Goal: Information Seeking & Learning: Learn about a topic

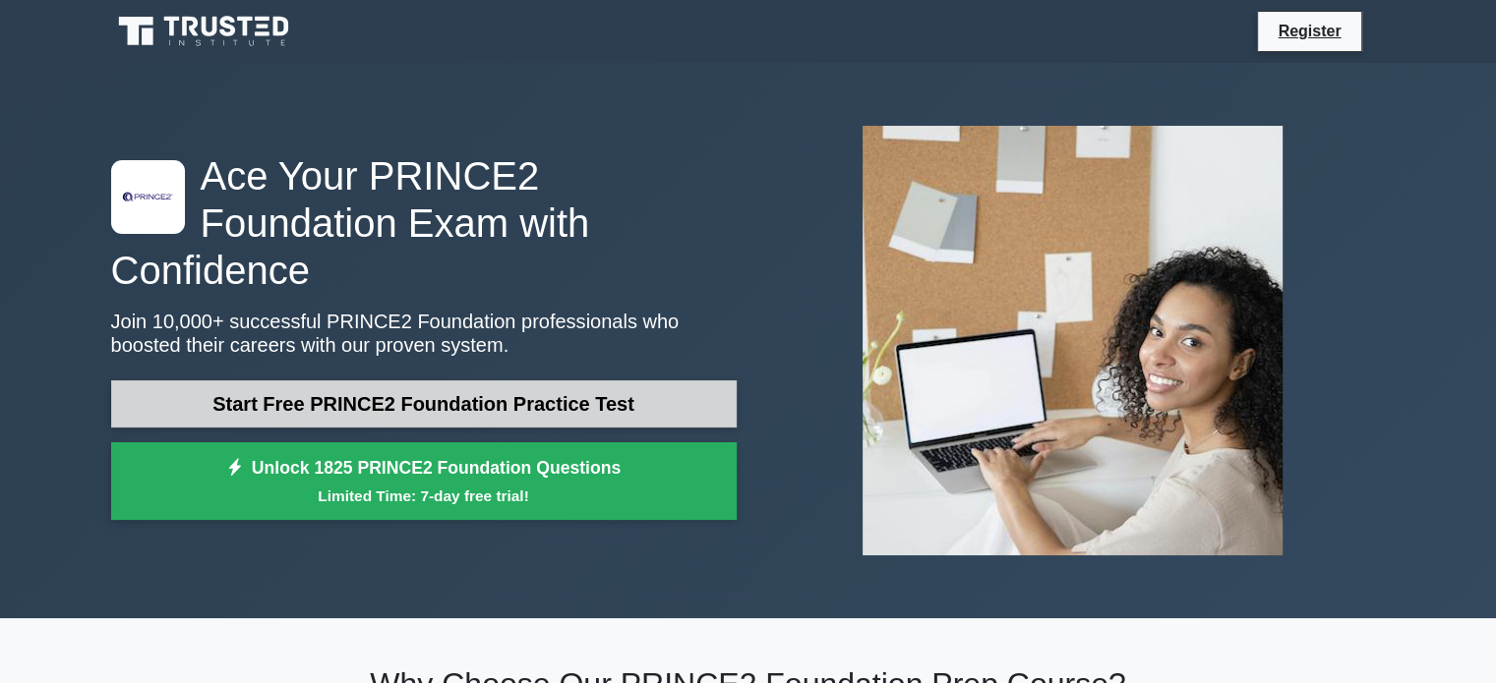
click at [499, 381] on link "Start Free PRINCE2 Foundation Practice Test" at bounding box center [423, 404] width 625 height 47
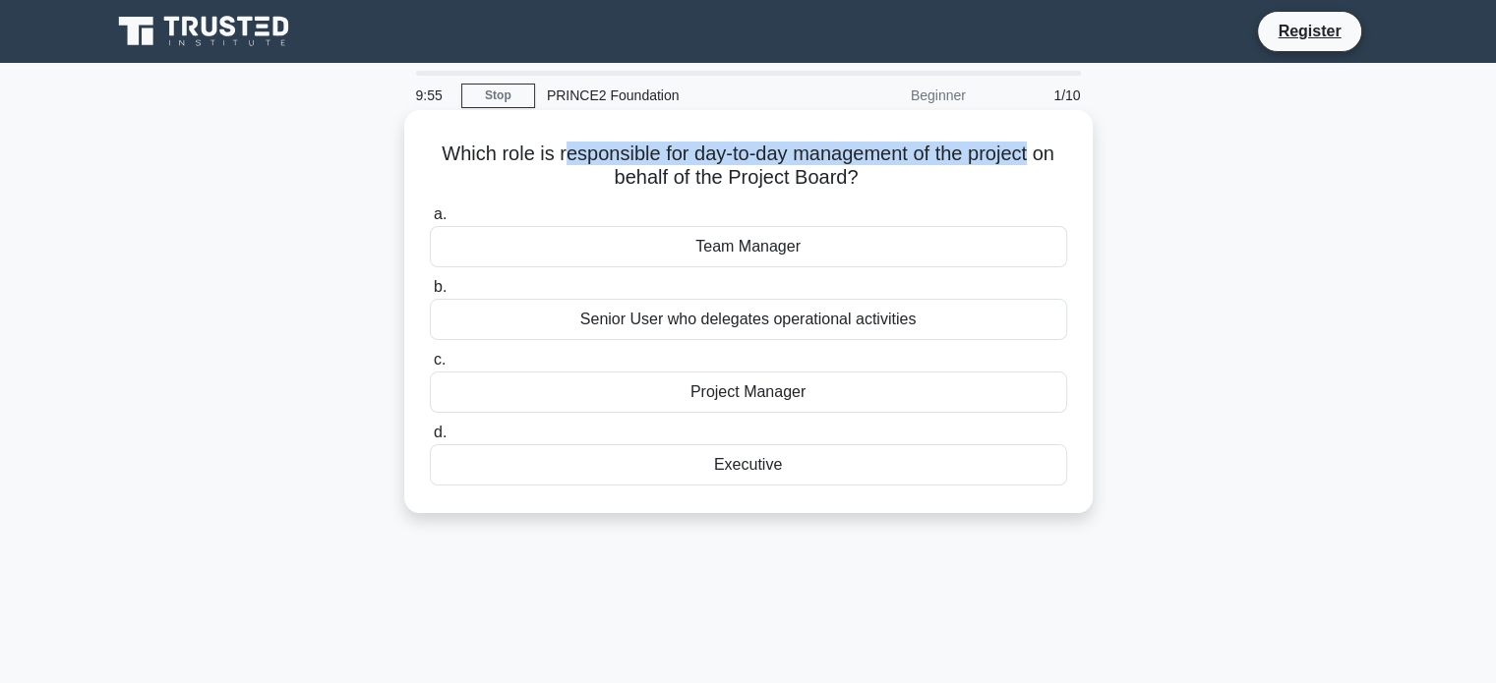
drag, startPoint x: 633, startPoint y: 146, endPoint x: 1037, endPoint y: 154, distance: 404.3
click at [1037, 154] on h5 "Which role is responsible for day-to-day management of the project on behalf of…" at bounding box center [748, 166] width 641 height 49
click at [743, 407] on div "Project Manager" at bounding box center [748, 392] width 637 height 41
click at [430, 367] on input "c. Project Manager" at bounding box center [430, 360] width 0 height 13
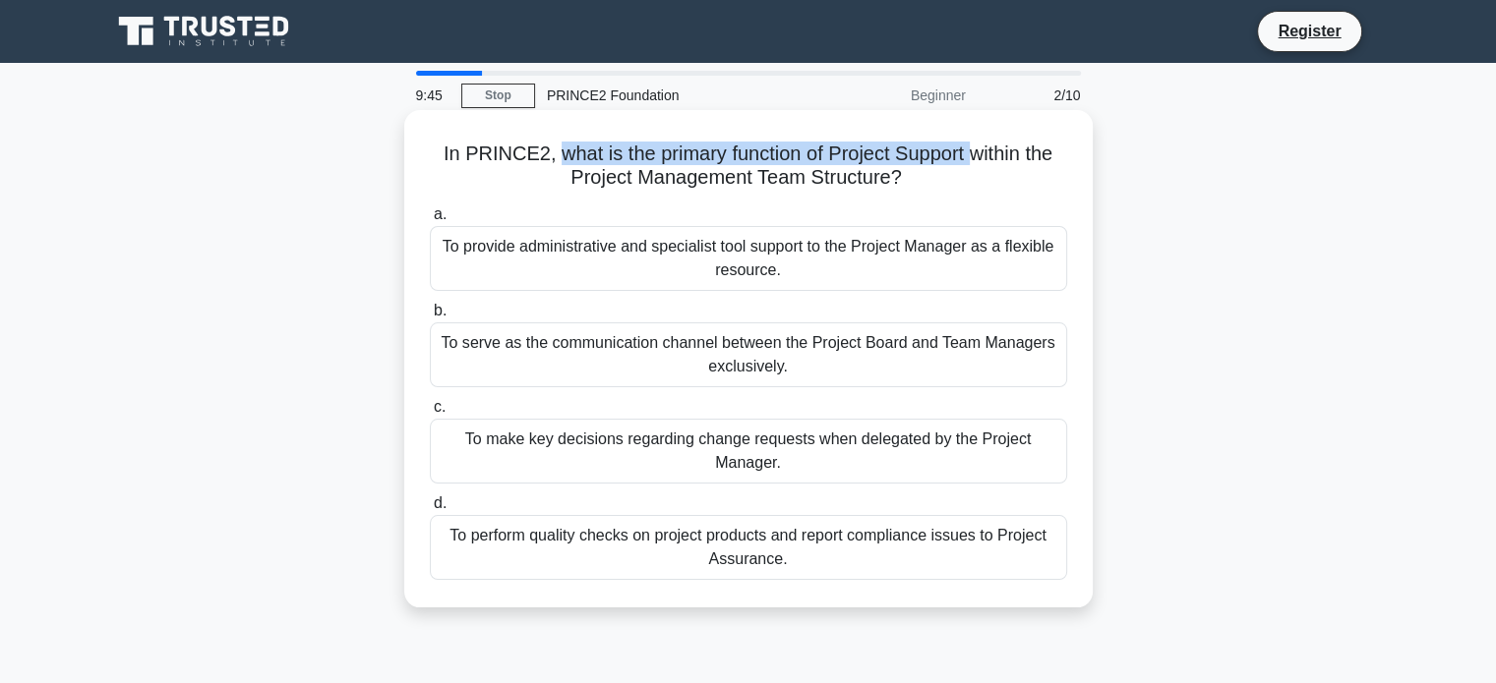
drag, startPoint x: 551, startPoint y: 152, endPoint x: 978, endPoint y: 156, distance: 427.8
click at [978, 156] on h5 "In PRINCE2, what is the primary function of Project Support within the Project …" at bounding box center [748, 166] width 641 height 49
click at [831, 266] on div "To provide administrative and specialist tool support to the Project Manager as…" at bounding box center [748, 258] width 637 height 65
click at [430, 221] on input "a. To provide administrative and specialist tool support to the Project Manager…" at bounding box center [430, 214] width 0 height 13
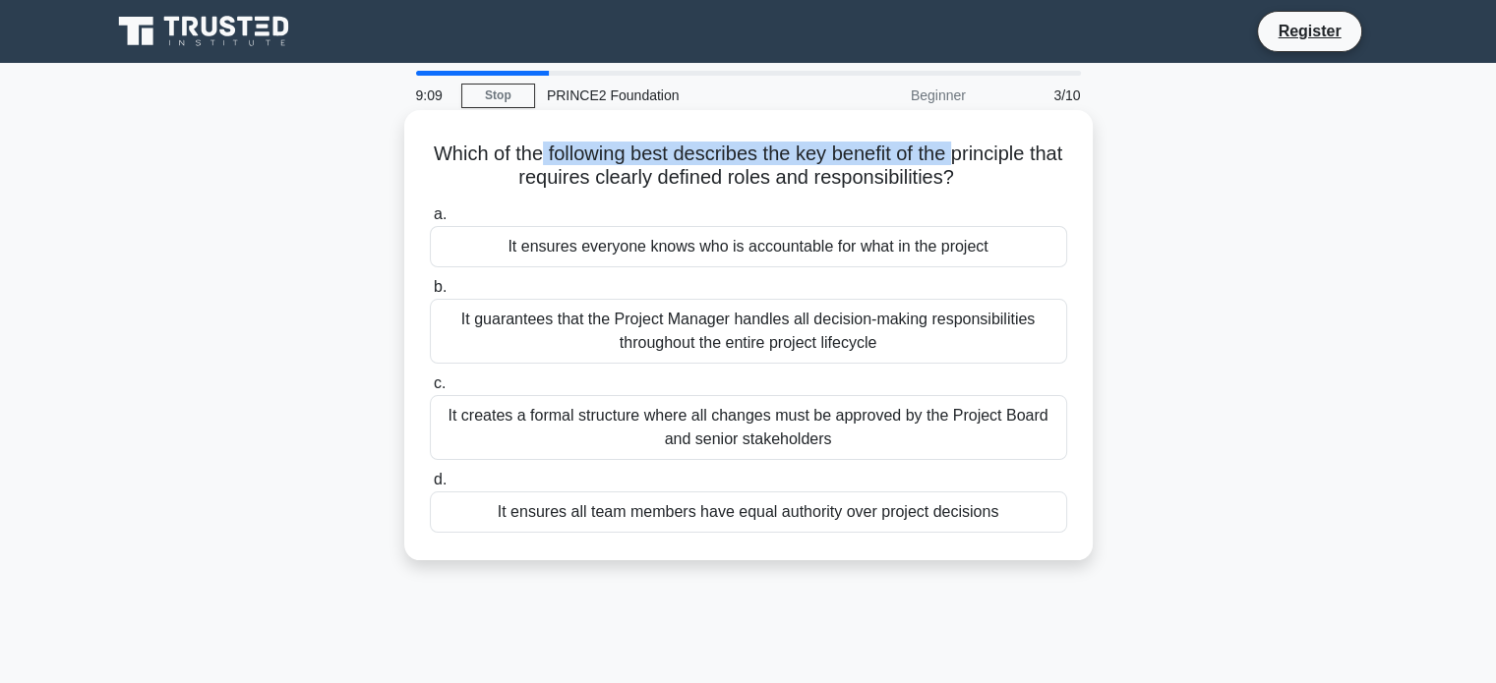
drag, startPoint x: 560, startPoint y: 155, endPoint x: 977, endPoint y: 155, distance: 417.9
click at [977, 155] on h5 "Which of the following best describes the key benefit of the principle that req…" at bounding box center [748, 166] width 641 height 49
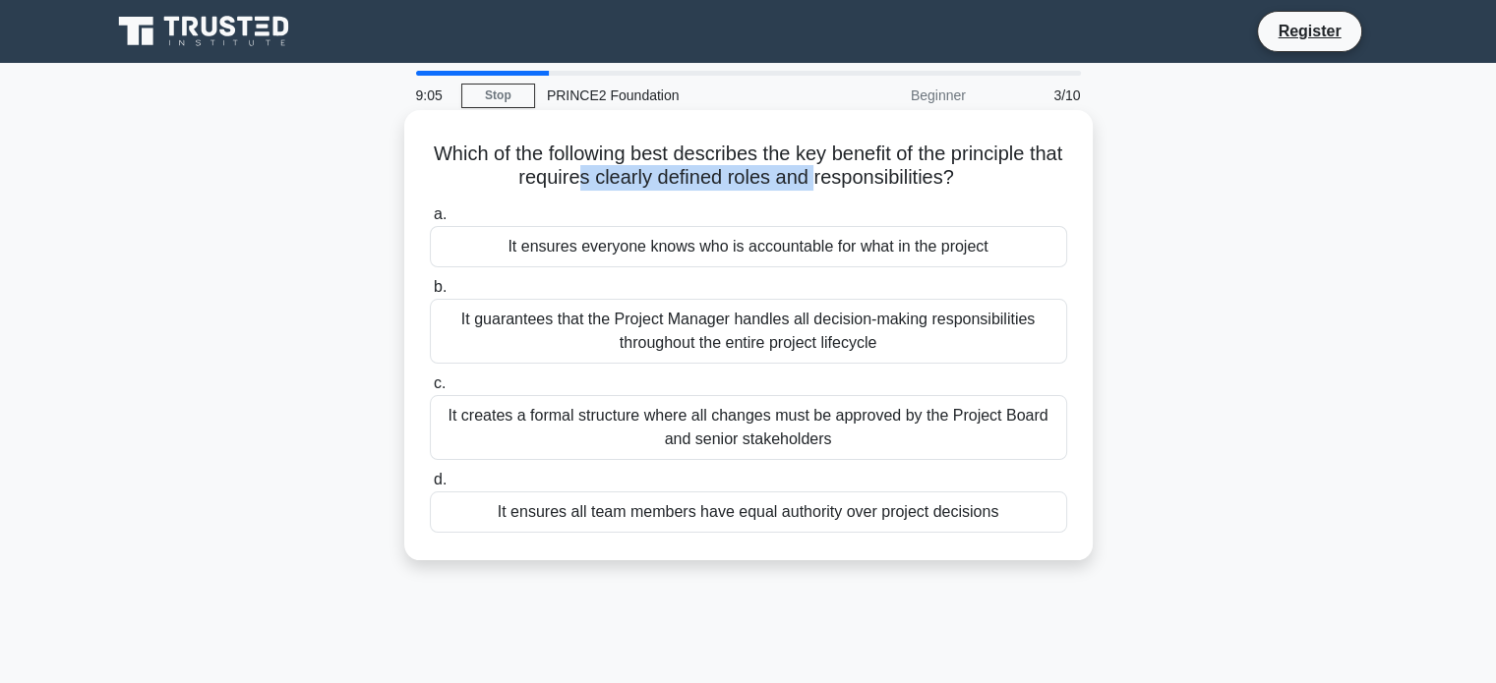
drag, startPoint x: 595, startPoint y: 180, endPoint x: 833, endPoint y: 180, distance: 238.0
click at [833, 180] on h5 "Which of the following best describes the key benefit of the principle that req…" at bounding box center [748, 166] width 641 height 49
click at [834, 251] on div "It ensures everyone knows who is accountable for what in the project" at bounding box center [748, 246] width 637 height 41
click at [430, 221] on input "a. It ensures everyone knows who is accountable for what in the project" at bounding box center [430, 214] width 0 height 13
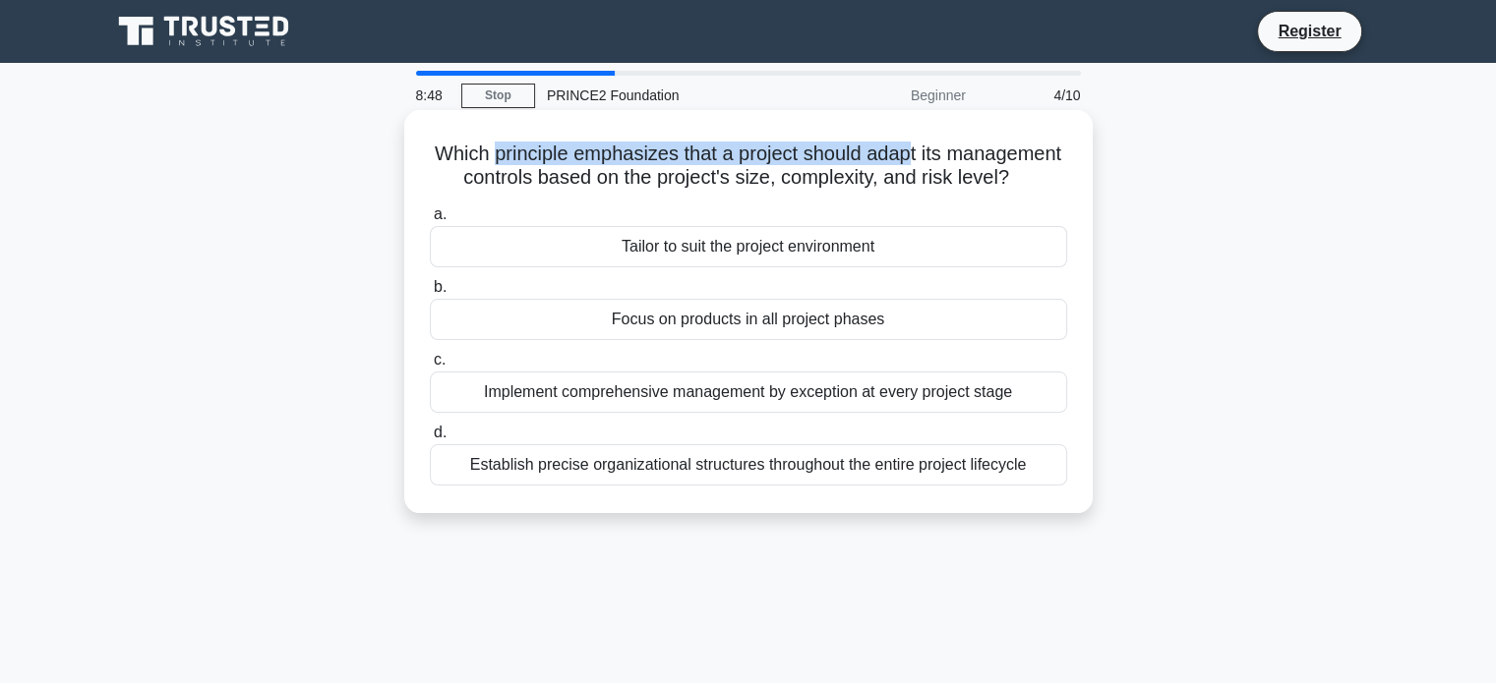
drag, startPoint x: 555, startPoint y: 153, endPoint x: 971, endPoint y: 163, distance: 416.1
click at [971, 163] on h5 "Which principle emphasizes that a project should adapt its management controls …" at bounding box center [748, 166] width 641 height 49
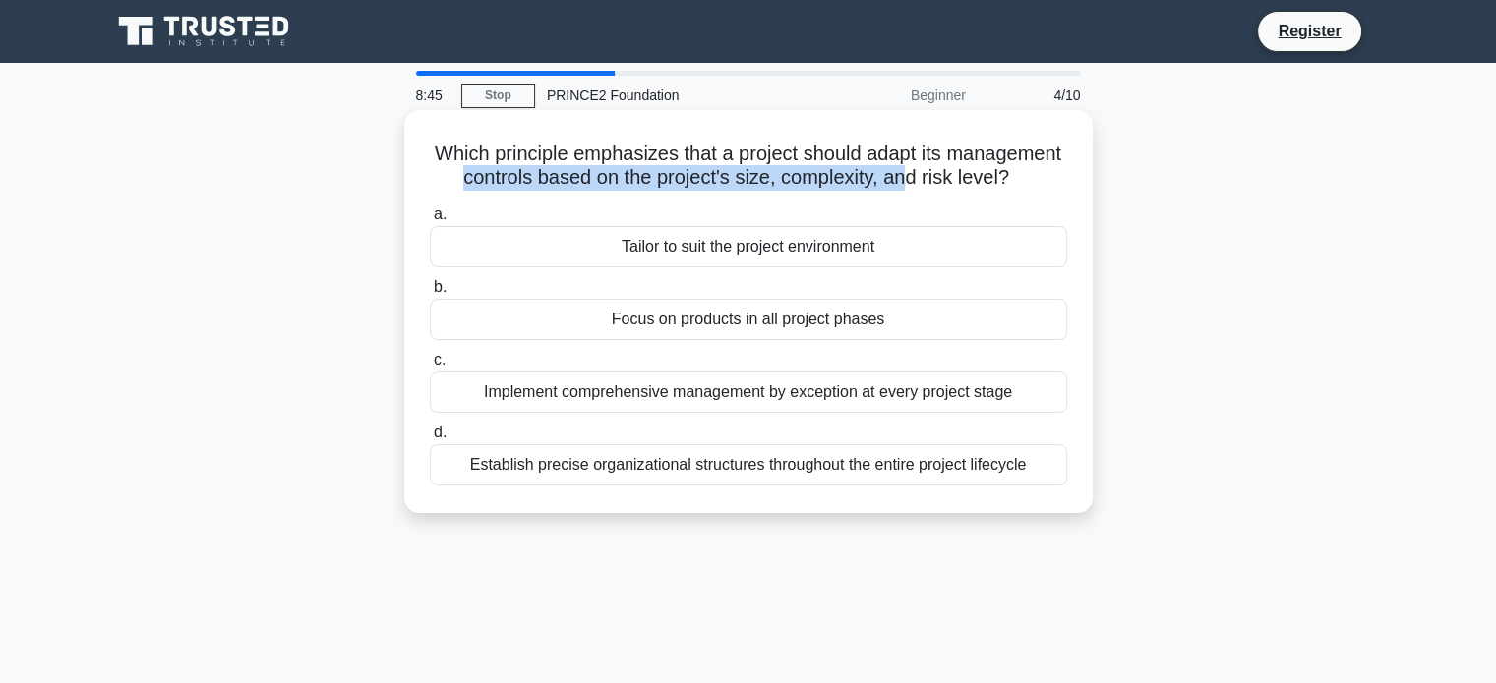
drag, startPoint x: 562, startPoint y: 181, endPoint x: 1006, endPoint y: 180, distance: 443.5
click at [1006, 180] on h5 "Which principle emphasizes that a project should adapt its management controls …" at bounding box center [748, 166] width 641 height 49
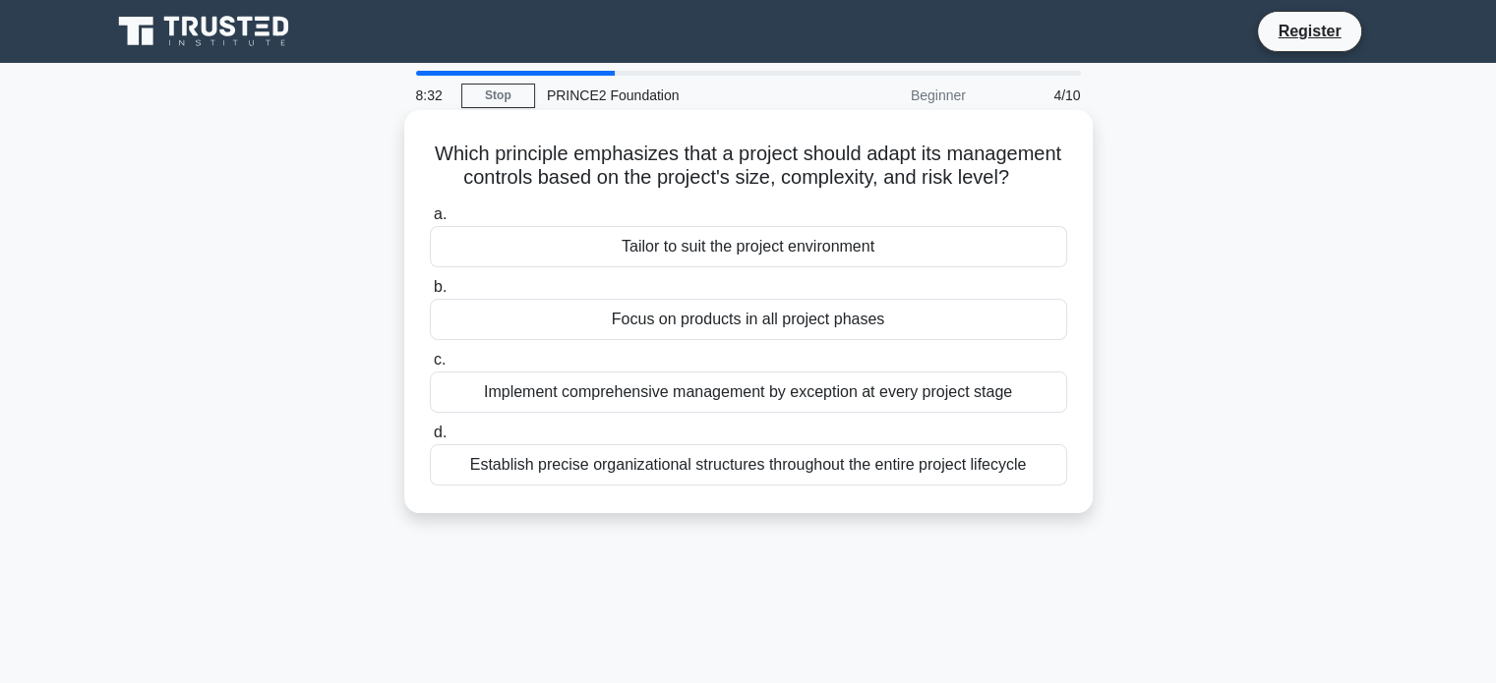
click at [725, 267] on div "Tailor to suit the project environment" at bounding box center [748, 246] width 637 height 41
click at [430, 221] on input "a. Tailor to suit the project environment" at bounding box center [430, 214] width 0 height 13
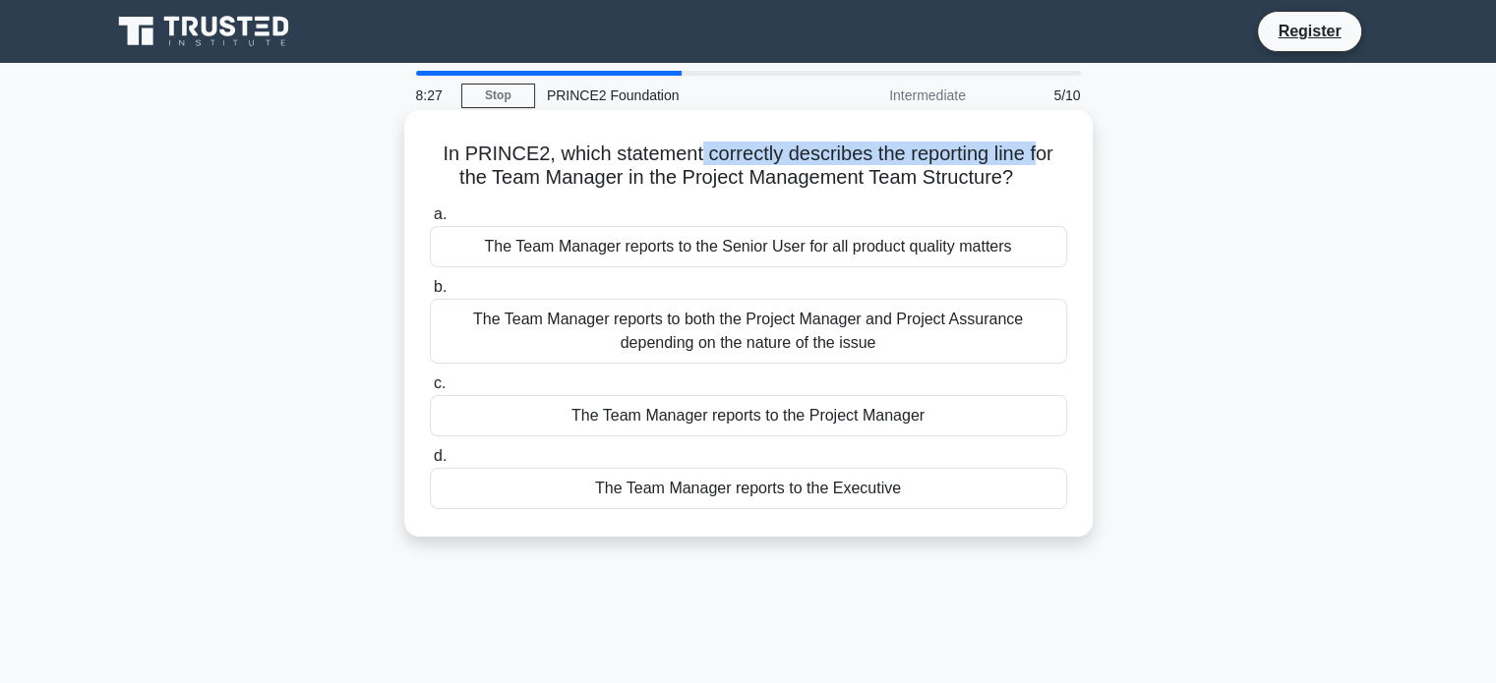
drag, startPoint x: 693, startPoint y: 148, endPoint x: 1042, endPoint y: 154, distance: 349.1
click at [1042, 154] on h5 "In PRINCE2, which statement correctly describes the reporting line for the Team…" at bounding box center [748, 166] width 641 height 49
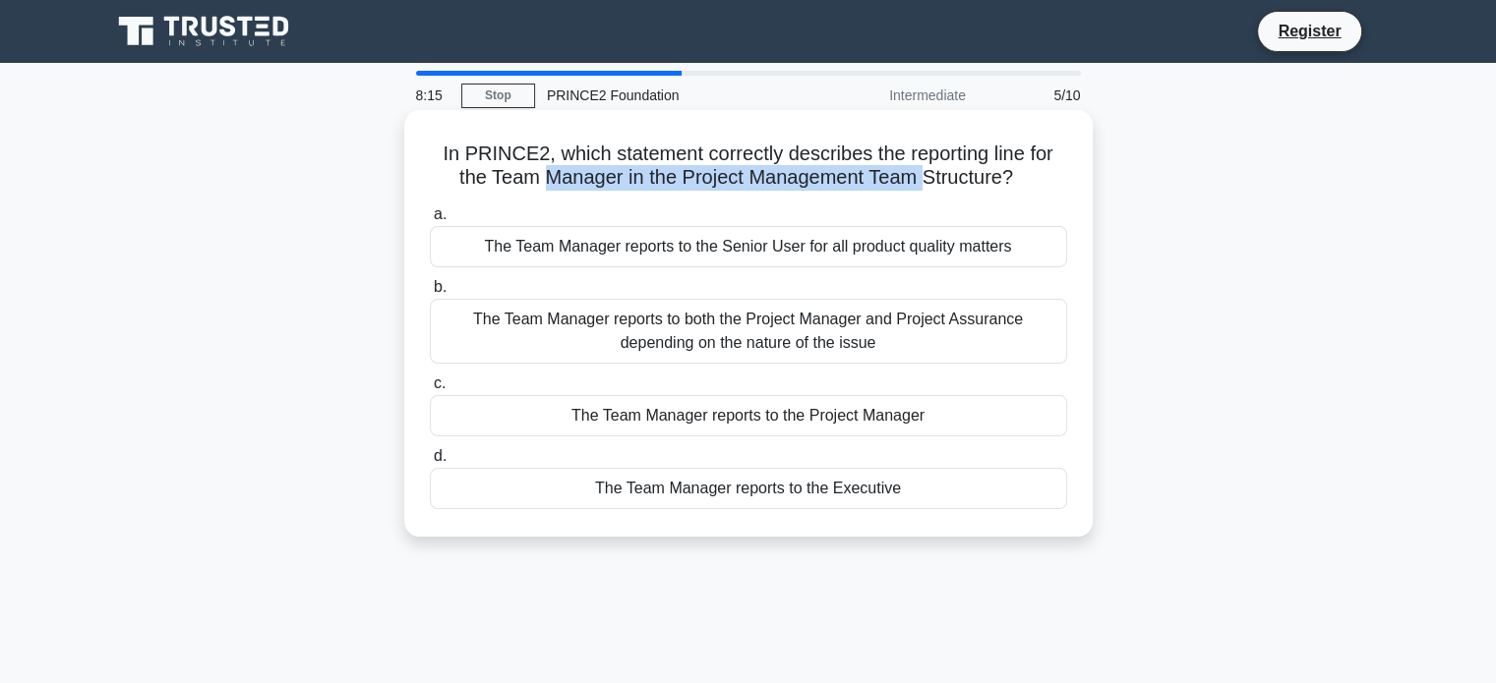
drag, startPoint x: 538, startPoint y: 181, endPoint x: 928, endPoint y: 172, distance: 390.5
click at [928, 172] on h5 "In PRINCE2, which statement correctly describes the reporting line for the Team…" at bounding box center [748, 166] width 641 height 49
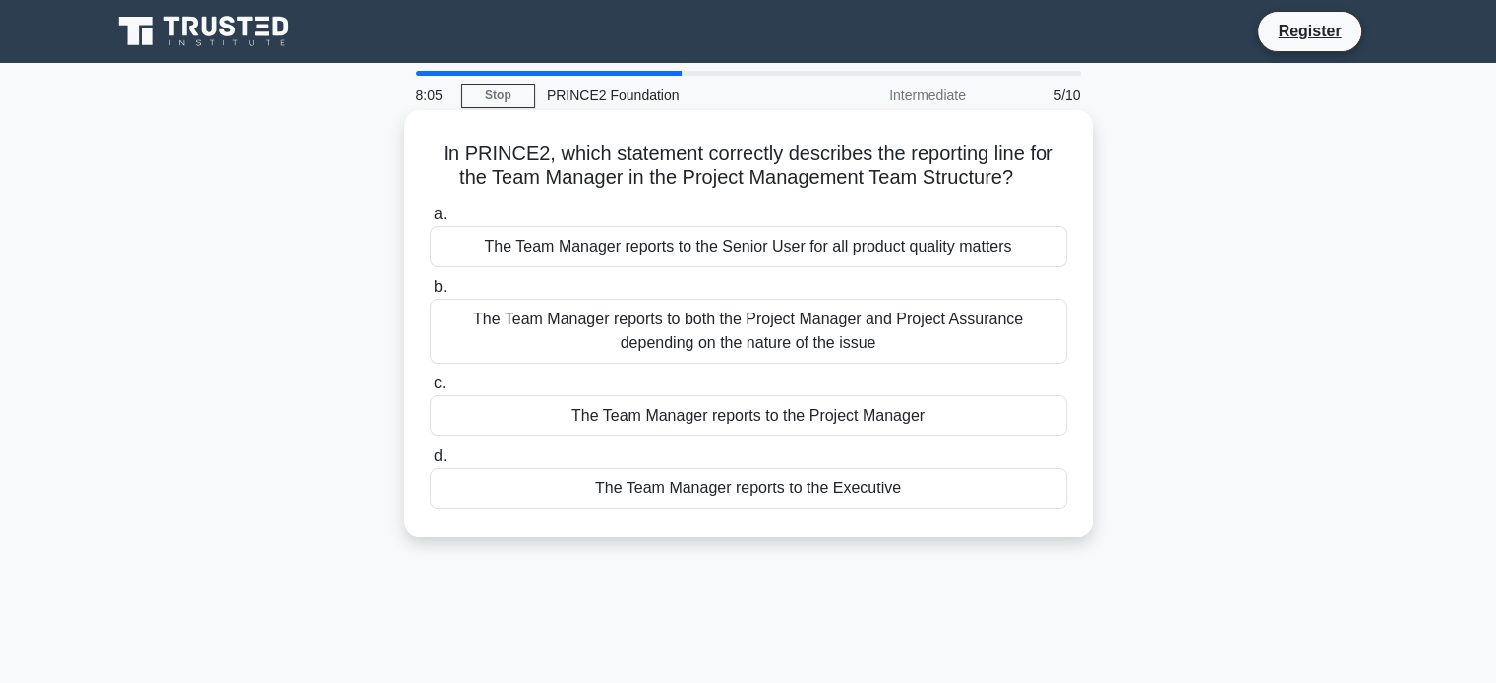
click at [779, 415] on div "The Team Manager reports to the Project Manager" at bounding box center [748, 415] width 637 height 41
click at [430, 390] on input "c. The Team Manager reports to the Project Manager" at bounding box center [430, 384] width 0 height 13
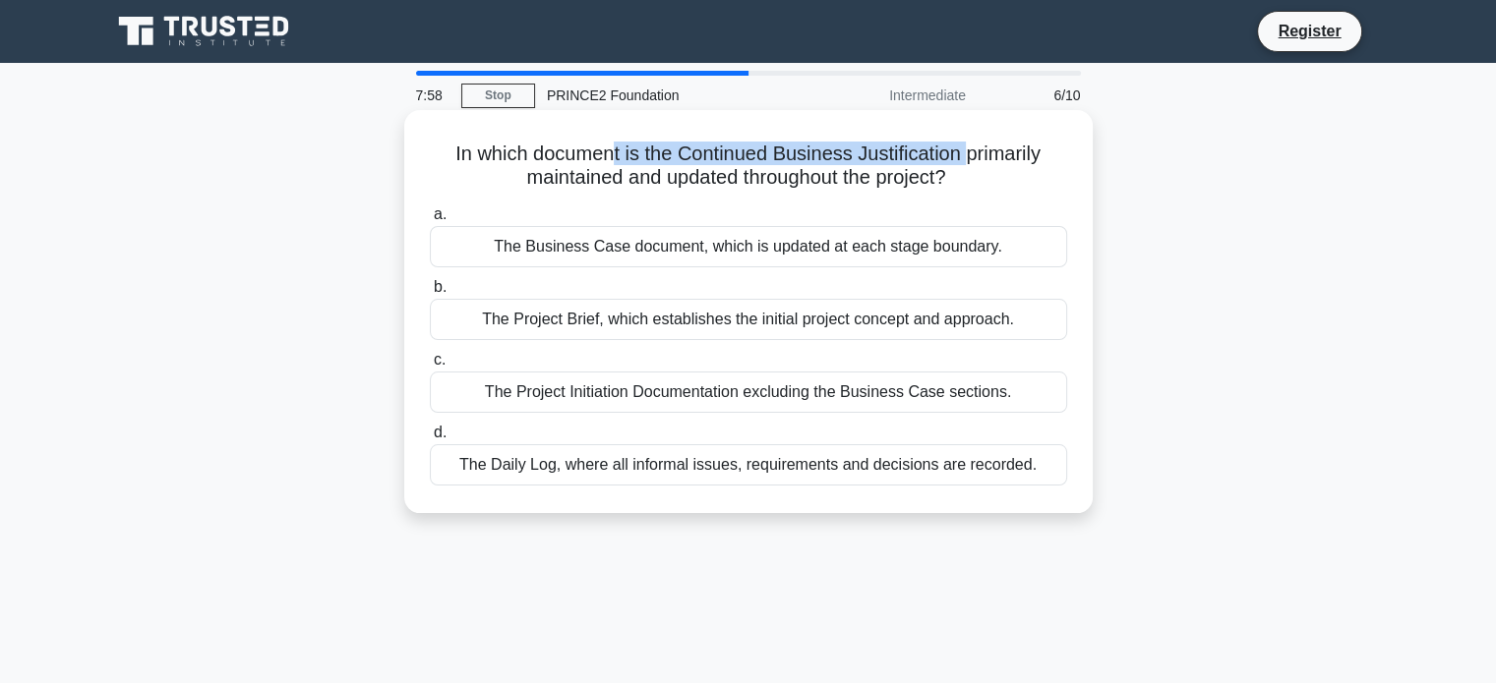
drag, startPoint x: 614, startPoint y: 157, endPoint x: 974, endPoint y: 152, distance: 359.9
click at [974, 152] on h5 "In which document is the Continued Business Justification primarily maintained …" at bounding box center [748, 166] width 641 height 49
click at [648, 249] on div "The Business Case document, which is updated at each stage boundary." at bounding box center [748, 246] width 637 height 41
click at [430, 221] on input "a. The Business Case document, which is updated at each stage boundary." at bounding box center [430, 214] width 0 height 13
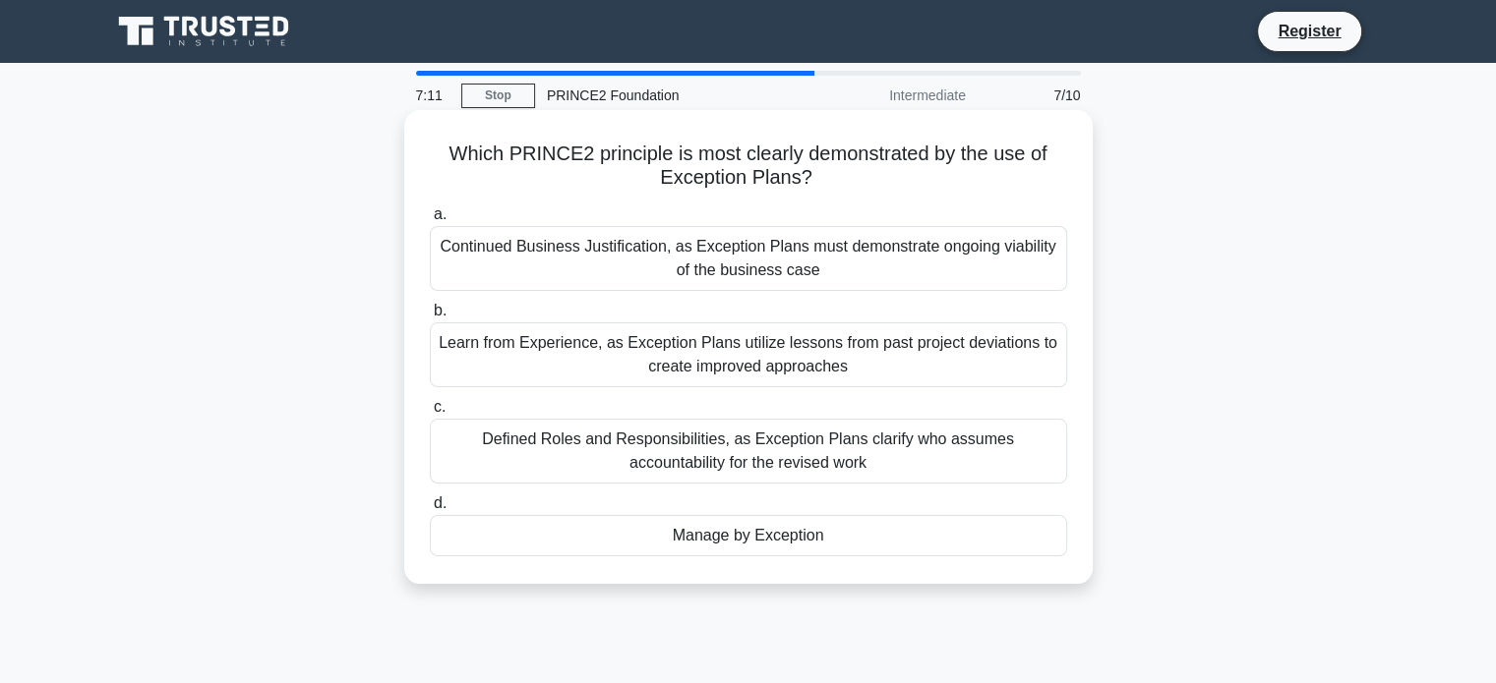
click at [720, 539] on div "Manage by Exception" at bounding box center [748, 535] width 637 height 41
click at [430, 510] on input "d. Manage by Exception" at bounding box center [430, 504] width 0 height 13
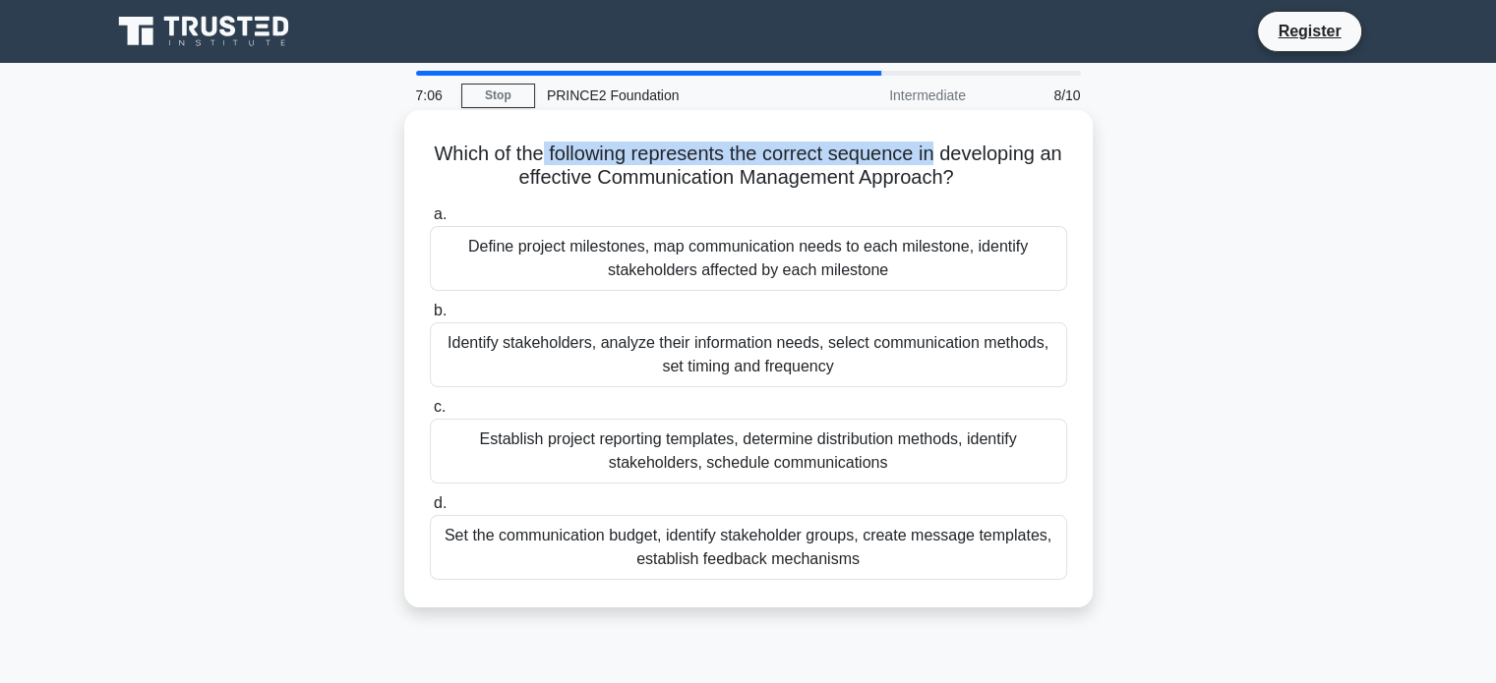
drag, startPoint x: 548, startPoint y: 148, endPoint x: 953, endPoint y: 148, distance: 405.1
click at [953, 148] on h5 "Which of the following represents the correct sequence in developing an effecti…" at bounding box center [748, 166] width 641 height 49
click at [771, 357] on div "Identify stakeholders, analyze their information needs, select communication me…" at bounding box center [748, 355] width 637 height 65
click at [430, 318] on input "b. Identify stakeholders, analyze their information needs, select communication…" at bounding box center [430, 311] width 0 height 13
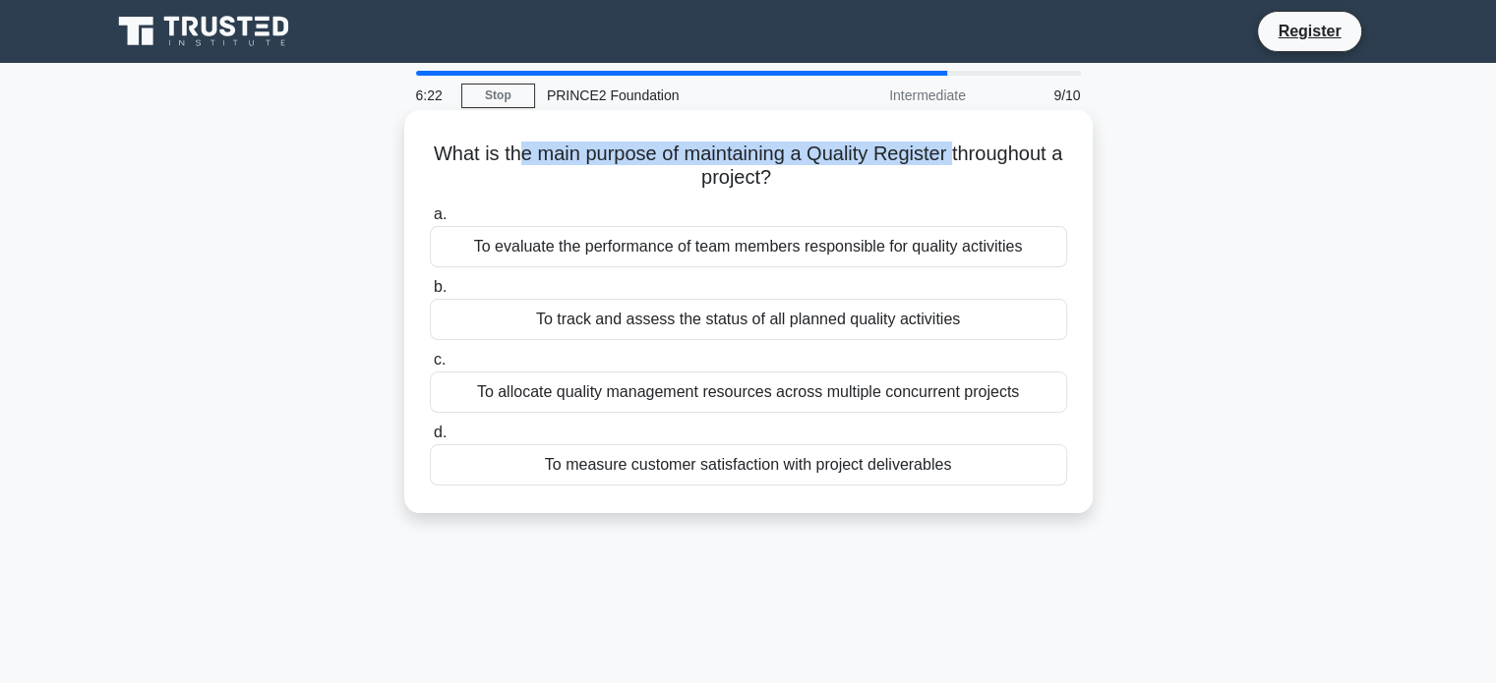
drag, startPoint x: 597, startPoint y: 159, endPoint x: 964, endPoint y: 160, distance: 366.8
click at [964, 160] on h5 "What is the main purpose of maintaining a Quality Register throughout a project…" at bounding box center [748, 166] width 641 height 49
click at [797, 321] on div "To track and assess the status of all planned quality activities" at bounding box center [748, 319] width 637 height 41
click at [430, 294] on input "b. To track and assess the status of all planned quality activities" at bounding box center [430, 287] width 0 height 13
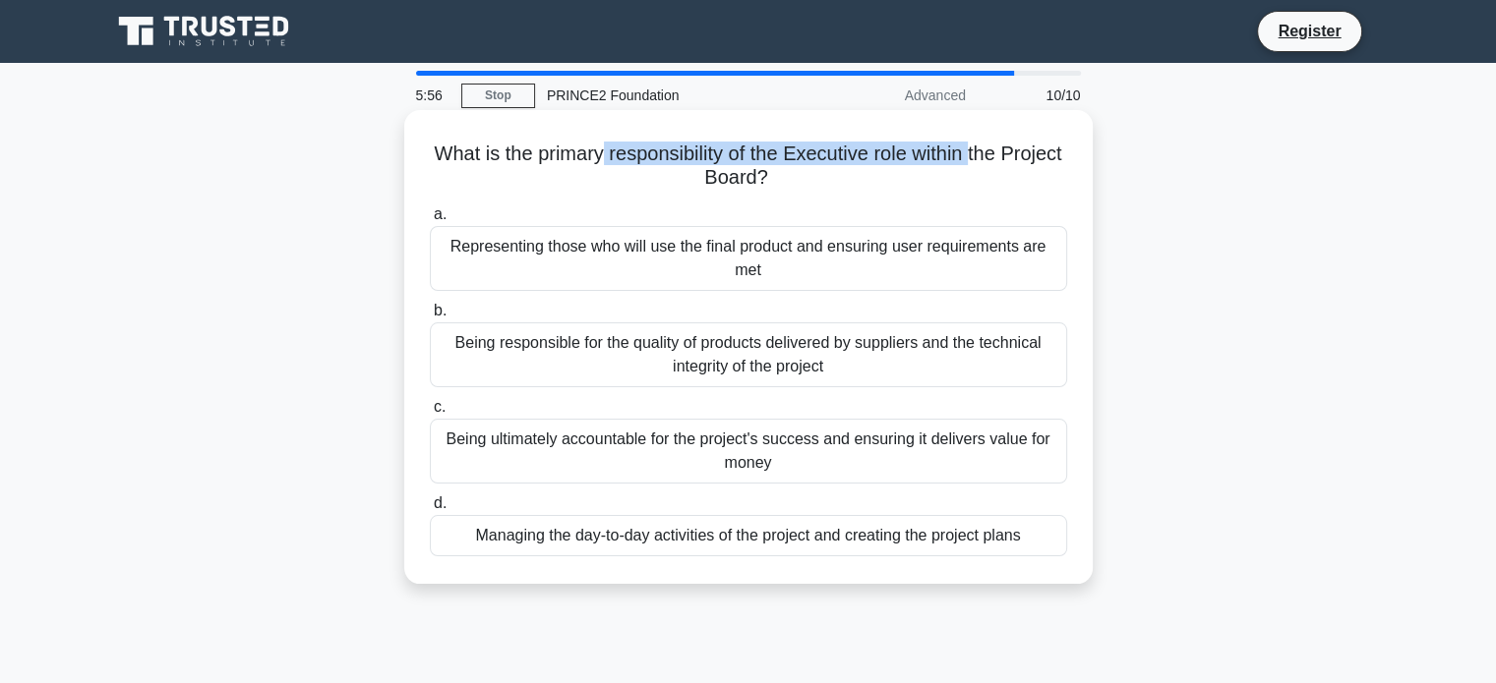
drag, startPoint x: 633, startPoint y: 157, endPoint x: 1010, endPoint y: 153, distance: 376.6
click at [1010, 153] on h5 "What is the primary responsibility of the Executive role within the Project Boa…" at bounding box center [748, 166] width 641 height 49
click at [770, 440] on div "Being ultimately accountable for the project's success and ensuring it delivers…" at bounding box center [748, 451] width 637 height 65
click at [430, 414] on input "c. Being ultimately accountable for the project's success and ensuring it deliv…" at bounding box center [430, 407] width 0 height 13
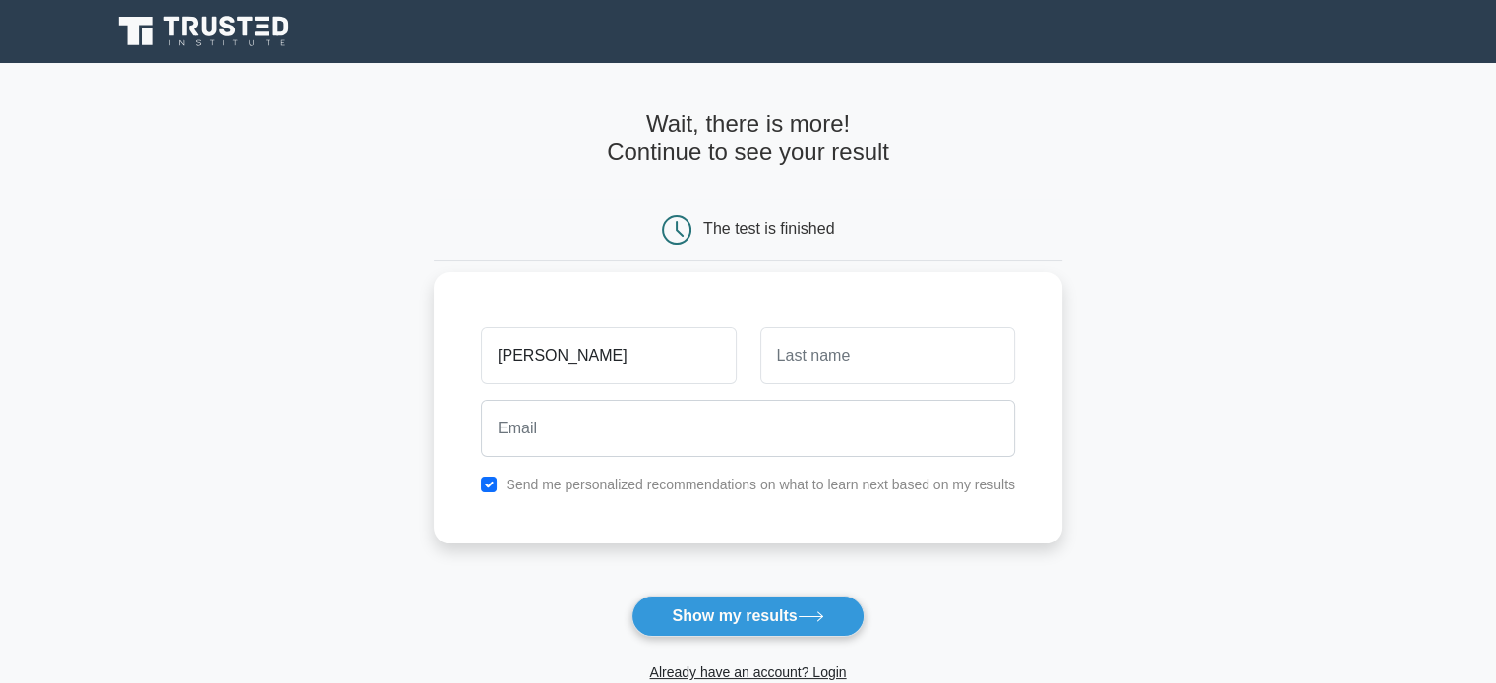
type input "[PERSON_NAME]"
type input "Stack"
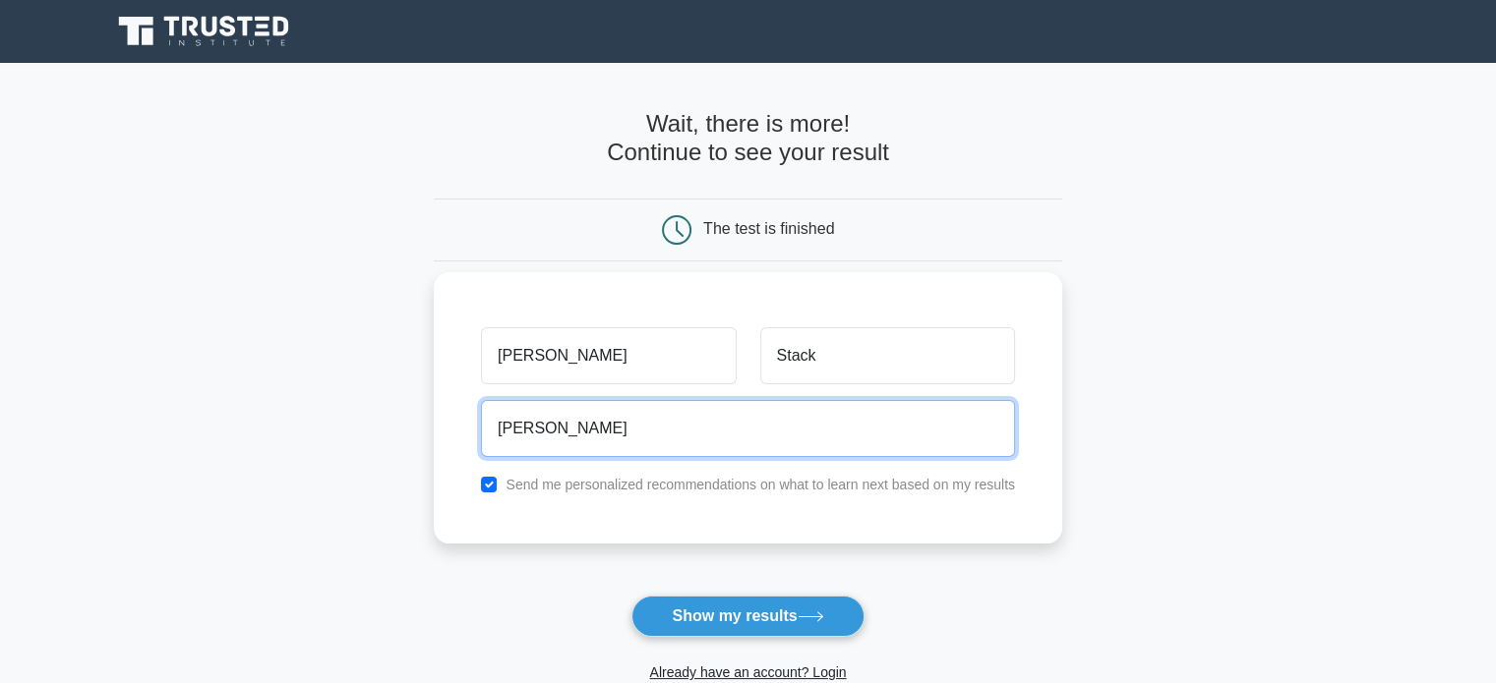
type input "shanestack@gmail.com"
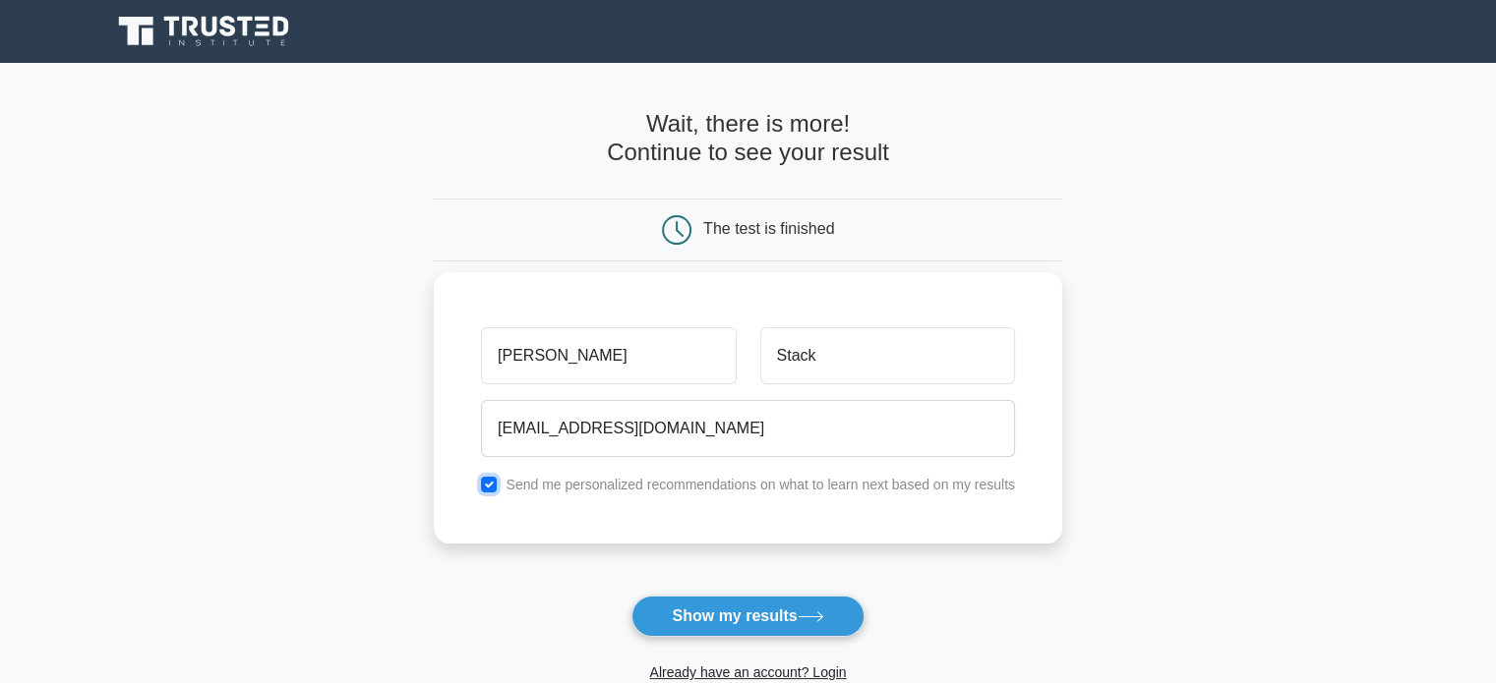
click at [491, 484] on input "checkbox" at bounding box center [489, 485] width 16 height 16
checkbox input "false"
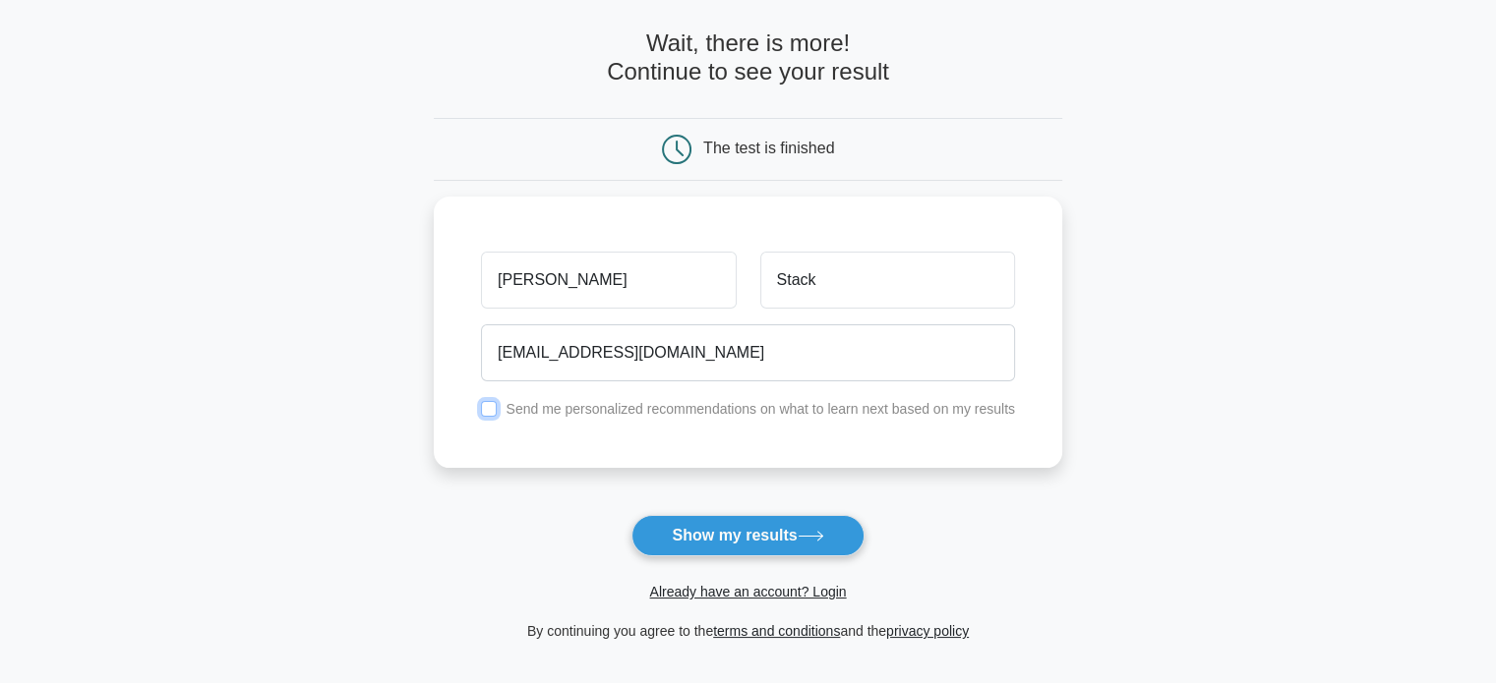
scroll to position [98, 0]
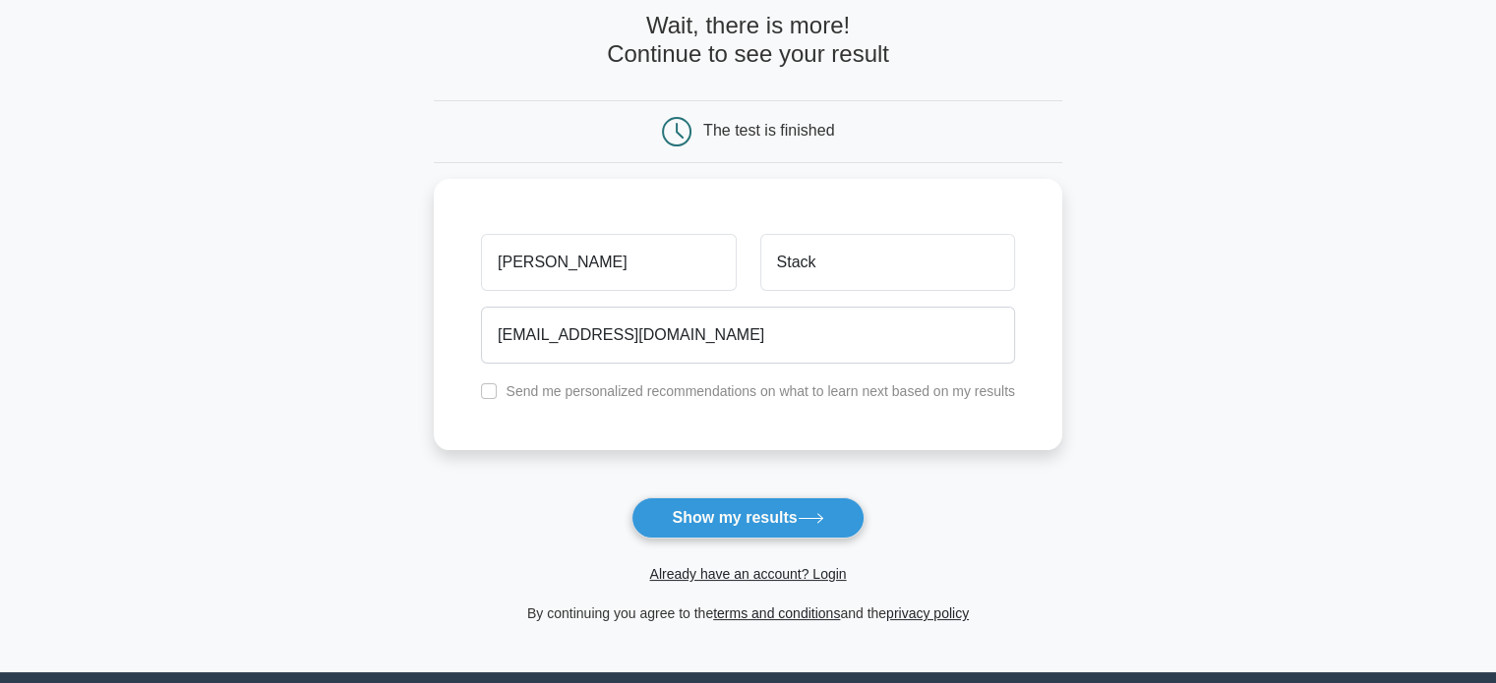
click at [738, 522] on button "Show my results" at bounding box center [747, 518] width 232 height 41
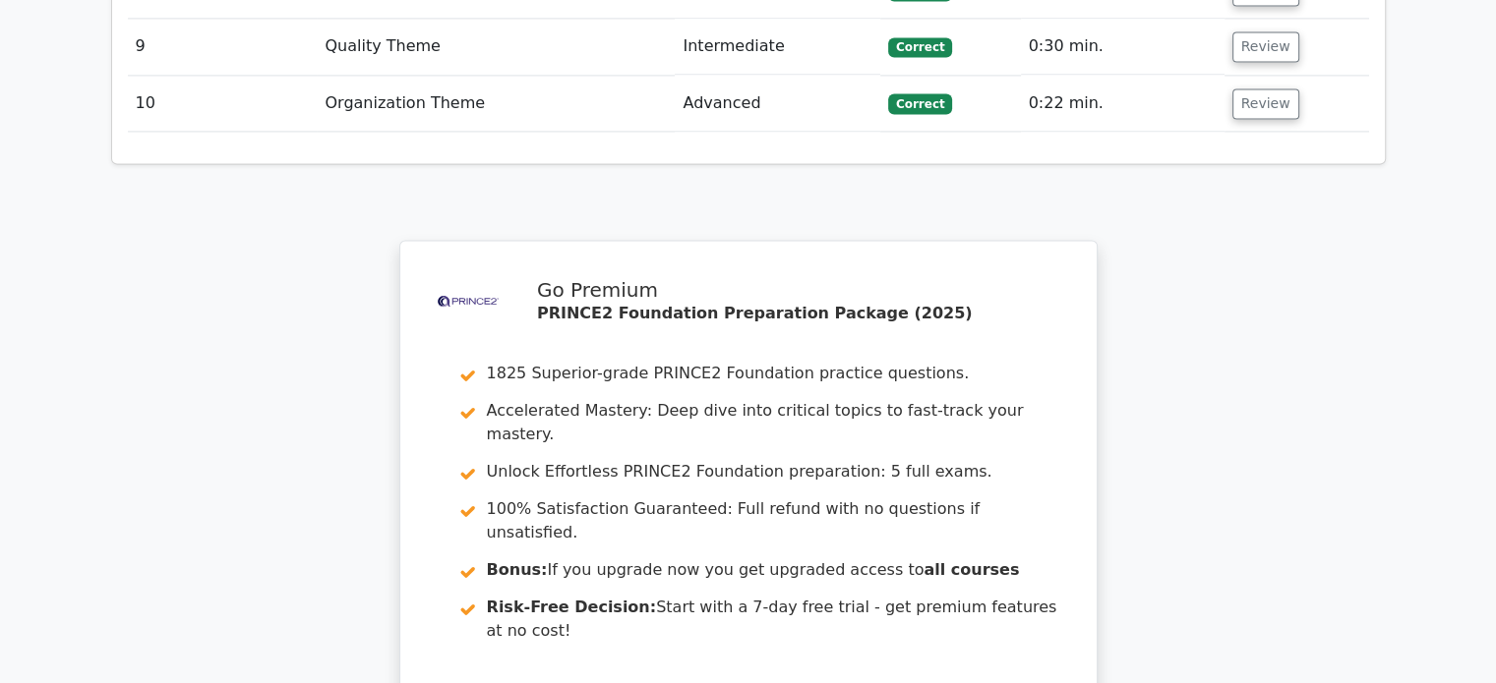
scroll to position [3048, 0]
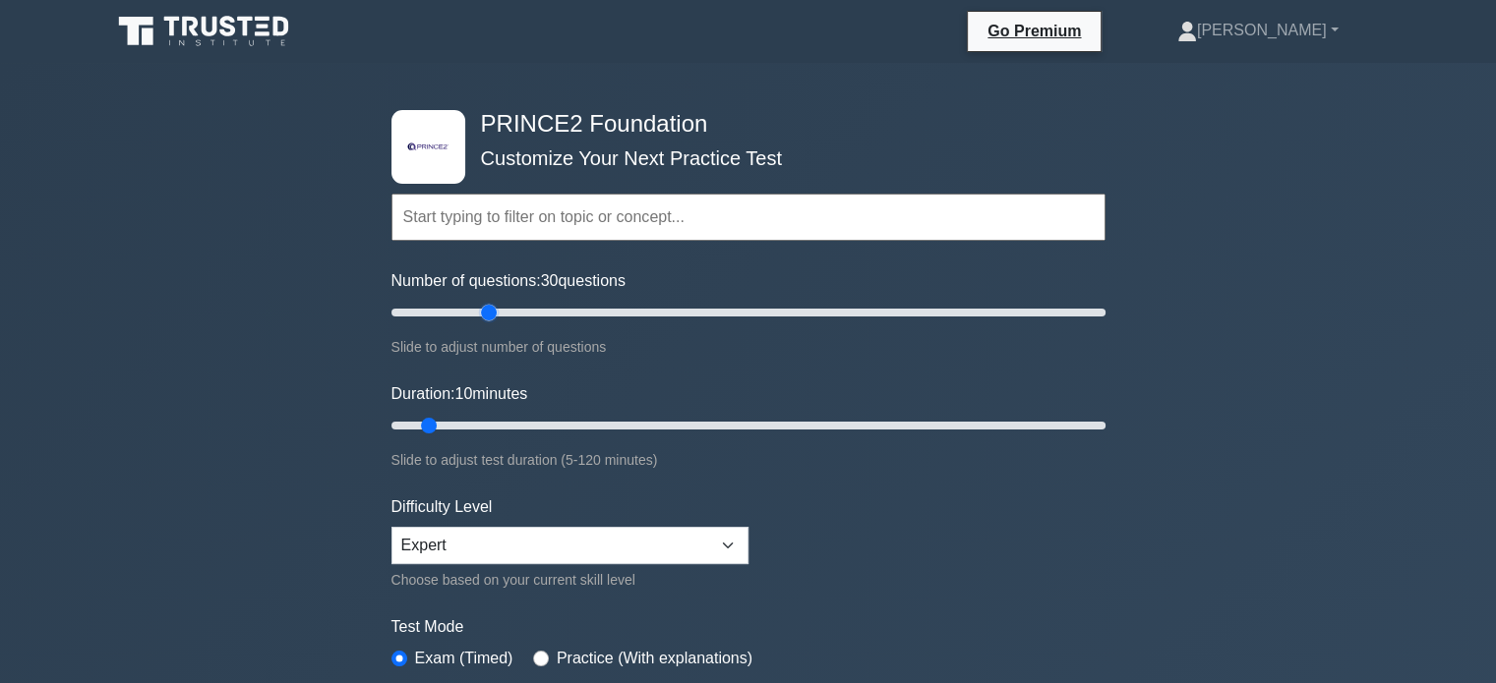
drag, startPoint x: 414, startPoint y: 314, endPoint x: 486, endPoint y: 320, distance: 72.0
type input "30"
click at [486, 320] on input "Number of questions: 30 questions" at bounding box center [748, 313] width 714 height 24
drag, startPoint x: 426, startPoint y: 420, endPoint x: 479, endPoint y: 424, distance: 53.2
type input "20"
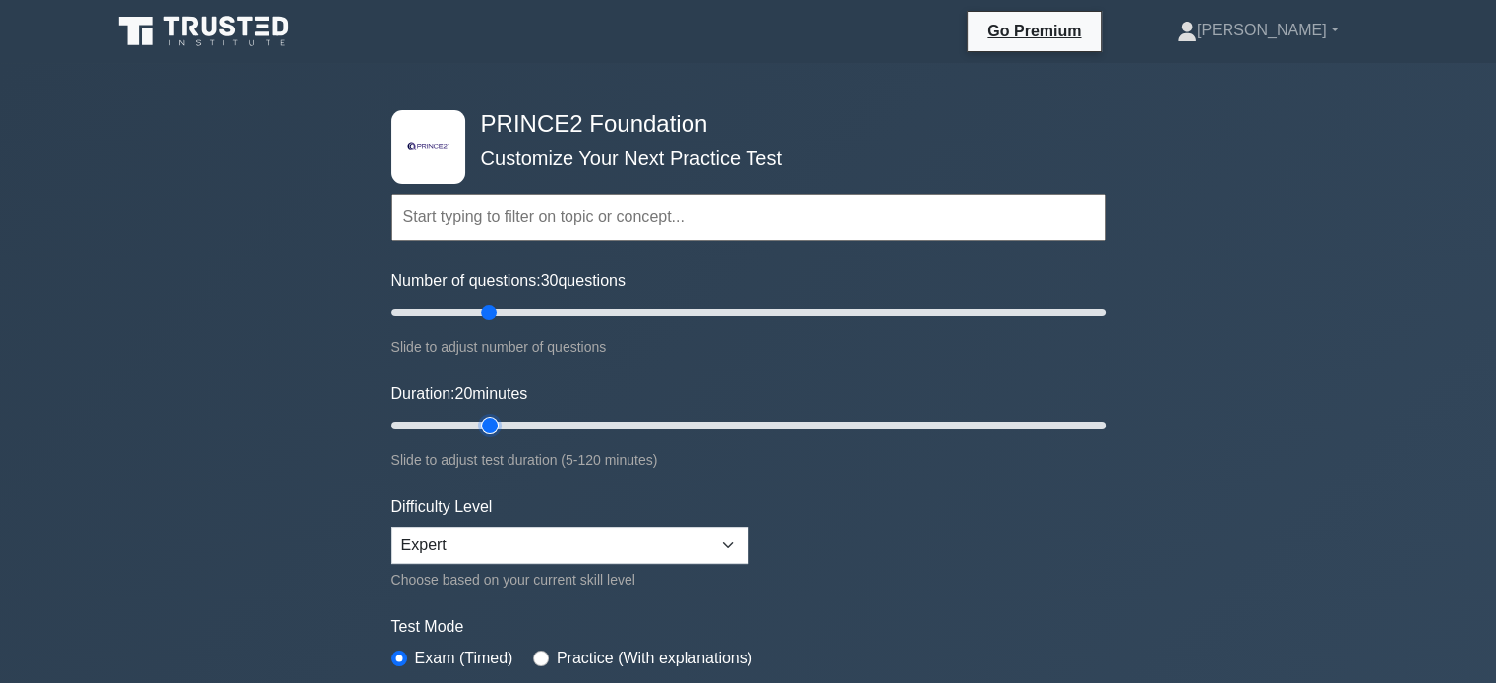
click at [479, 424] on input "Duration: 20 minutes" at bounding box center [748, 426] width 714 height 24
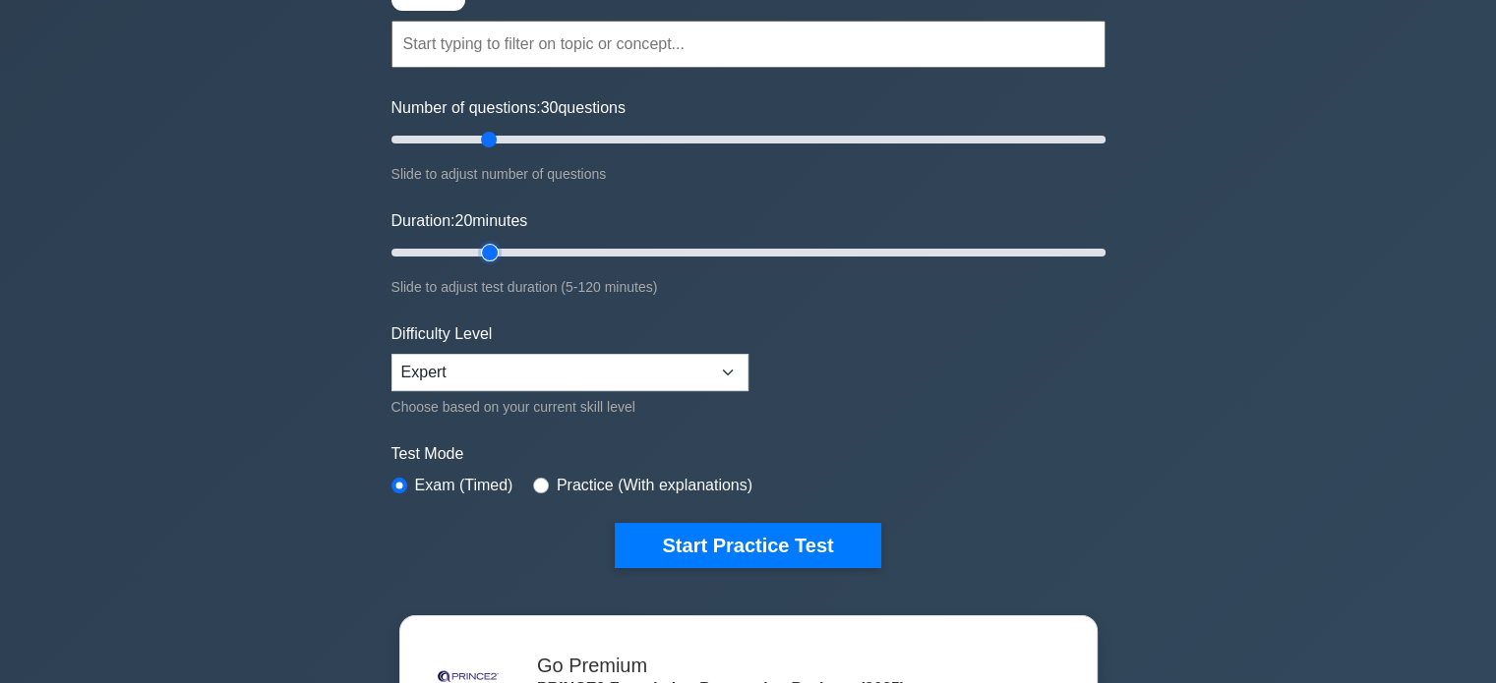
scroll to position [295, 0]
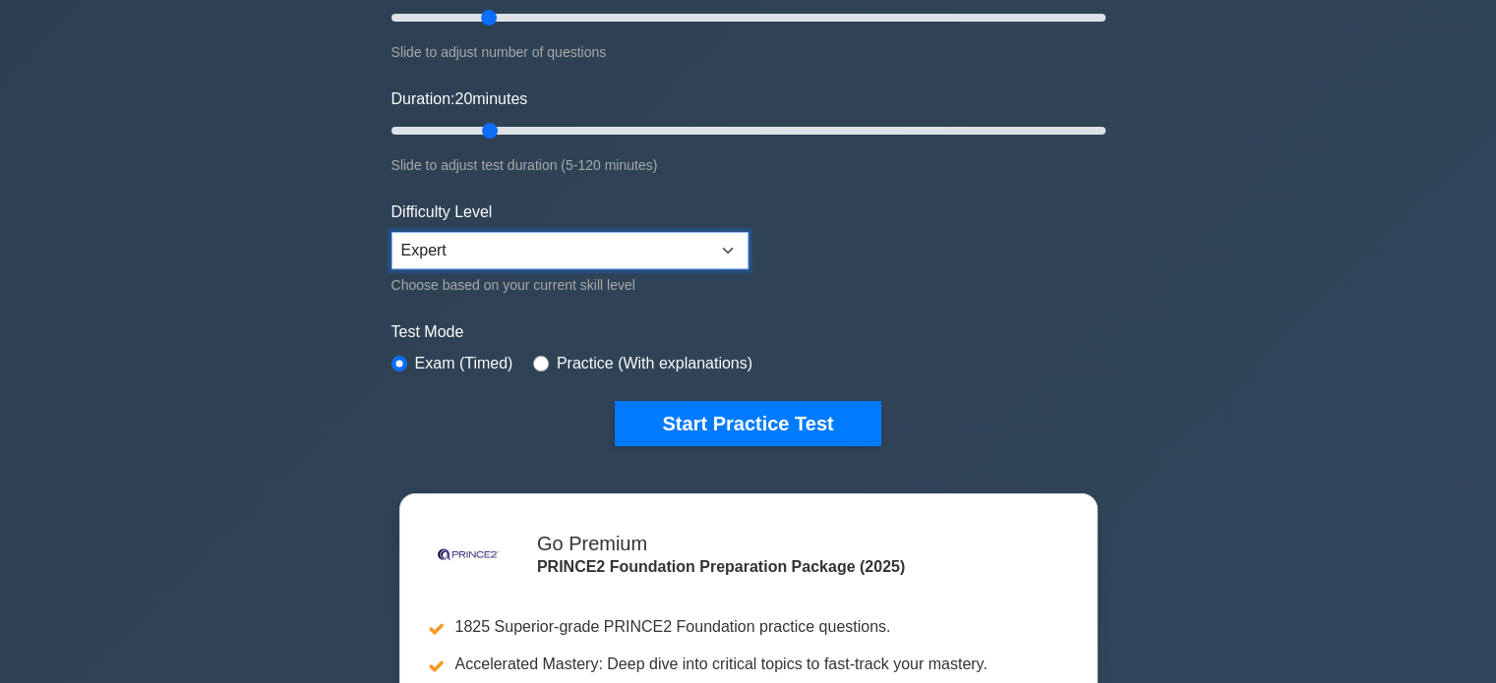
click at [565, 242] on select "Beginner Intermediate Expert" at bounding box center [569, 250] width 357 height 37
click at [539, 360] on input "radio" at bounding box center [541, 364] width 16 height 16
radio input "true"
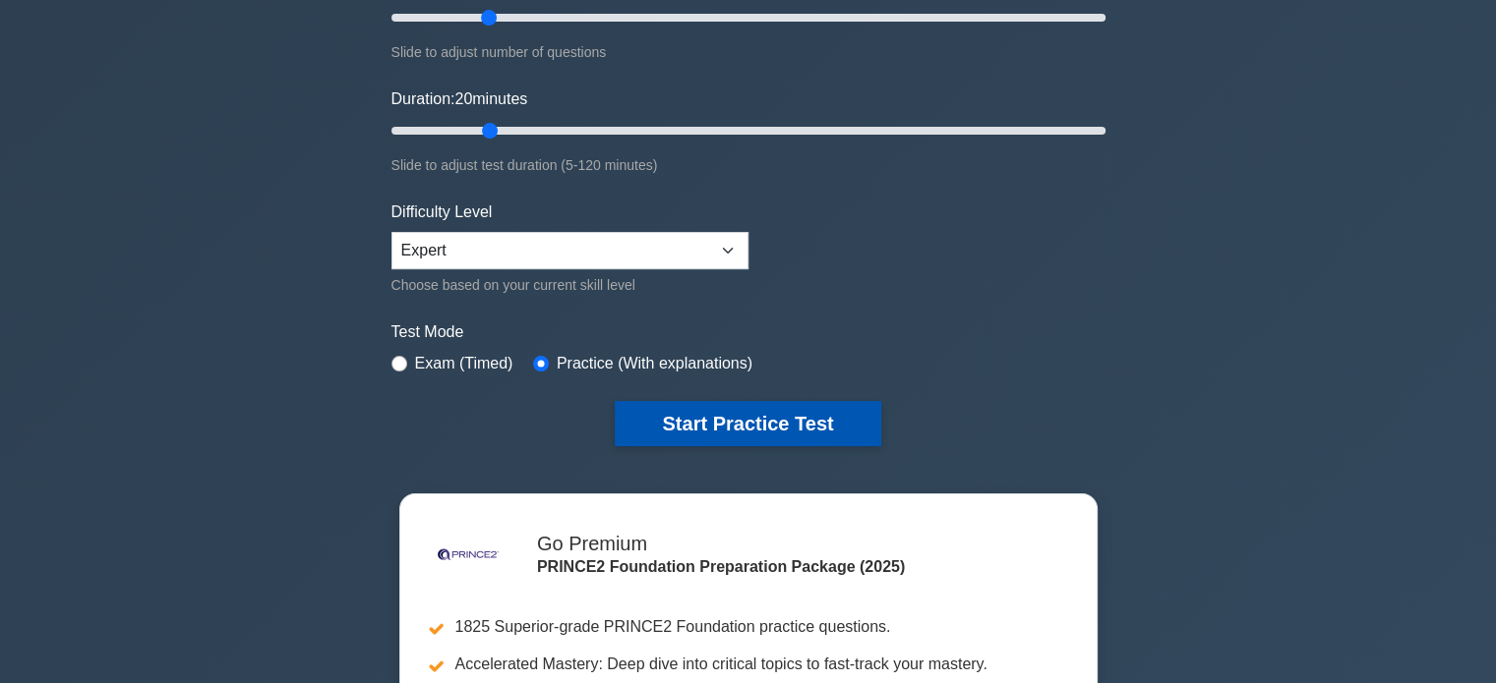
click at [732, 422] on button "Start Practice Test" at bounding box center [748, 423] width 266 height 45
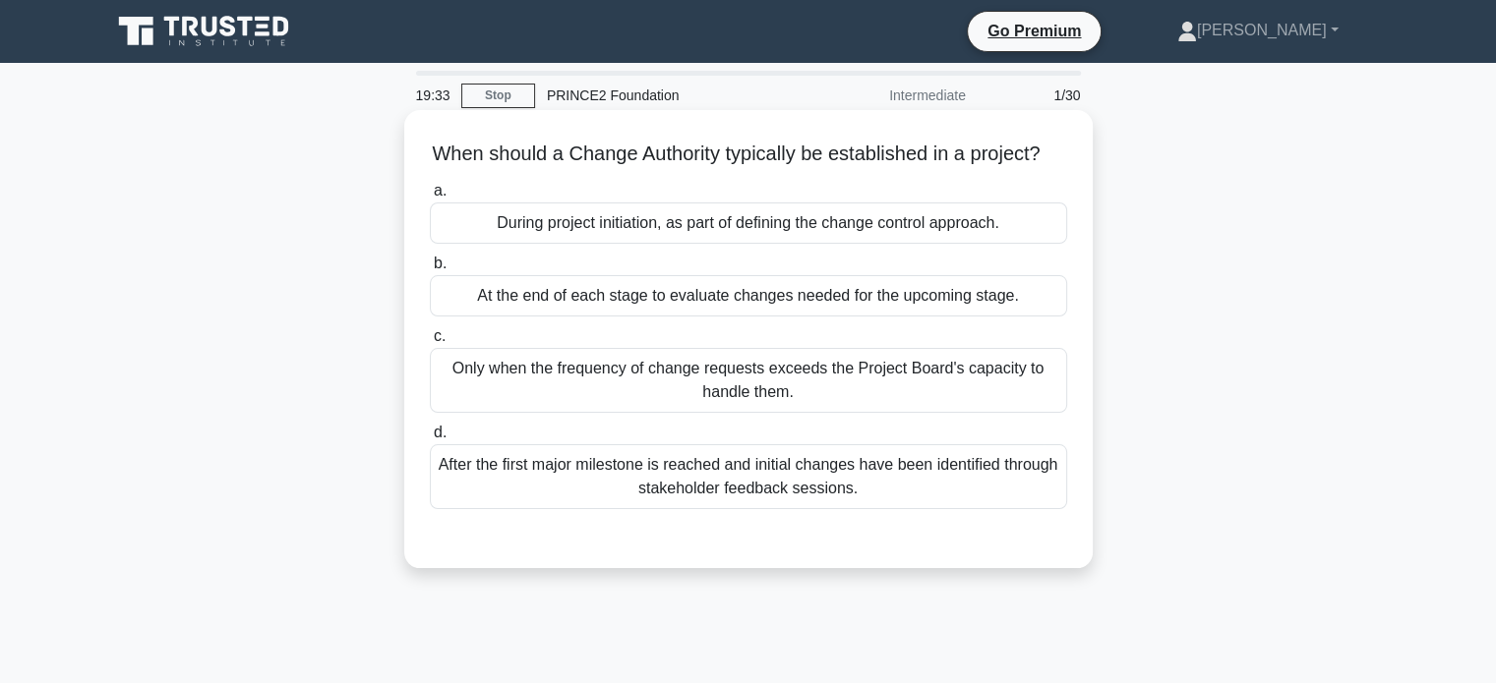
click at [739, 244] on div "During project initiation, as part of defining the change control approach." at bounding box center [748, 223] width 637 height 41
click at [430, 198] on input "a. During project initiation, as part of defining the change control approach." at bounding box center [430, 191] width 0 height 13
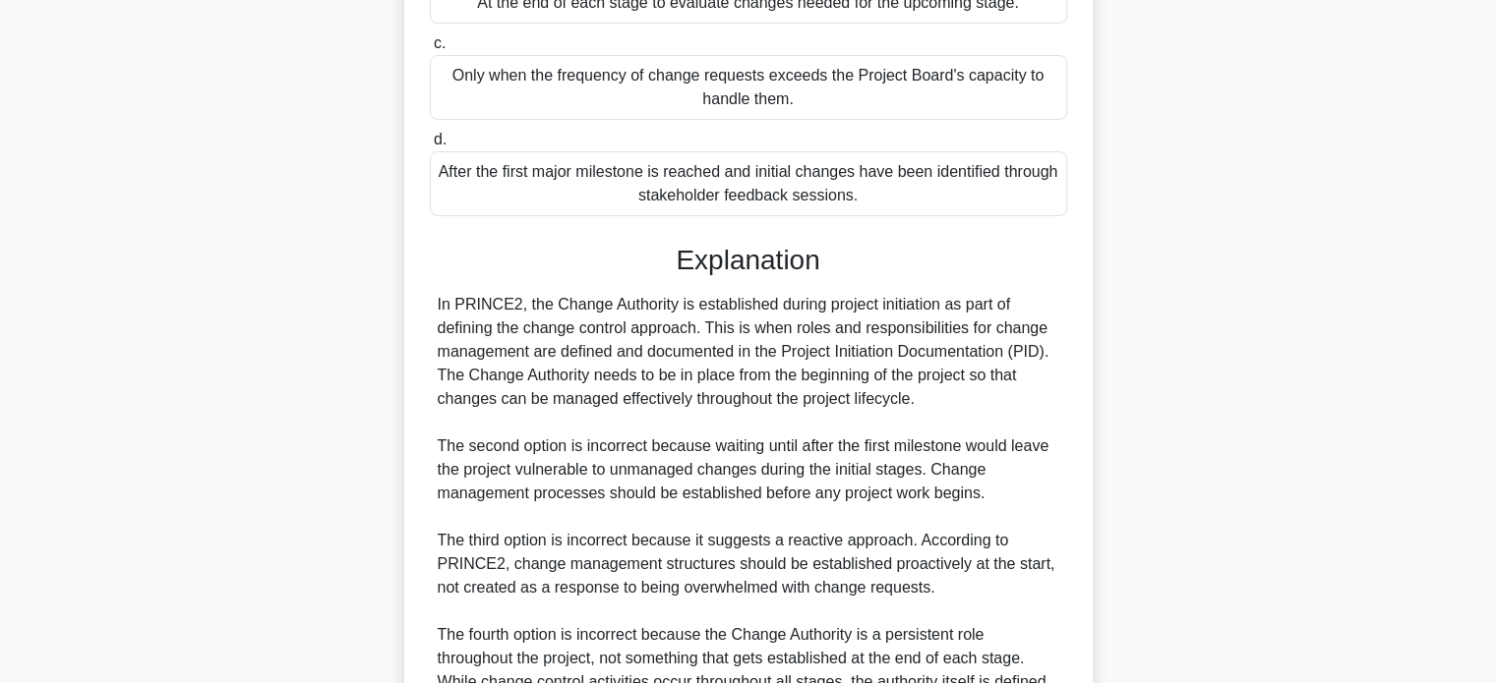
scroll to position [295, 0]
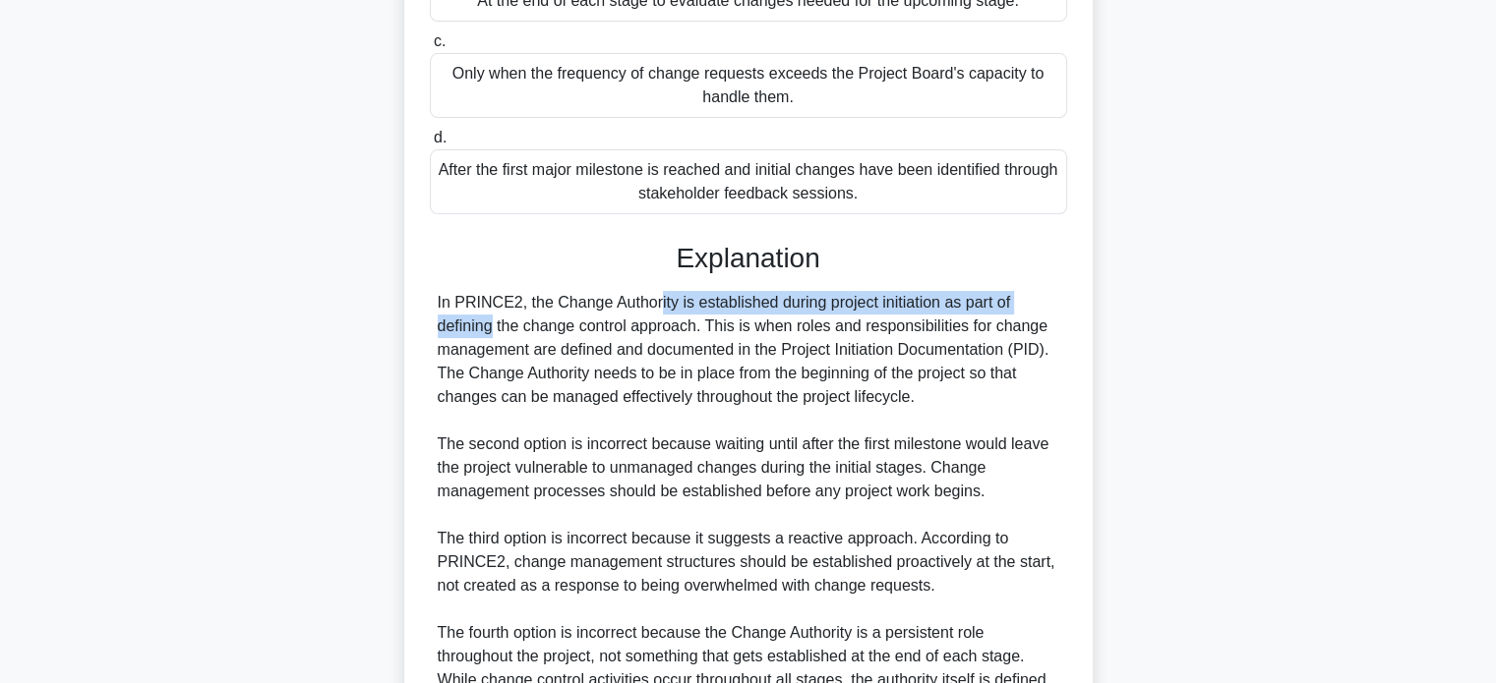
drag, startPoint x: 597, startPoint y: 322, endPoint x: 956, endPoint y: 333, distance: 359.1
click at [956, 333] on div "In PRINCE2, the Change Authority is established during project initiation as pa…" at bounding box center [748, 503] width 621 height 425
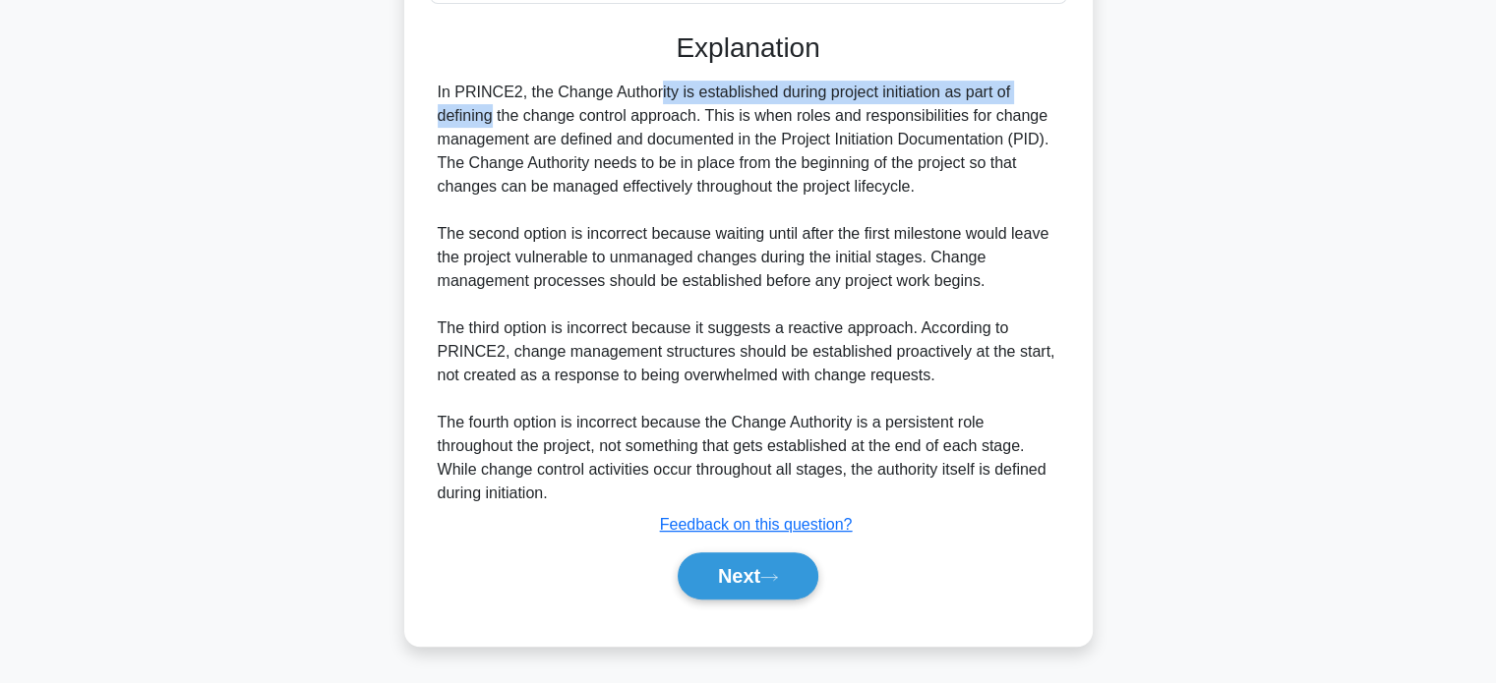
scroll to position [527, 0]
click at [732, 576] on button "Next" at bounding box center [748, 576] width 141 height 47
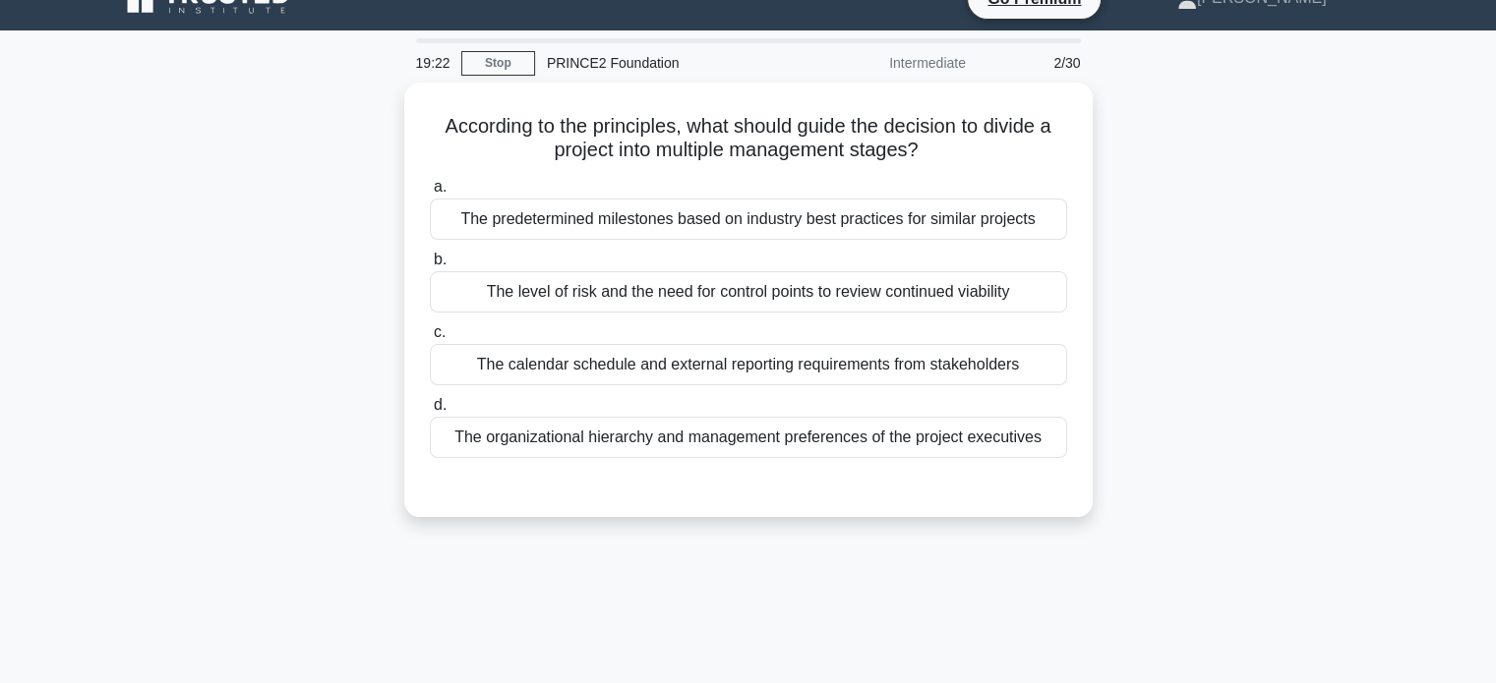
scroll to position [0, 0]
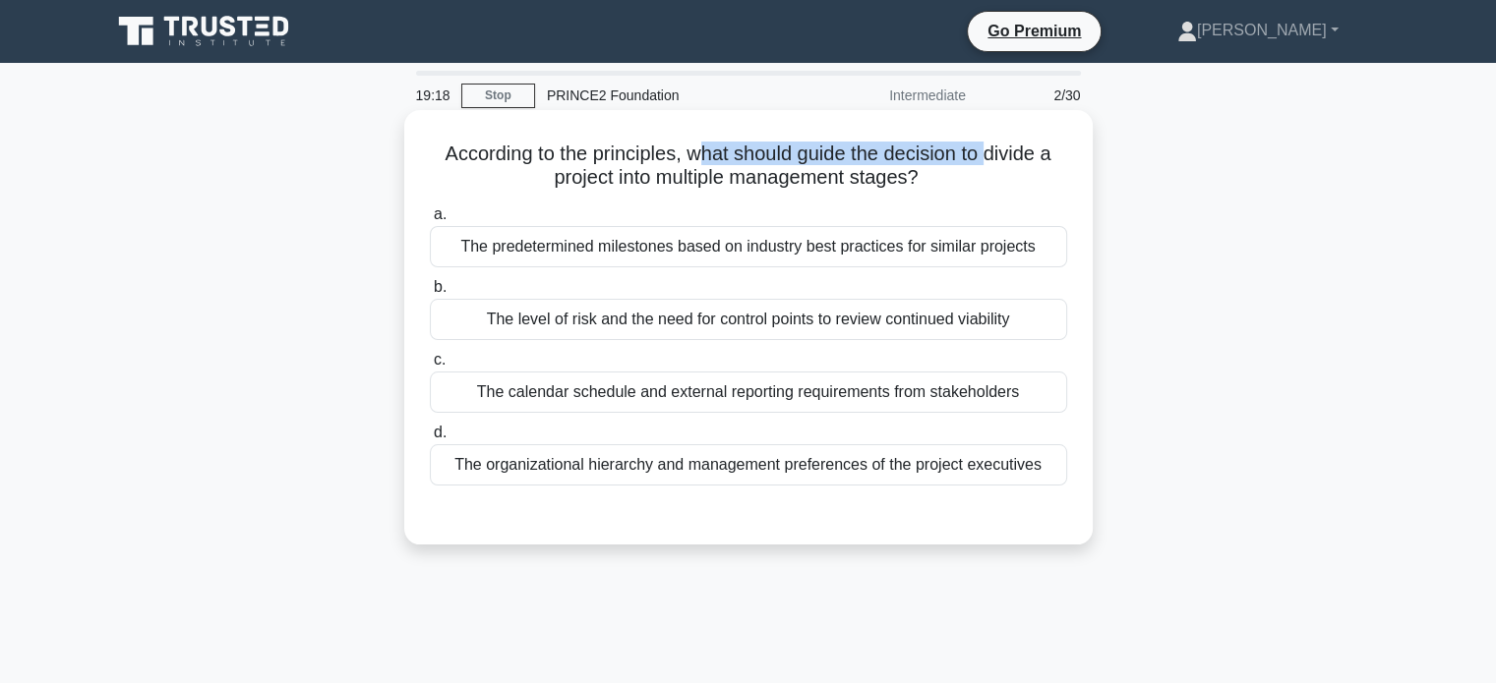
drag, startPoint x: 692, startPoint y: 150, endPoint x: 993, endPoint y: 159, distance: 301.0
click at [993, 159] on h5 "According to the principles, what should guide the decision to divide a project…" at bounding box center [748, 166] width 641 height 49
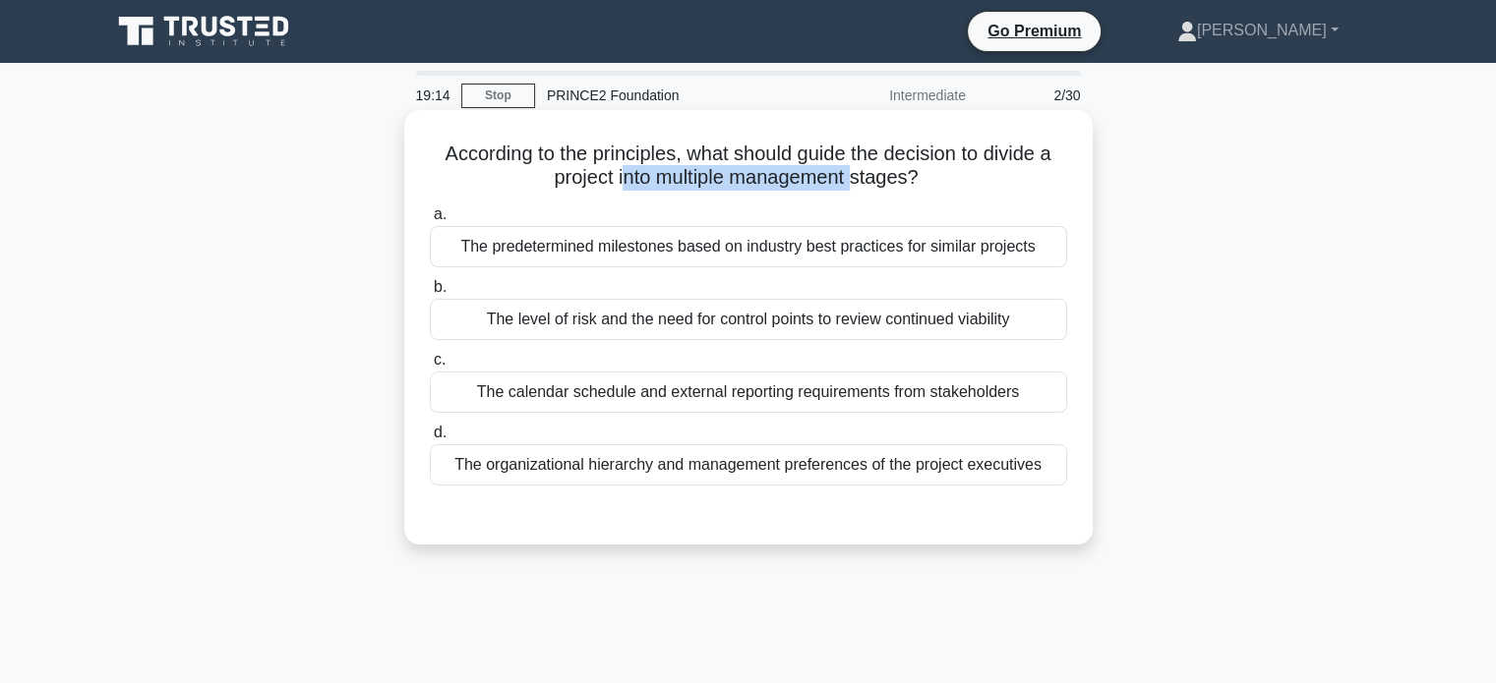
drag, startPoint x: 623, startPoint y: 181, endPoint x: 856, endPoint y: 185, distance: 232.1
click at [856, 185] on h5 "According to the principles, what should guide the decision to divide a project…" at bounding box center [748, 166] width 641 height 49
click at [823, 322] on div "The level of risk and the need for control points to review continued viability" at bounding box center [748, 319] width 637 height 41
click at [430, 294] on input "b. The level of risk and the need for control points to review continued viabil…" at bounding box center [430, 287] width 0 height 13
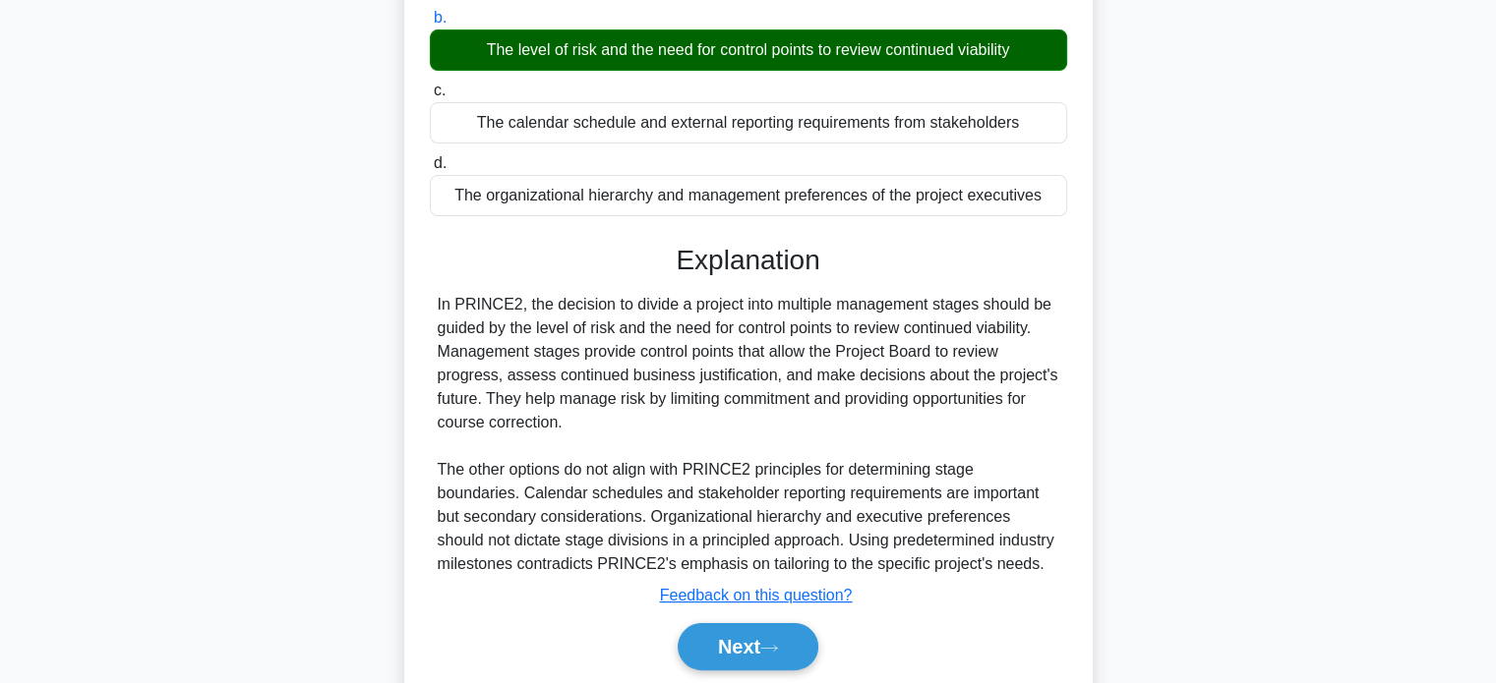
scroll to position [295, 0]
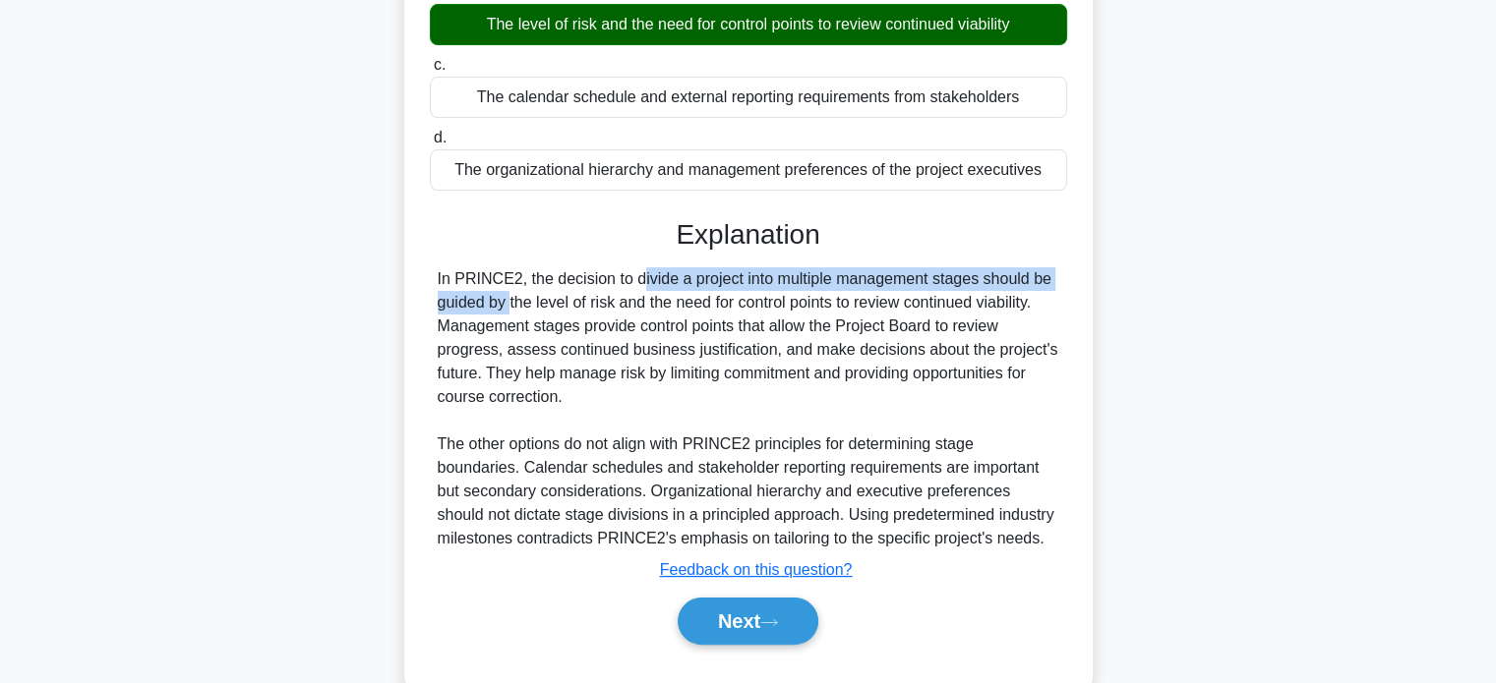
drag, startPoint x: 527, startPoint y: 282, endPoint x: 1003, endPoint y: 281, distance: 475.9
click at [1003, 281] on div "In PRINCE2, the decision to divide a project into multiple management stages sh…" at bounding box center [748, 408] width 621 height 283
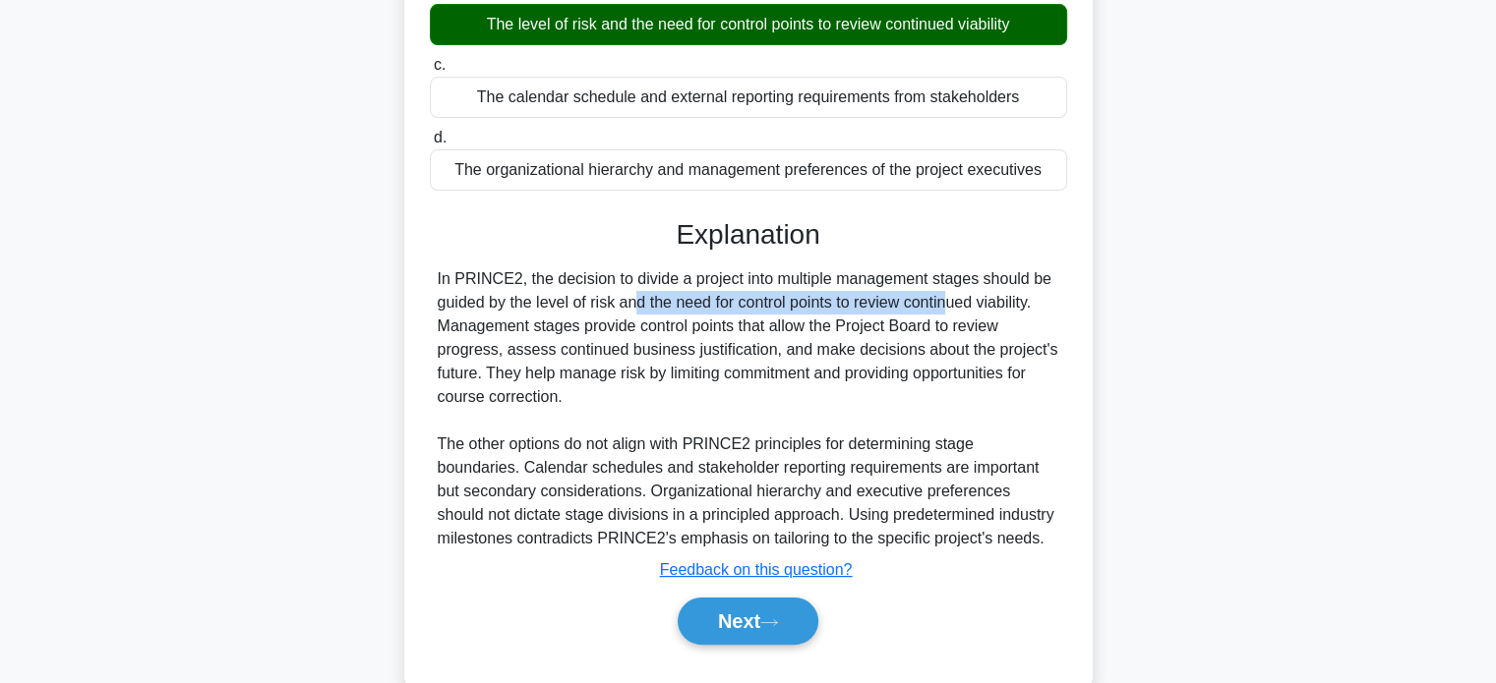
drag, startPoint x: 535, startPoint y: 306, endPoint x: 840, endPoint y: 307, distance: 304.8
click at [840, 307] on div "In PRINCE2, the decision to divide a project into multiple management stages sh…" at bounding box center [748, 408] width 621 height 283
click at [729, 605] on button "Next" at bounding box center [748, 621] width 141 height 47
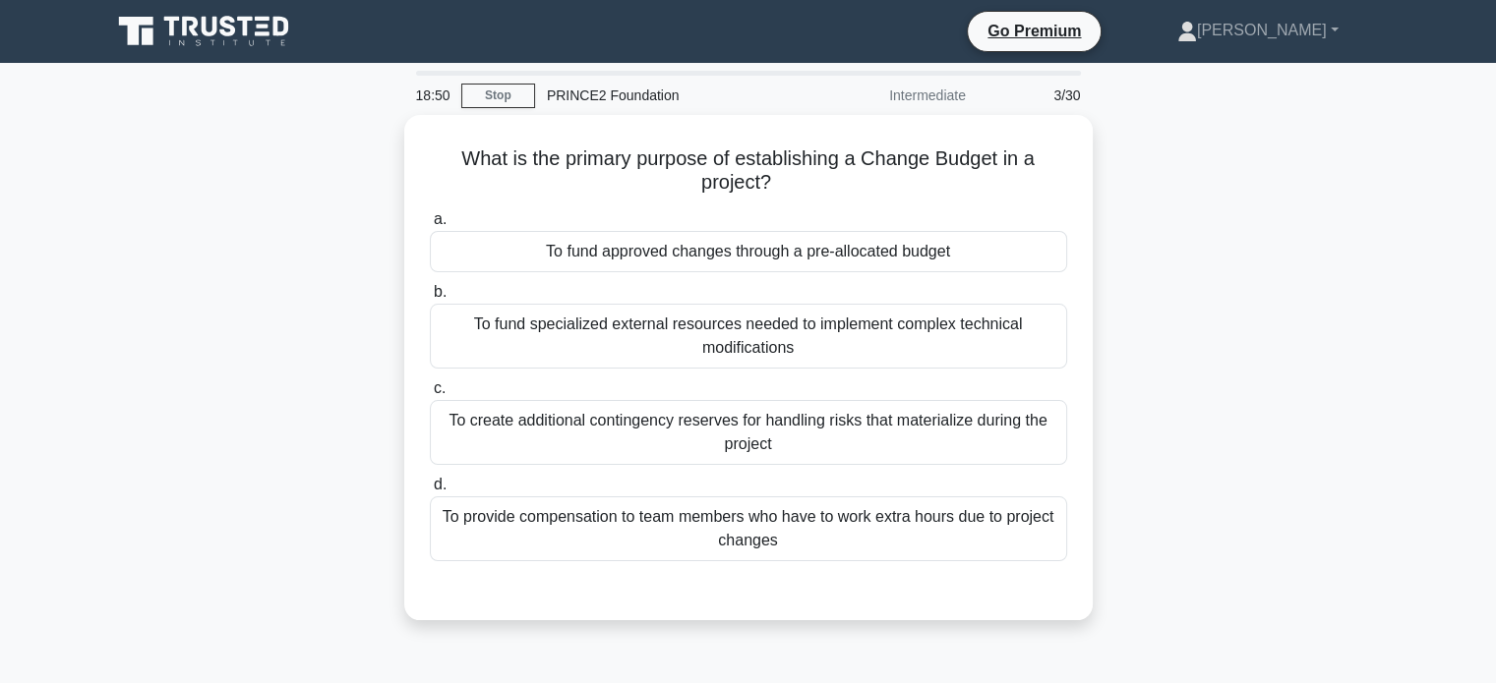
scroll to position [0, 0]
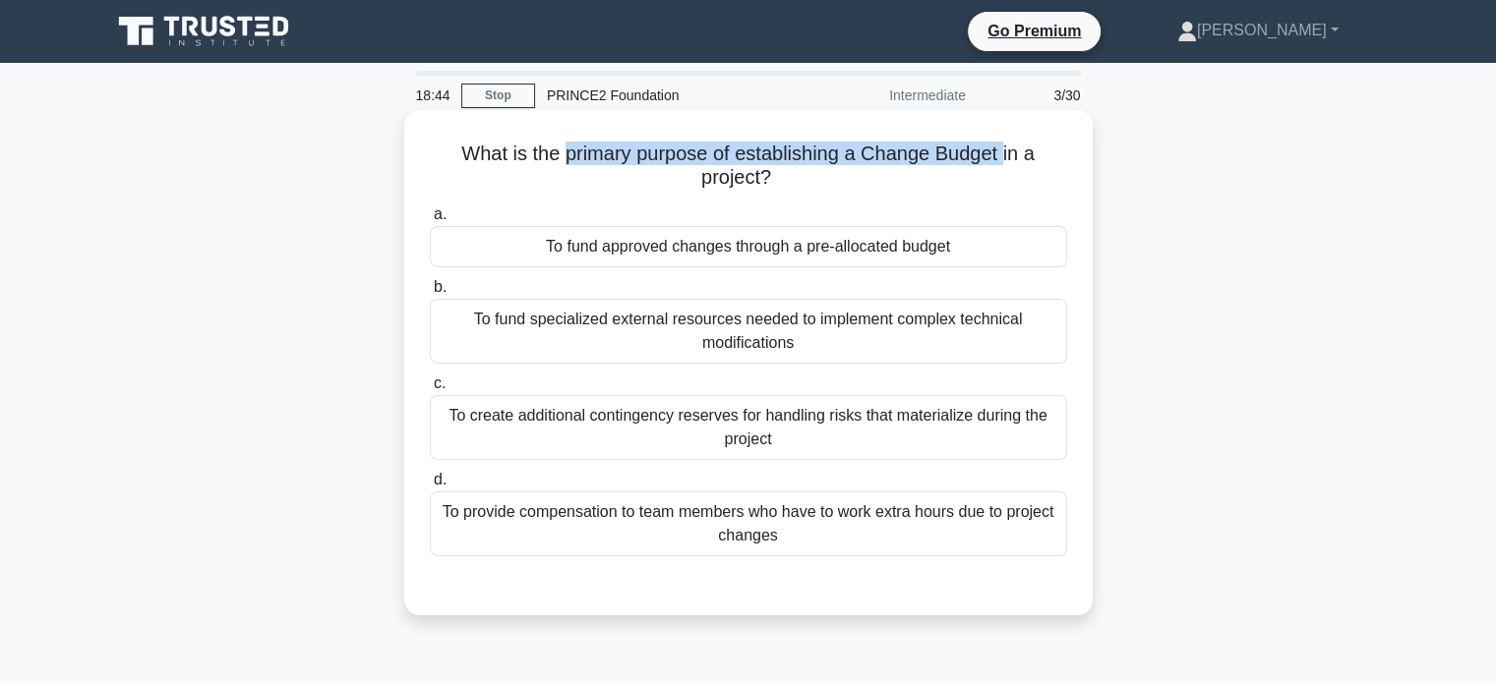
drag, startPoint x: 559, startPoint y: 155, endPoint x: 1007, endPoint y: 160, distance: 448.4
click at [1007, 160] on h5 "What is the primary purpose of establishing a Change Budget in a project? .spin…" at bounding box center [748, 166] width 641 height 49
click at [807, 254] on div "To fund approved changes through a pre-allocated budget" at bounding box center [748, 246] width 637 height 41
click at [430, 221] on input "a. To fund approved changes through a pre-allocated budget" at bounding box center [430, 214] width 0 height 13
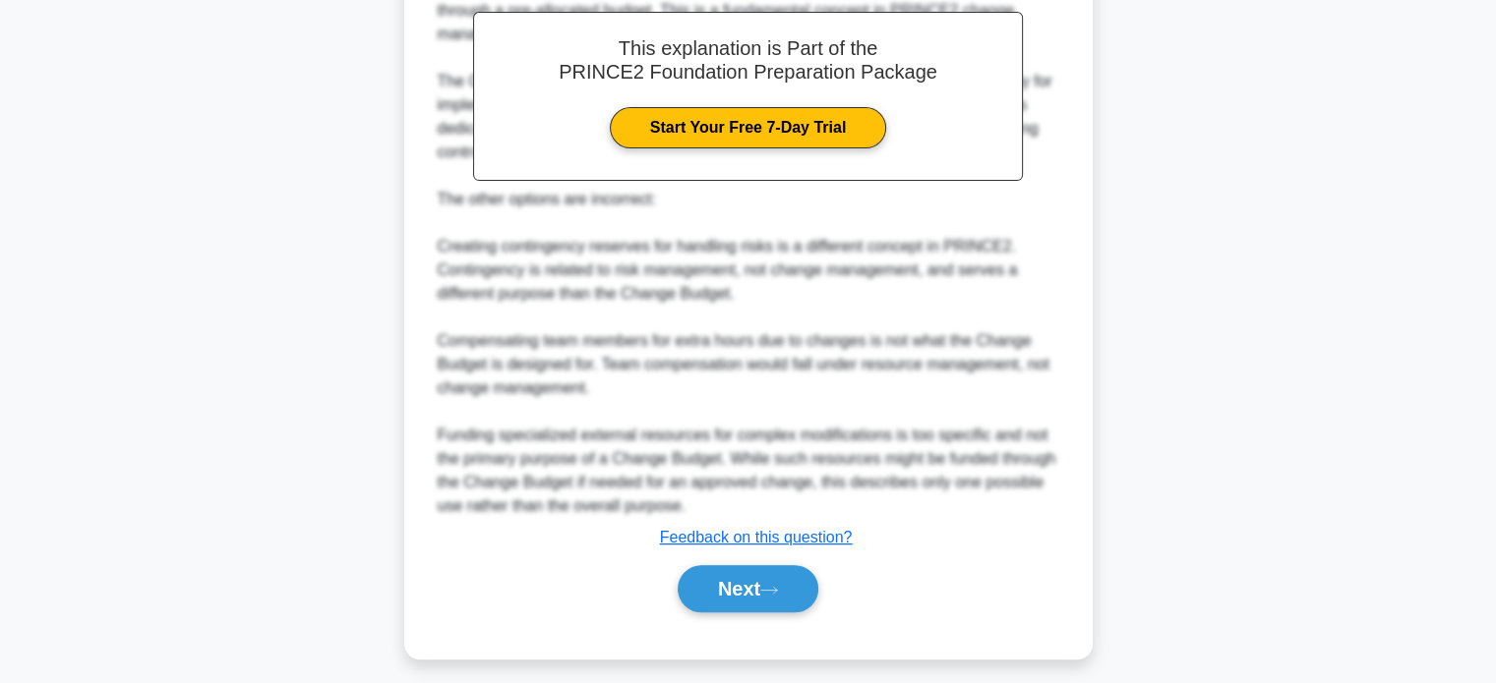
scroll to position [669, 0]
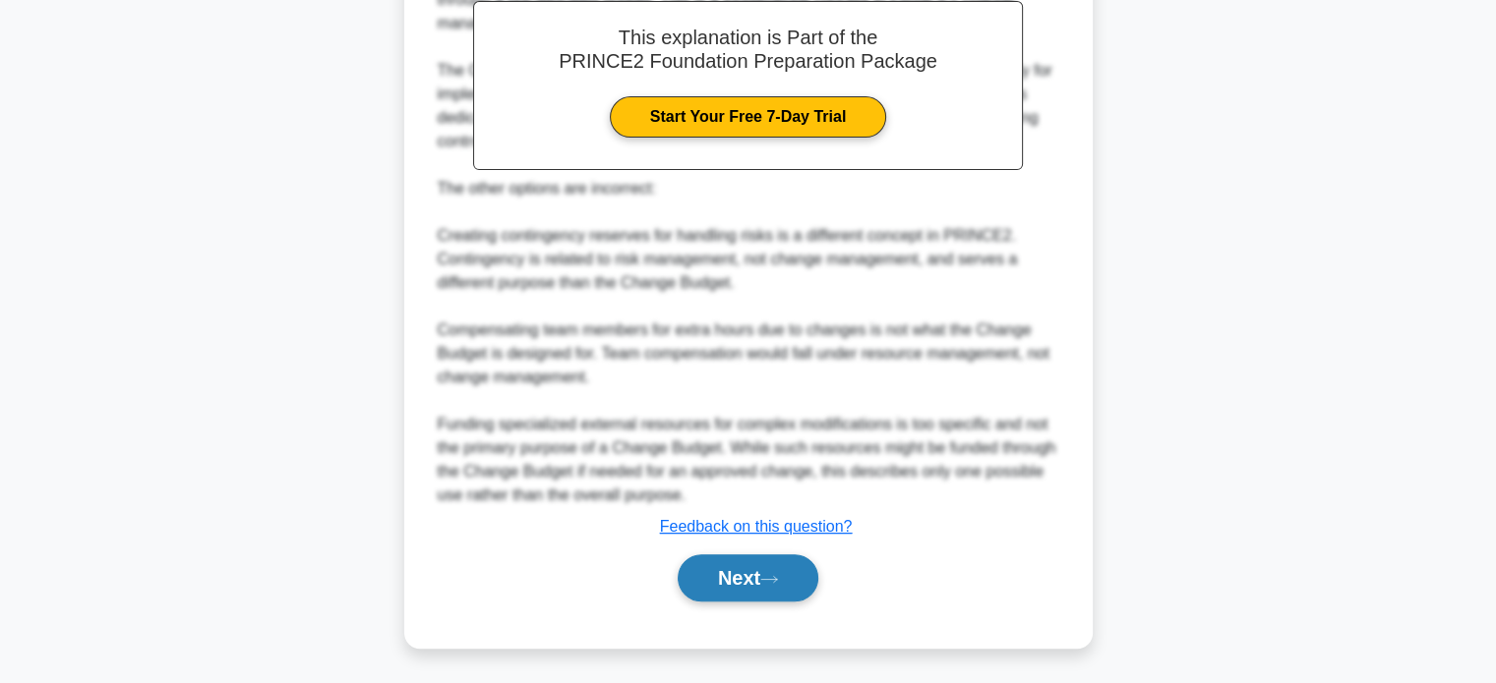
click at [740, 589] on button "Next" at bounding box center [748, 578] width 141 height 47
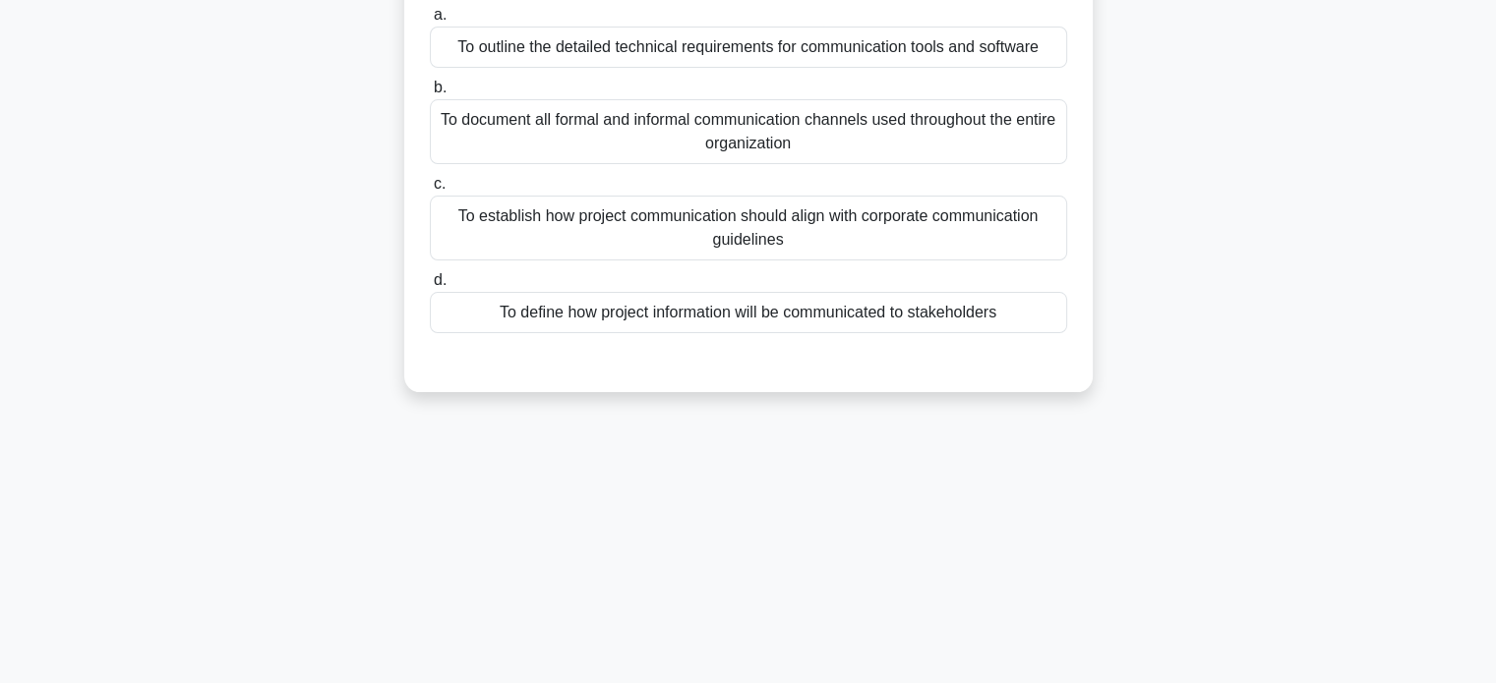
scroll to position [0, 0]
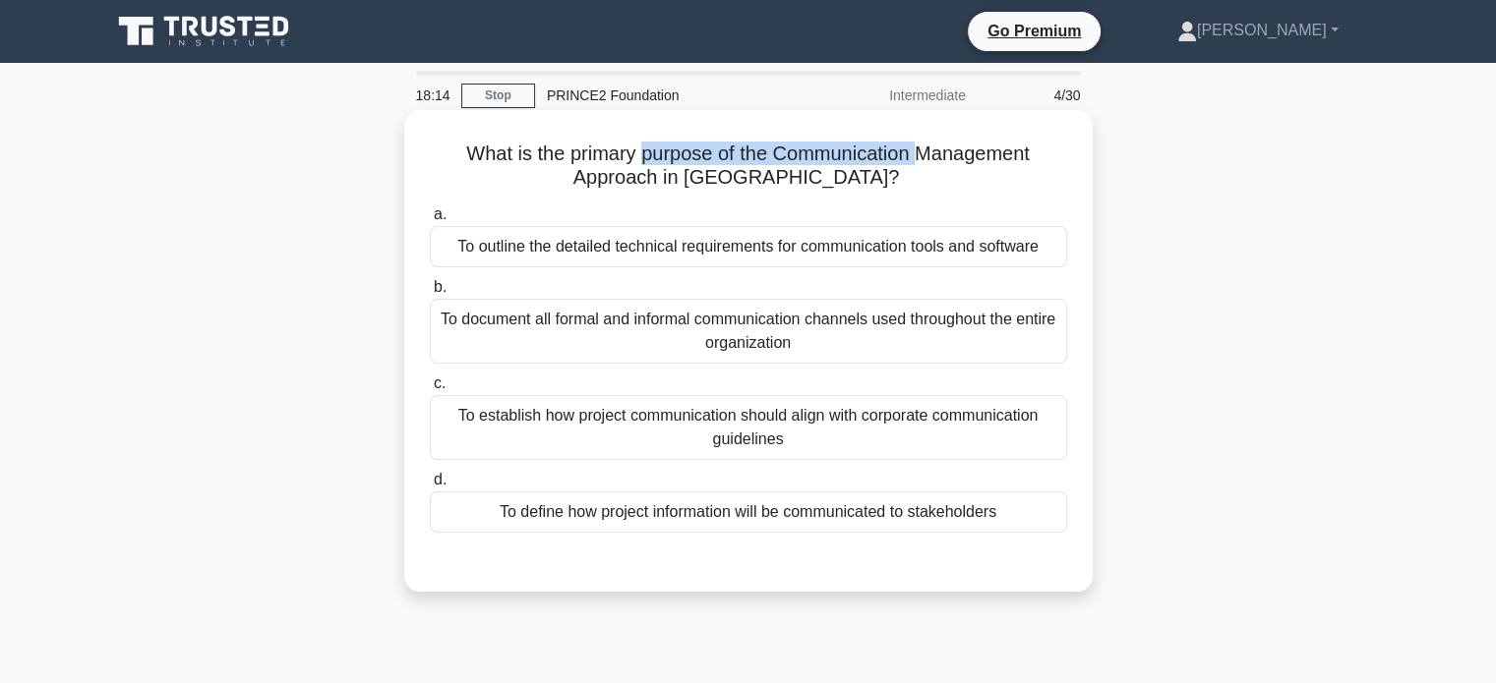
drag, startPoint x: 647, startPoint y: 156, endPoint x: 925, endPoint y: 156, distance: 278.3
click at [925, 156] on h5 "What is the primary purpose of the Communication Management Approach in PRINCE2…" at bounding box center [748, 166] width 641 height 49
click at [767, 513] on div "To define how project information will be communicated to stakeholders" at bounding box center [748, 512] width 637 height 41
click at [430, 487] on input "d. To define how project information will be communicated to stakeholders" at bounding box center [430, 480] width 0 height 13
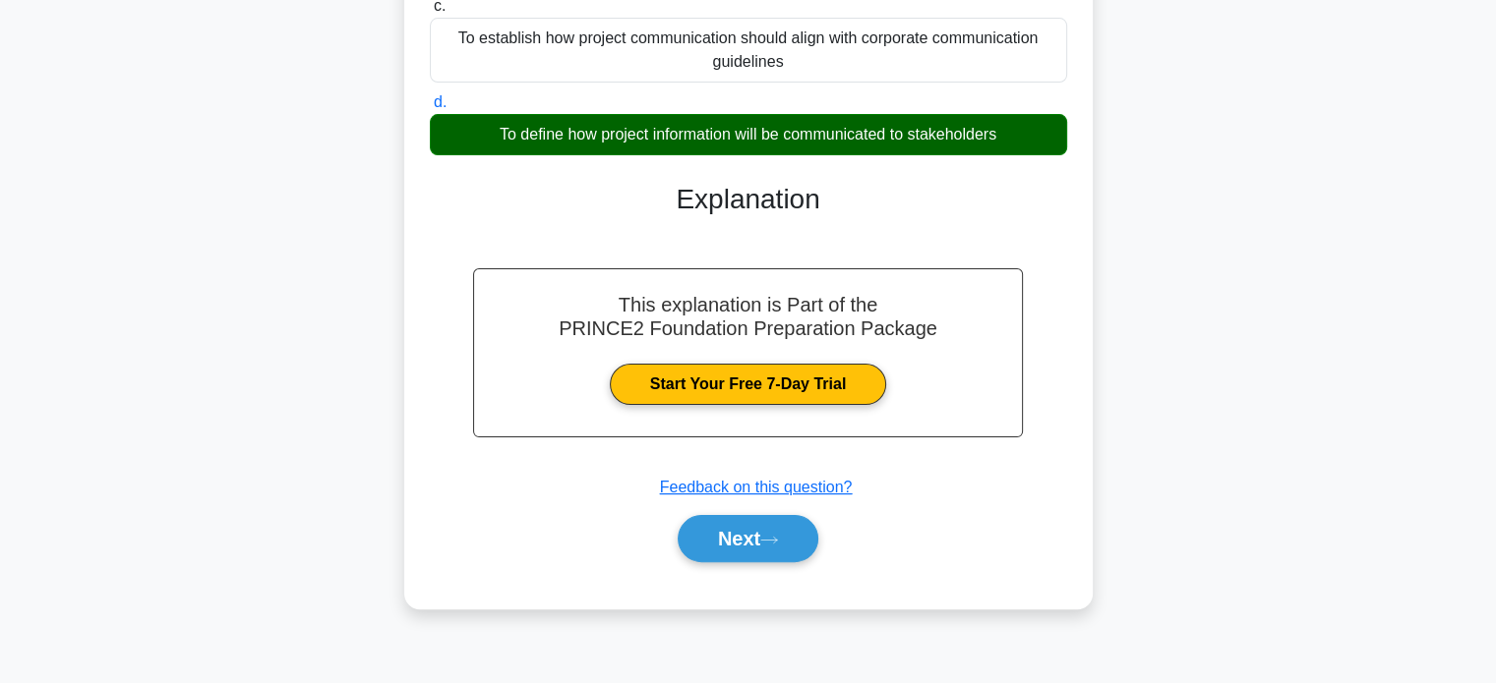
scroll to position [379, 0]
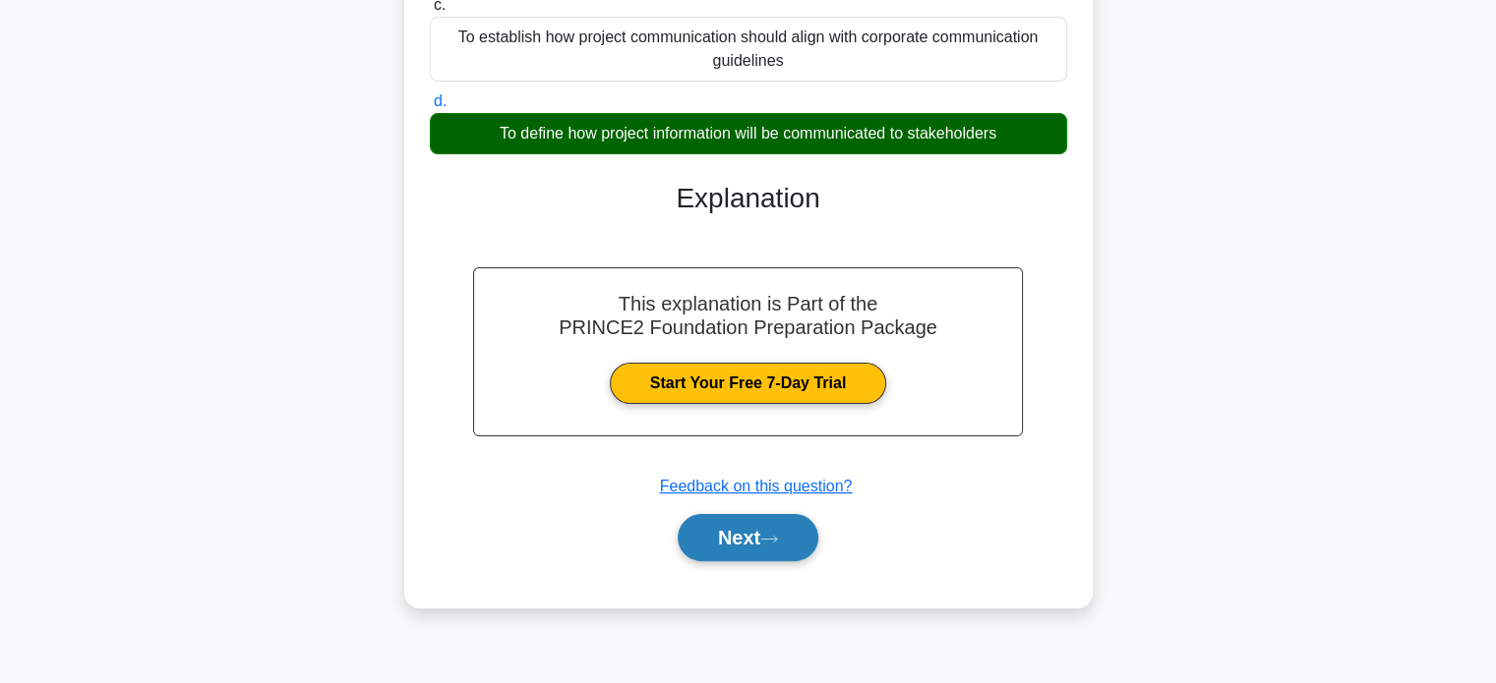
click at [751, 553] on button "Next" at bounding box center [748, 537] width 141 height 47
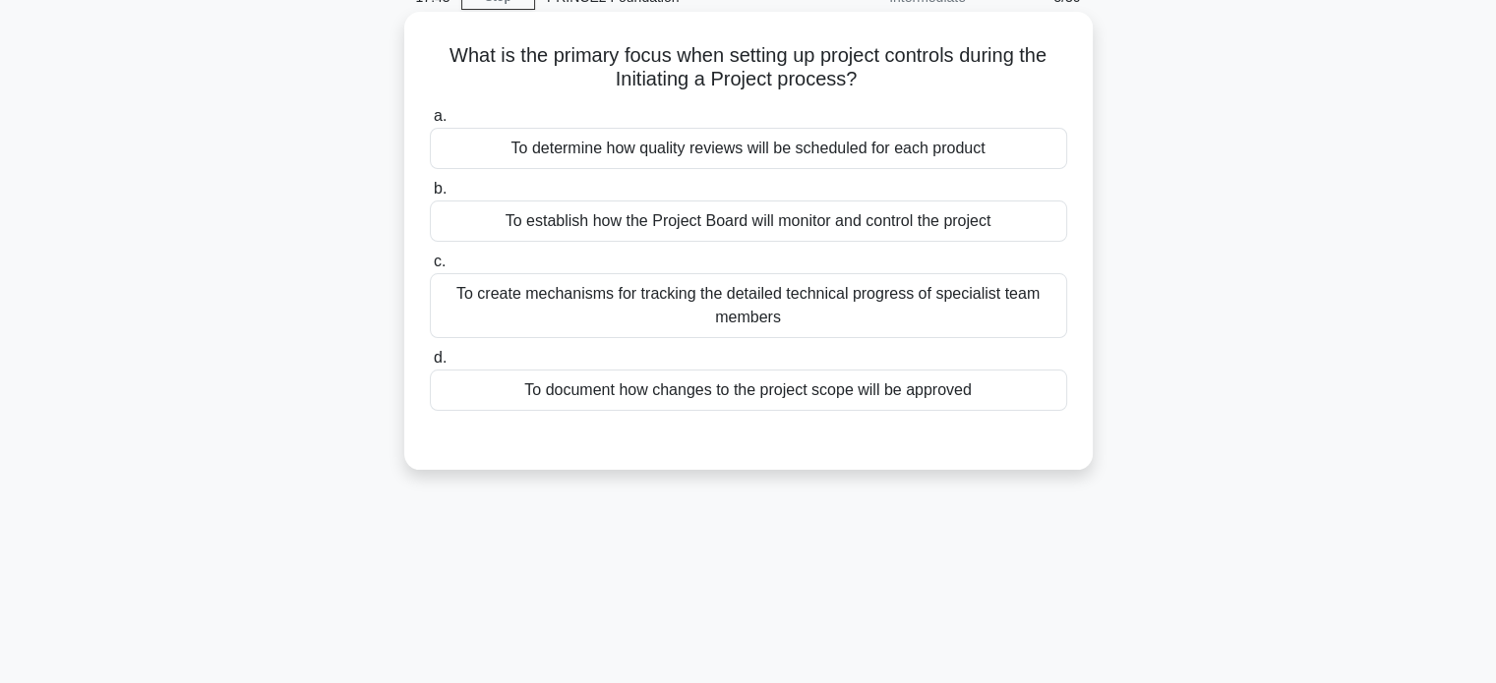
scroll to position [0, 0]
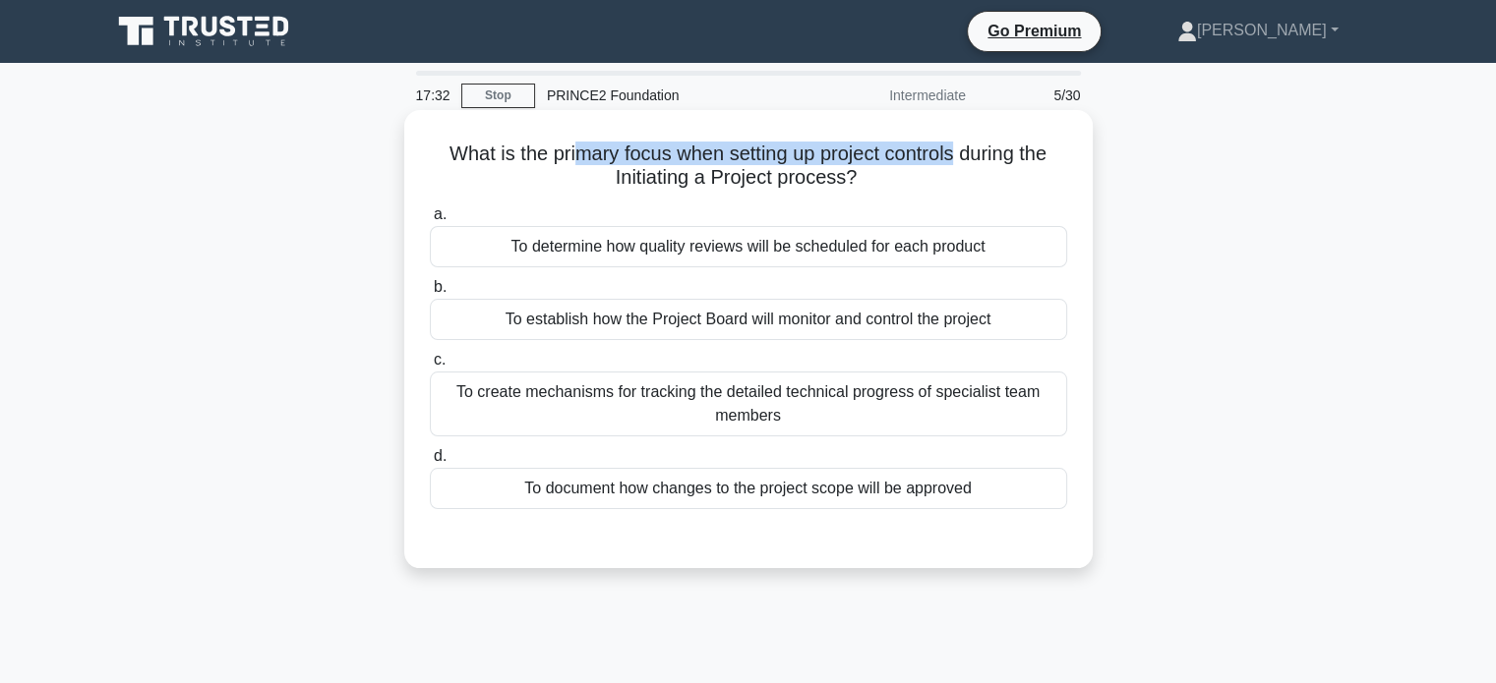
drag, startPoint x: 613, startPoint y: 159, endPoint x: 961, endPoint y: 148, distance: 348.3
click at [961, 148] on h5 "What is the primary focus when setting up project controls during the Initiatin…" at bounding box center [748, 166] width 641 height 49
click at [727, 491] on div "To document how changes to the project scope will be approved" at bounding box center [748, 488] width 637 height 41
click at [430, 463] on input "d. To document how changes to the project scope will be approved" at bounding box center [430, 456] width 0 height 13
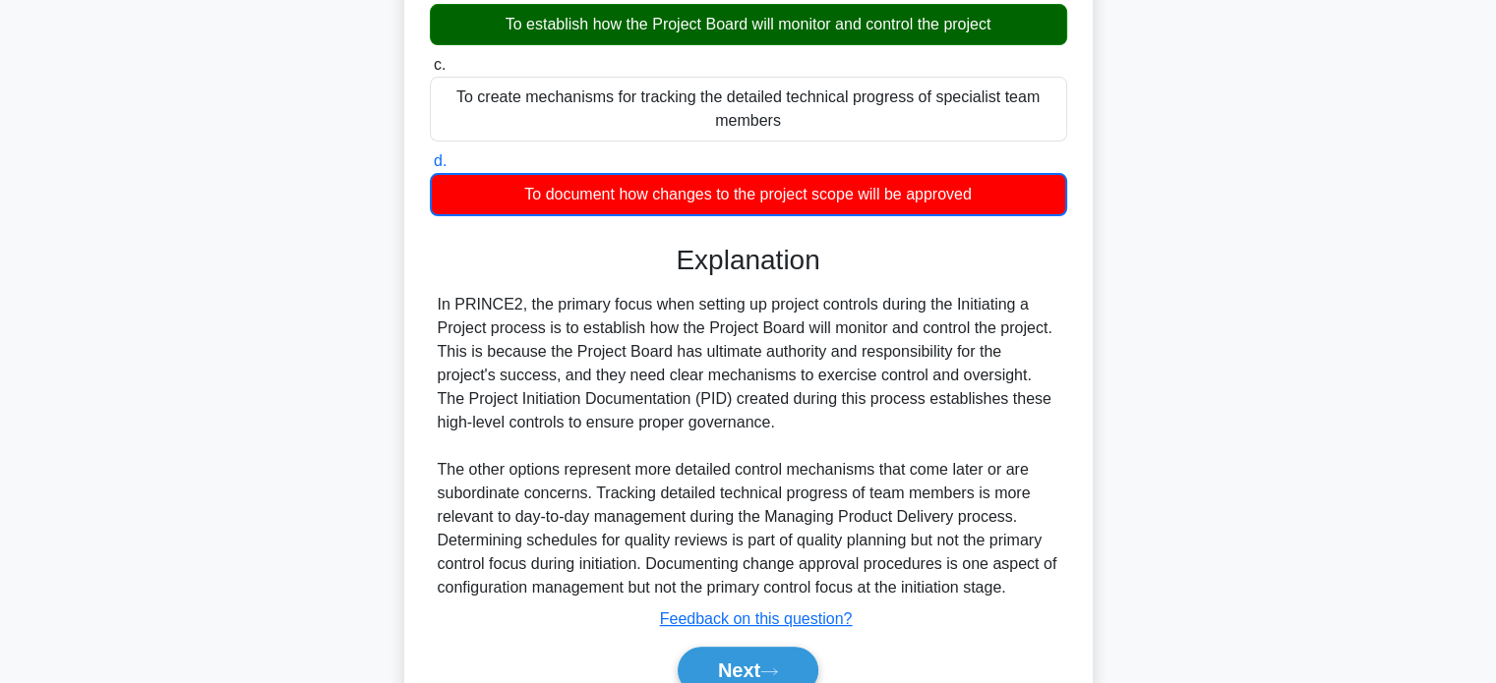
scroll to position [387, 0]
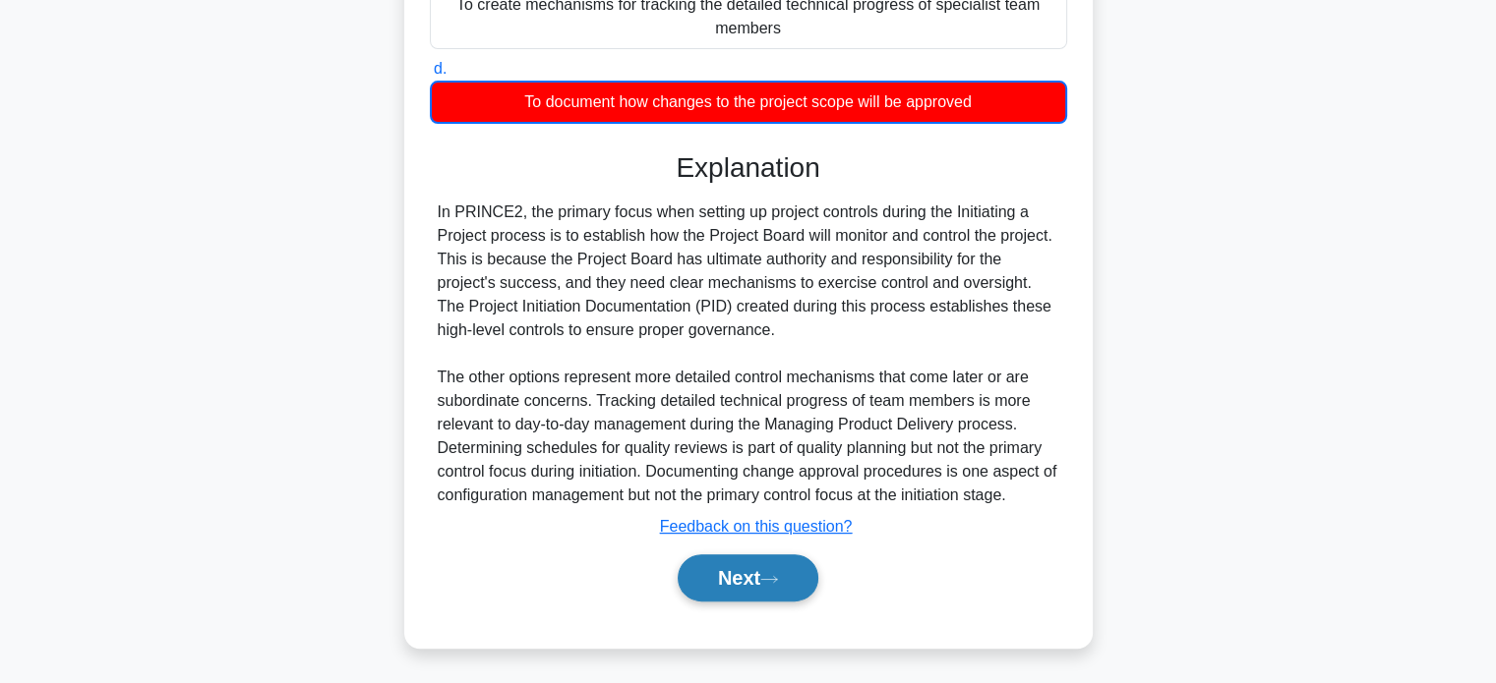
click at [736, 577] on button "Next" at bounding box center [748, 578] width 141 height 47
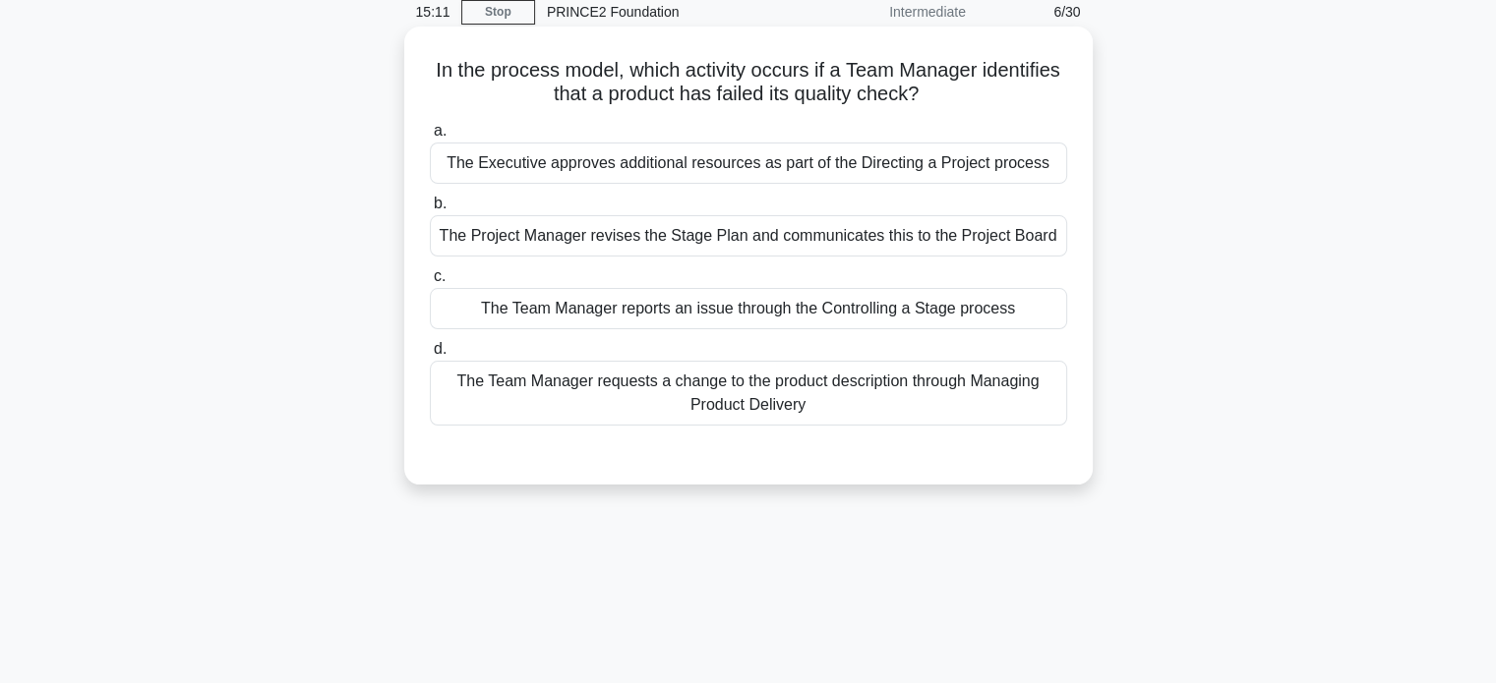
scroll to position [0, 0]
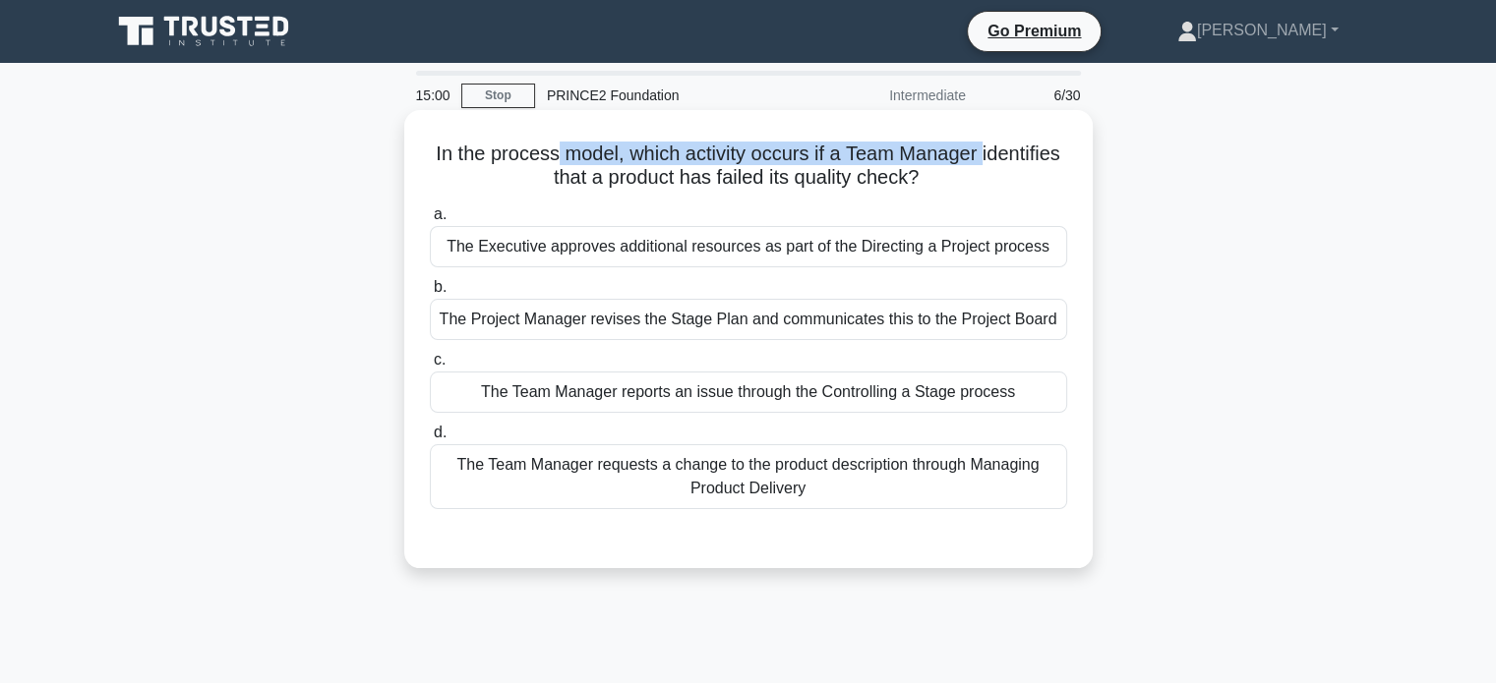
drag, startPoint x: 553, startPoint y: 162, endPoint x: 983, endPoint y: 153, distance: 430.8
click at [983, 153] on h5 "In the process model, which activity occurs if a Team Manager identifies that a…" at bounding box center [748, 166] width 641 height 49
click at [745, 325] on div "The Project Manager revises the Stage Plan and communicates this to the Project…" at bounding box center [748, 319] width 637 height 41
click at [430, 294] on input "b. The Project Manager revises the Stage Plan and communicates this to the Proj…" at bounding box center [430, 287] width 0 height 13
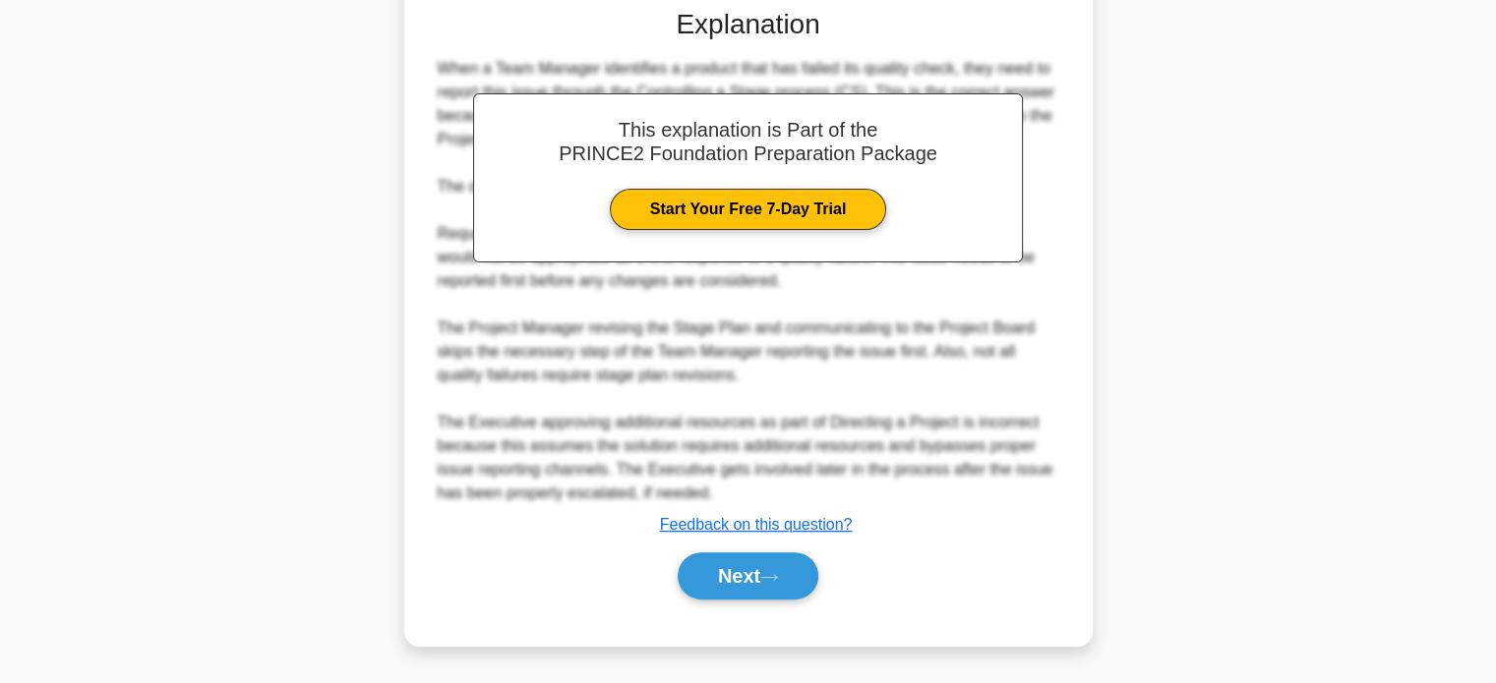
scroll to position [553, 0]
click at [737, 566] on button "Next" at bounding box center [748, 576] width 141 height 47
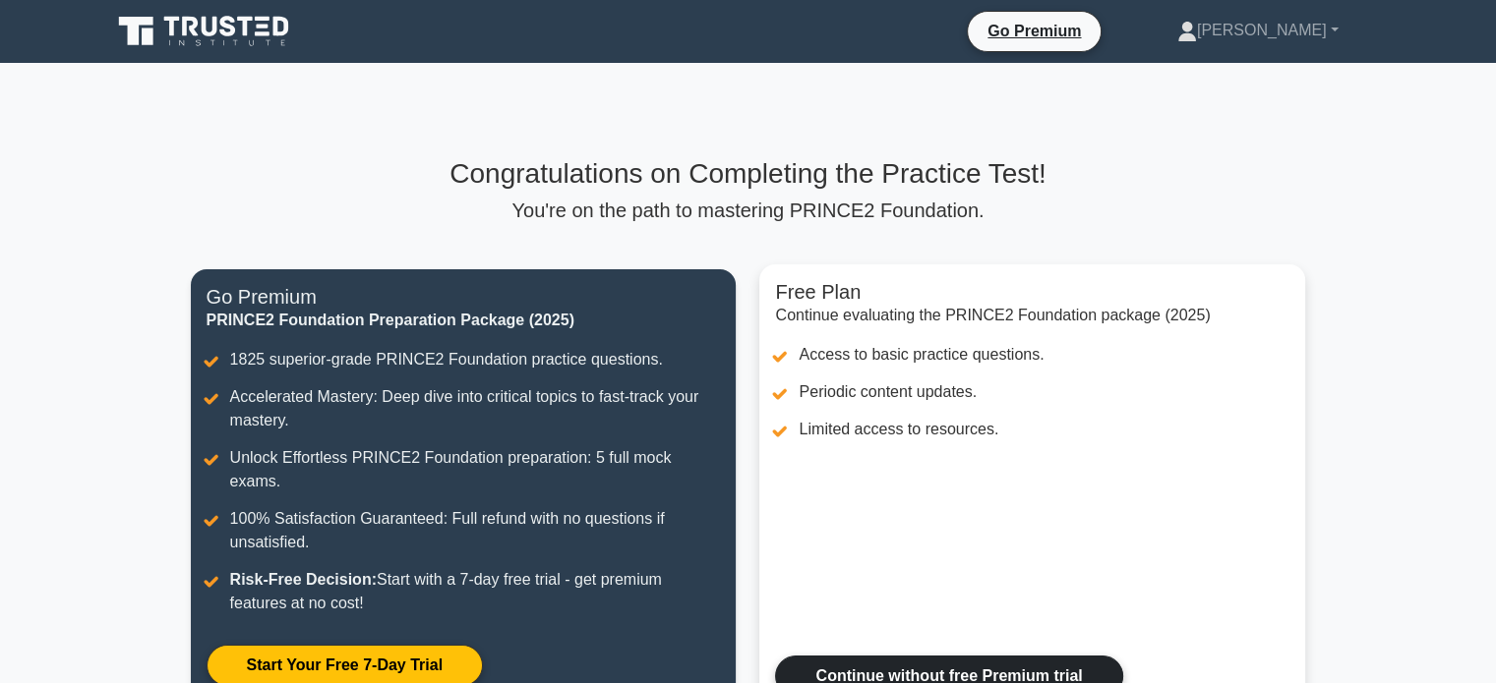
click at [938, 656] on link "Continue without free Premium trial" at bounding box center [948, 676] width 347 height 41
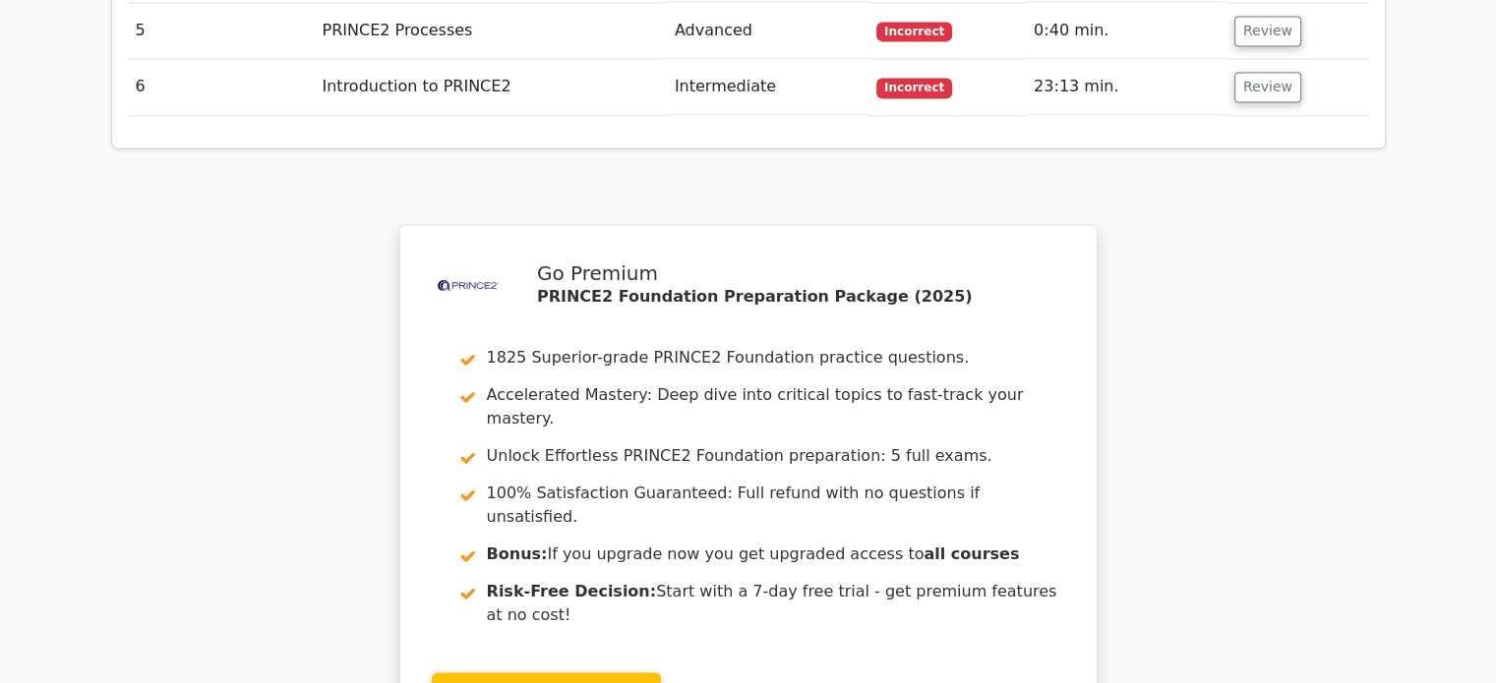
scroll to position [3042, 0]
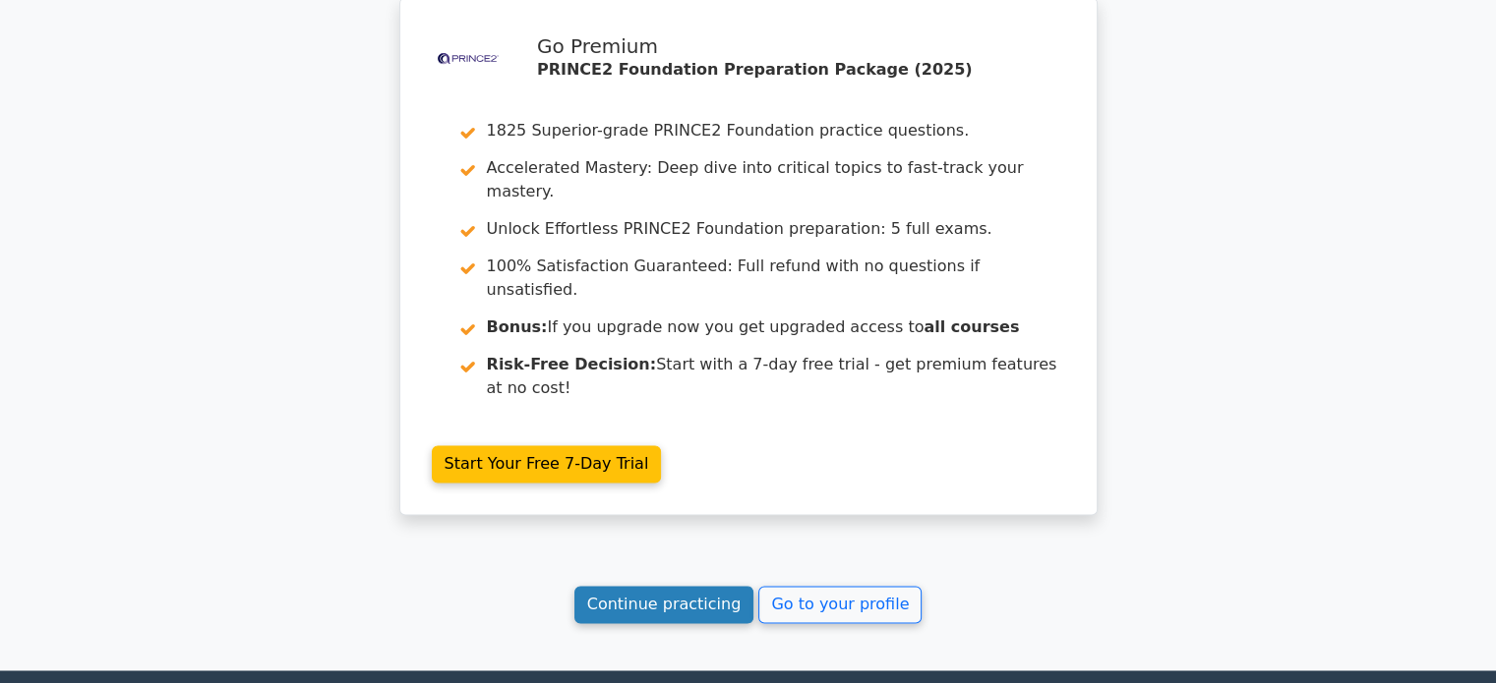
click at [673, 586] on link "Continue practicing" at bounding box center [664, 604] width 180 height 37
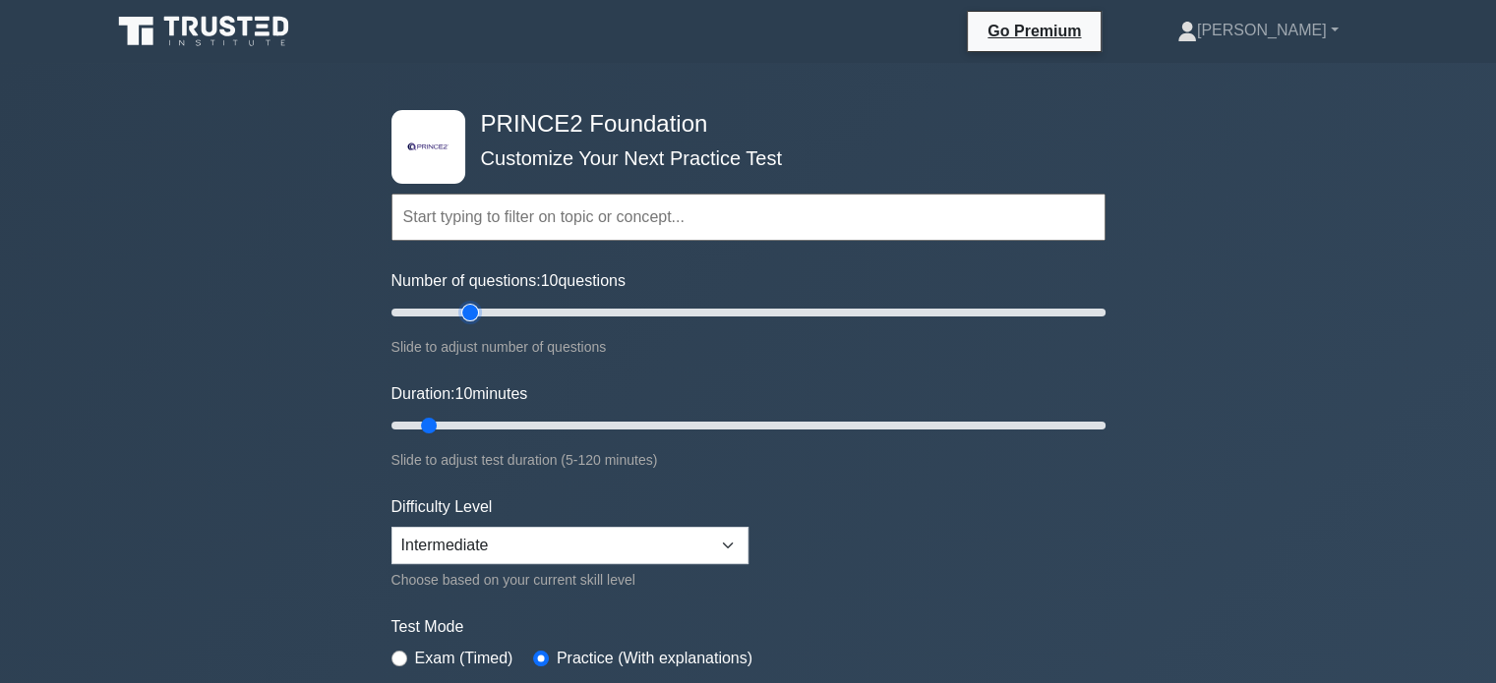
type input "25"
click at [463, 312] on input "Number of questions: 10 questions" at bounding box center [748, 313] width 714 height 24
click at [463, 312] on input "Number of questions: 25 questions" at bounding box center [748, 313] width 714 height 24
drag, startPoint x: 431, startPoint y: 424, endPoint x: 446, endPoint y: 423, distance: 15.8
type input "15"
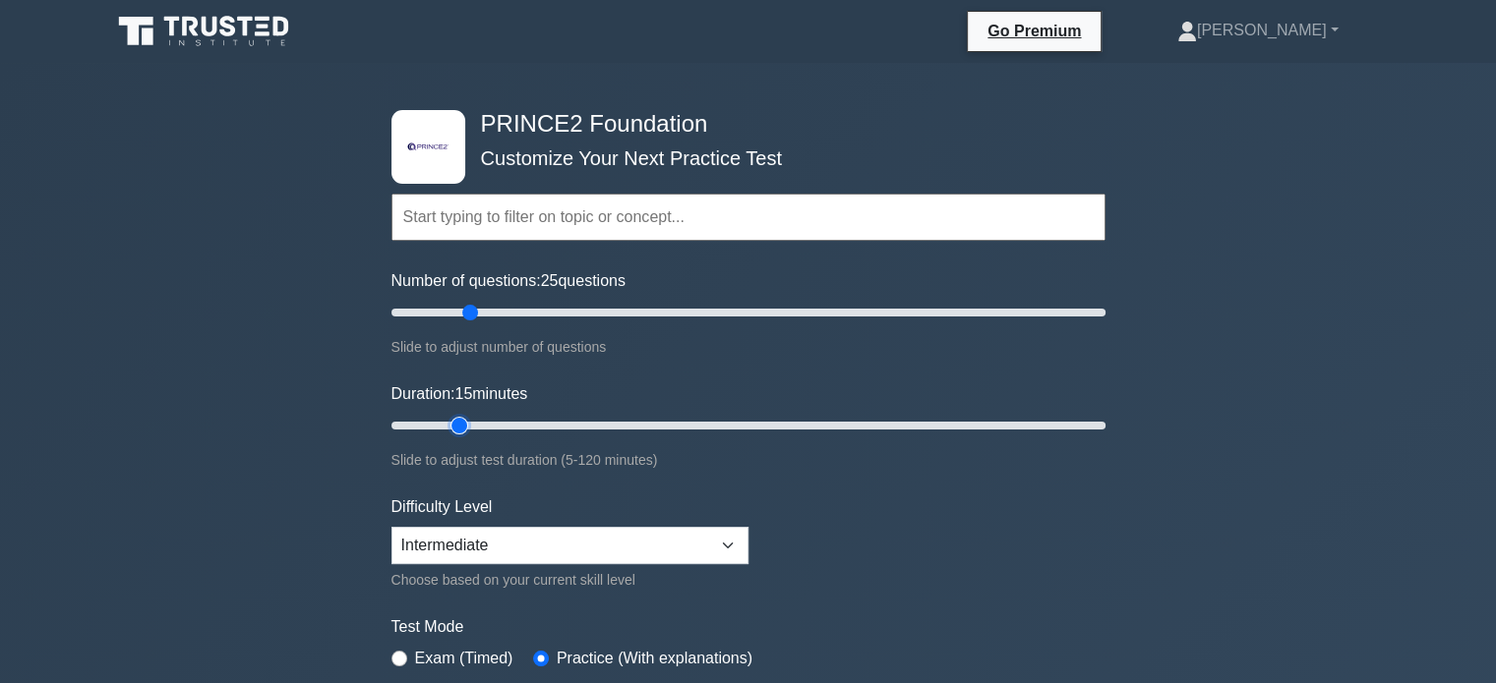
click at [446, 423] on input "Duration: 15 minutes" at bounding box center [748, 426] width 714 height 24
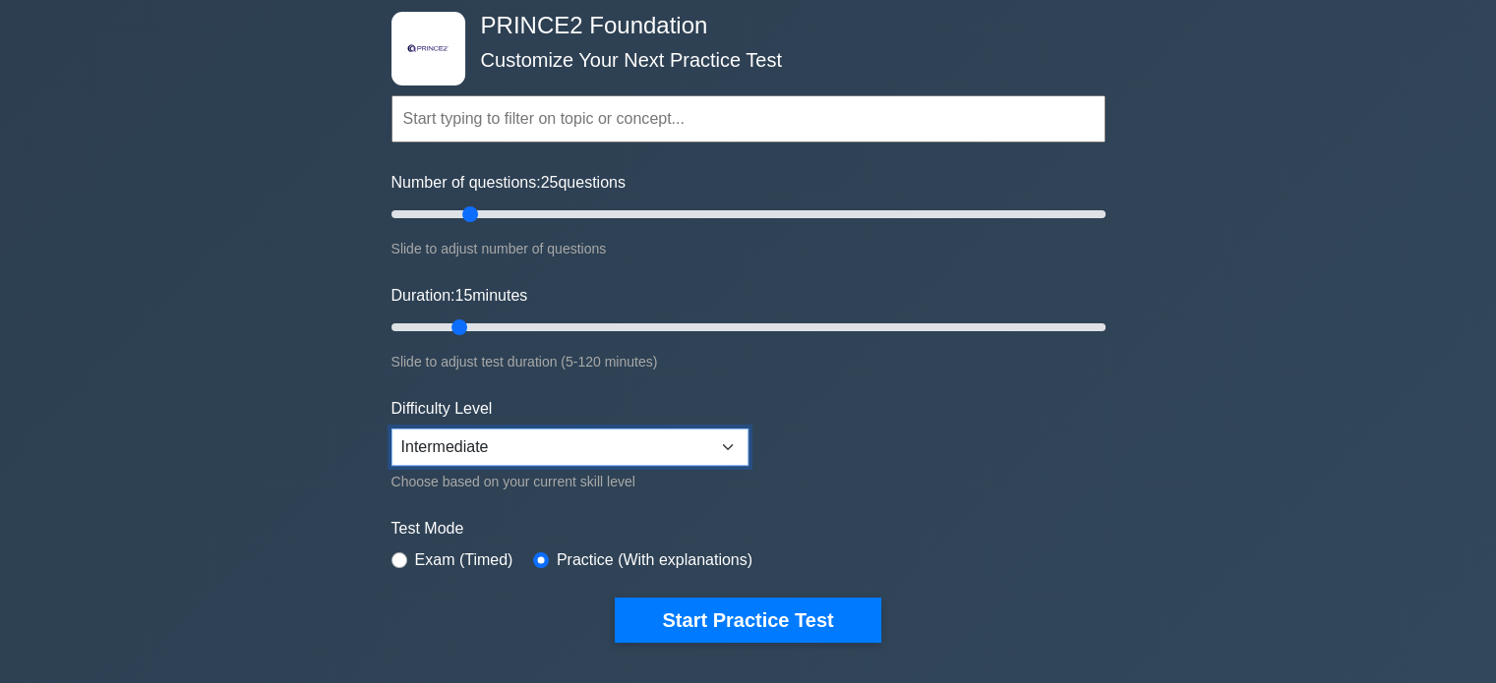
click at [510, 451] on select "Beginner Intermediate Expert" at bounding box center [569, 447] width 357 height 37
select select "expert"
click at [391, 429] on select "Beginner Intermediate Expert" at bounding box center [569, 447] width 357 height 37
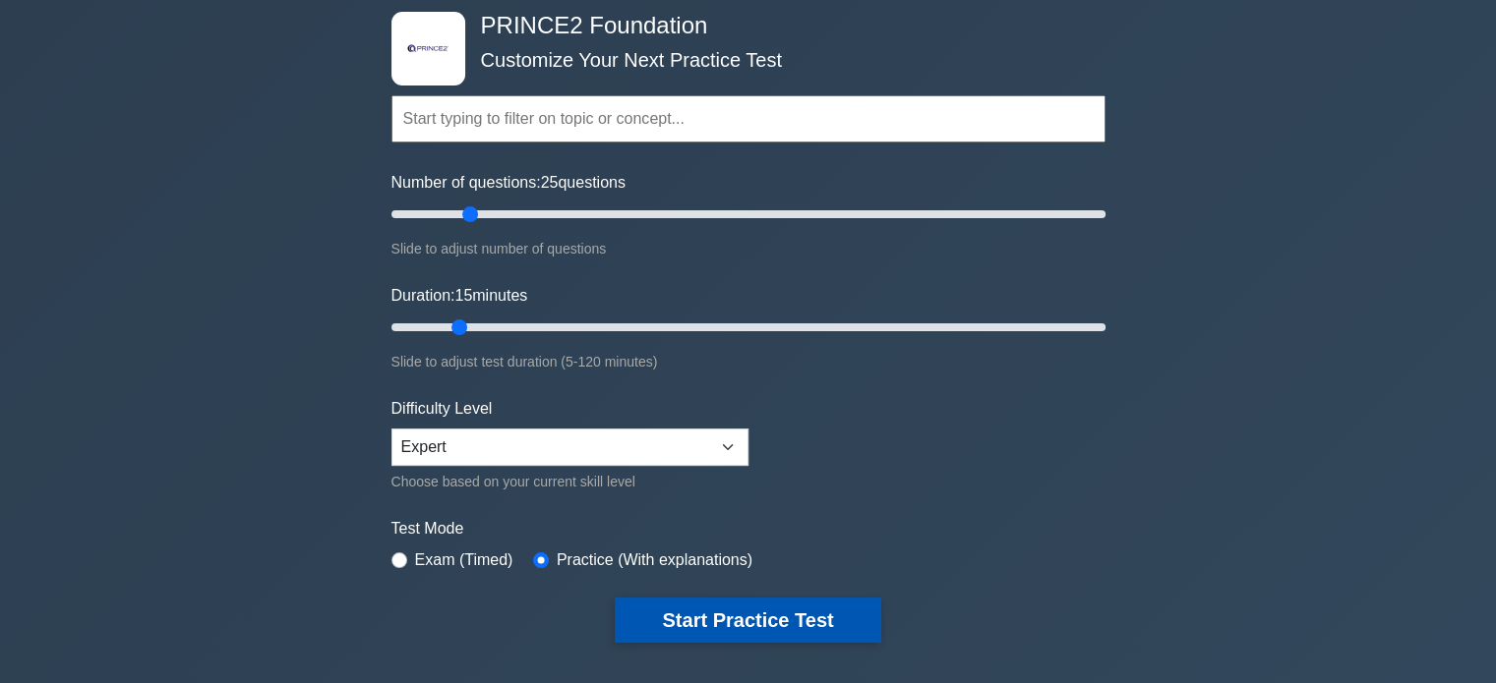
click at [767, 620] on button "Start Practice Test" at bounding box center [748, 620] width 266 height 45
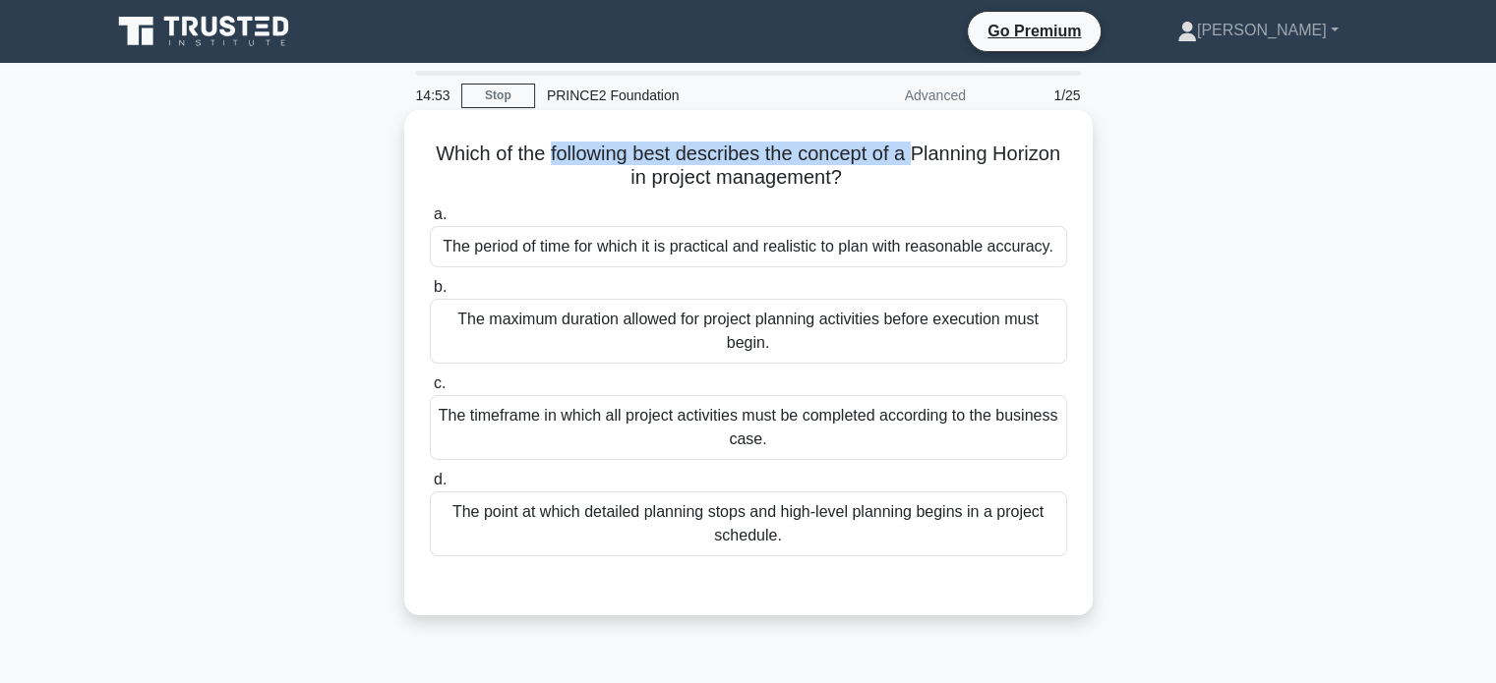
drag, startPoint x: 580, startPoint y: 161, endPoint x: 959, endPoint y: 157, distance: 378.6
click at [959, 157] on h5 "Which of the following best describes the concept of a Planning Horizon in proj…" at bounding box center [748, 166] width 641 height 49
click at [715, 249] on div "The period of time for which it is practical and realistic to plan with reasona…" at bounding box center [748, 246] width 637 height 41
click at [430, 221] on input "a. The period of time for which it is practical and realistic to plan with reas…" at bounding box center [430, 214] width 0 height 13
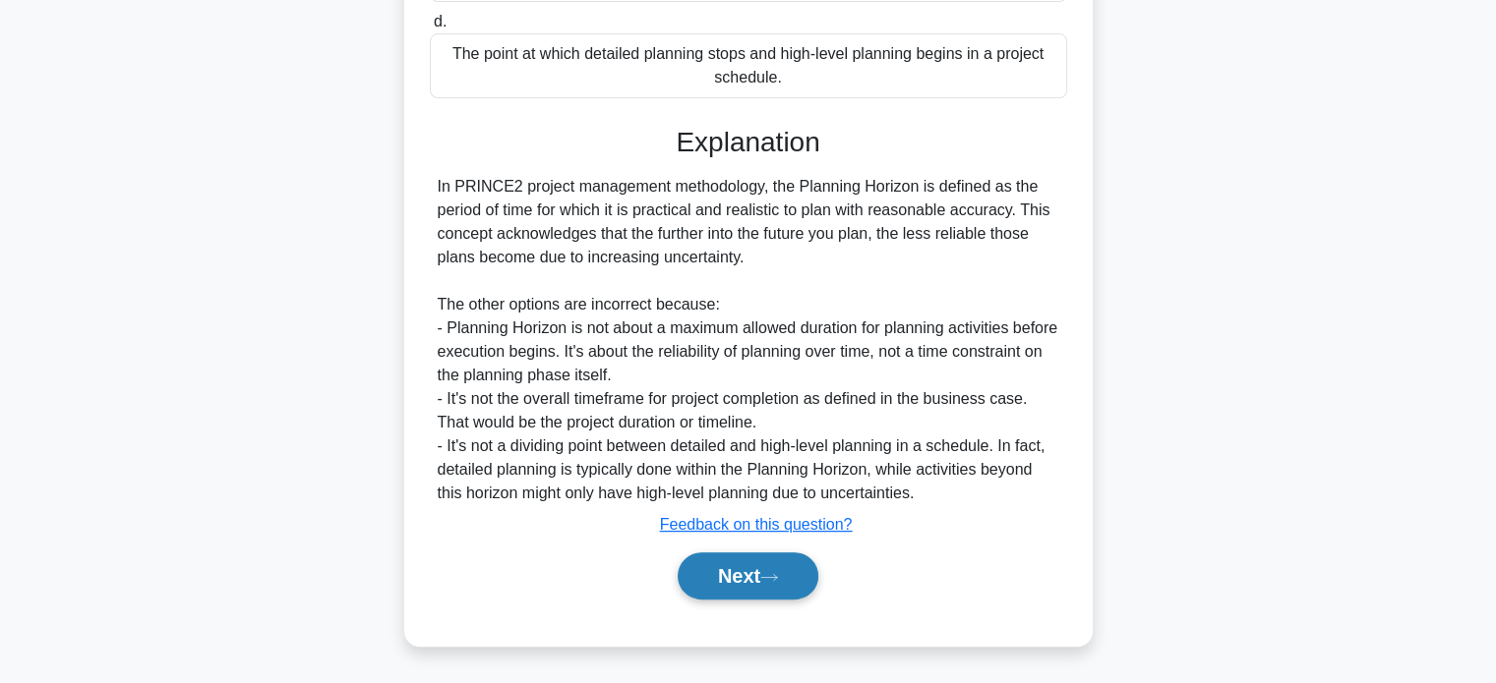
click at [727, 573] on button "Next" at bounding box center [748, 576] width 141 height 47
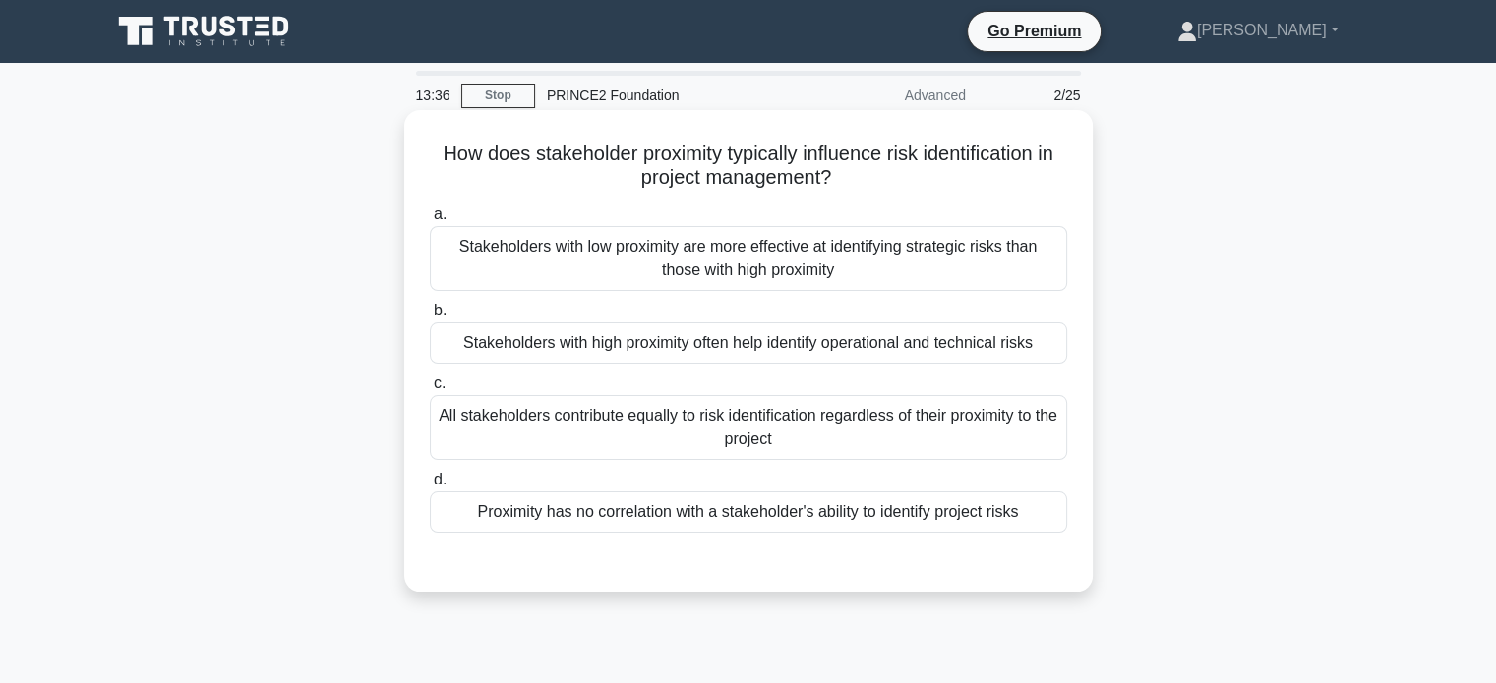
click at [750, 338] on div "Stakeholders with high proximity often help identify operational and technical …" at bounding box center [748, 343] width 637 height 41
click at [430, 318] on input "b. Stakeholders with high proximity often help identify operational and technic…" at bounding box center [430, 311] width 0 height 13
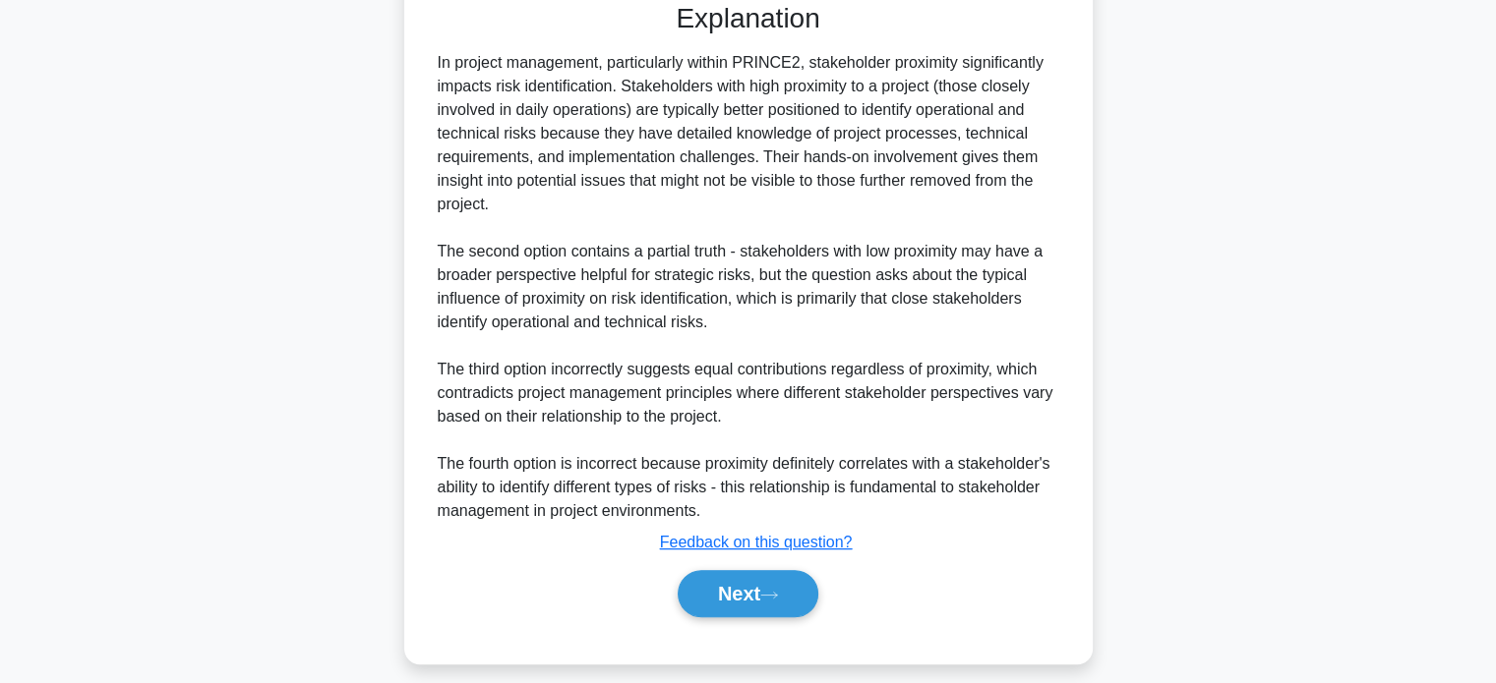
scroll to position [574, 0]
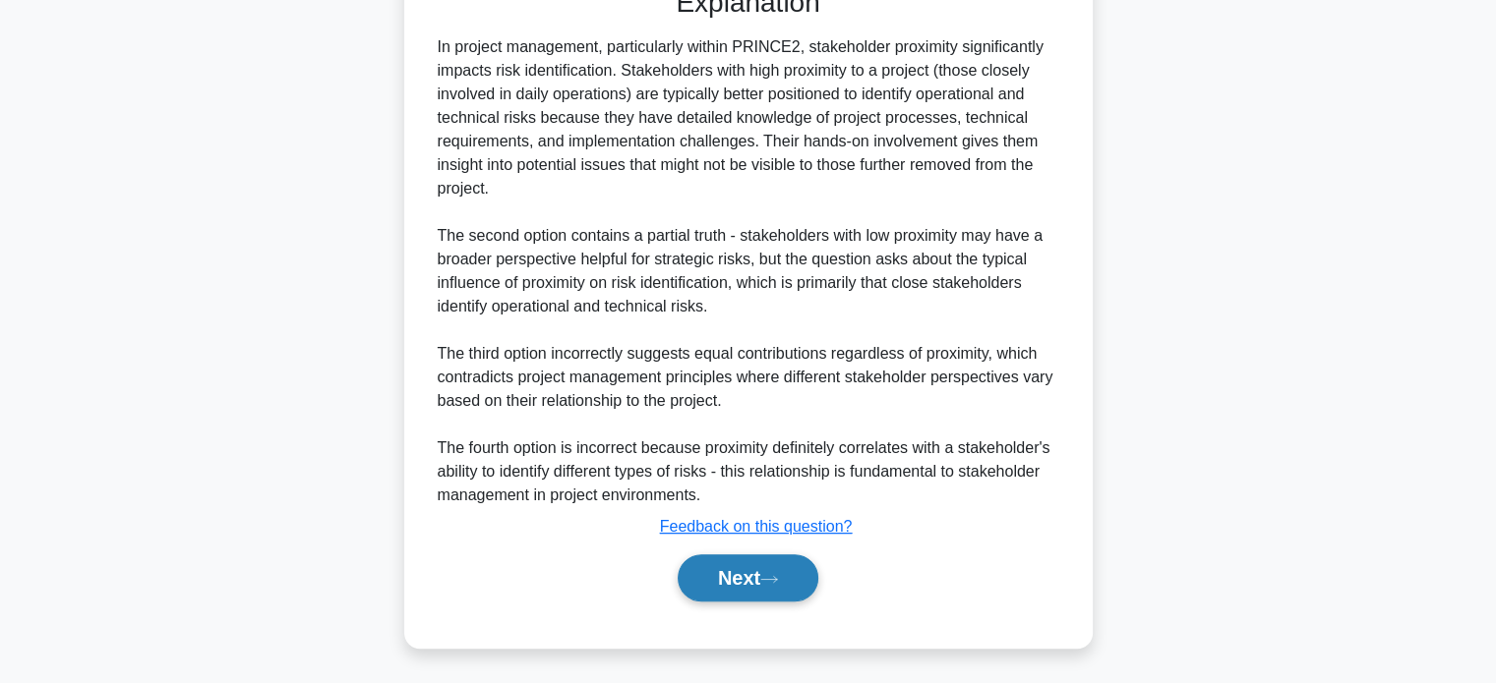
click at [763, 578] on button "Next" at bounding box center [748, 578] width 141 height 47
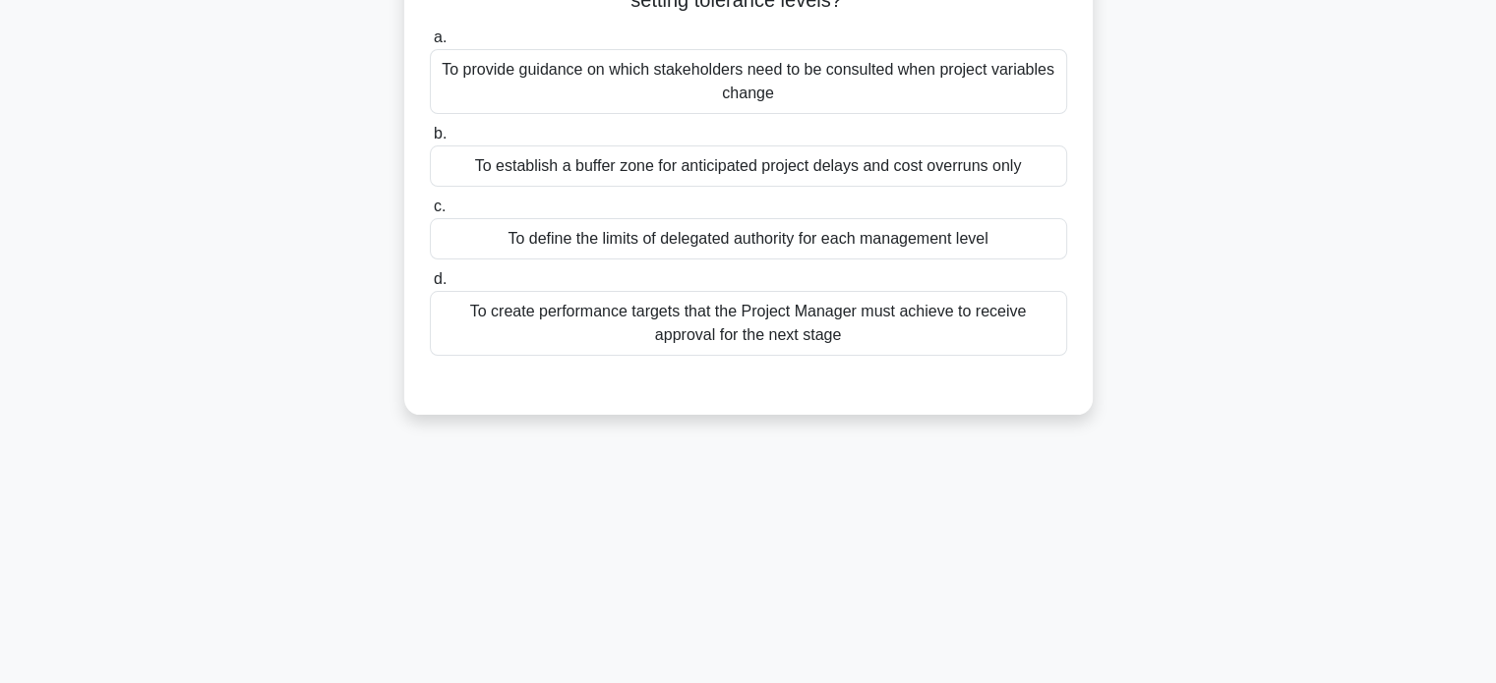
scroll to position [0, 0]
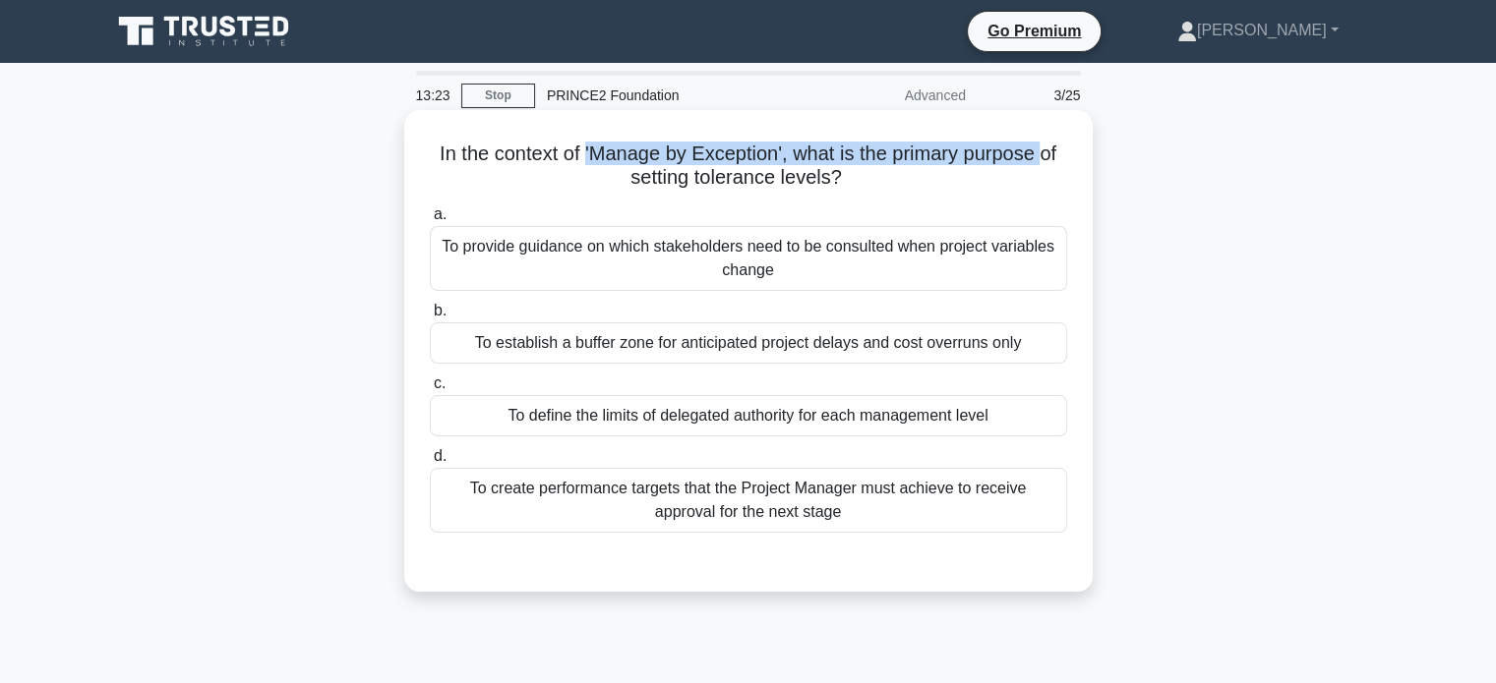
drag, startPoint x: 582, startPoint y: 152, endPoint x: 1047, endPoint y: 164, distance: 465.3
click at [1047, 164] on h5 "In the context of 'Manage by Exception', what is the primary purpose of setting…" at bounding box center [748, 166] width 641 height 49
click at [758, 344] on div "To establish a buffer zone for anticipated project delays and cost overruns only" at bounding box center [748, 343] width 637 height 41
click at [430, 318] on input "b. To establish a buffer zone for anticipated project delays and cost overruns …" at bounding box center [430, 311] width 0 height 13
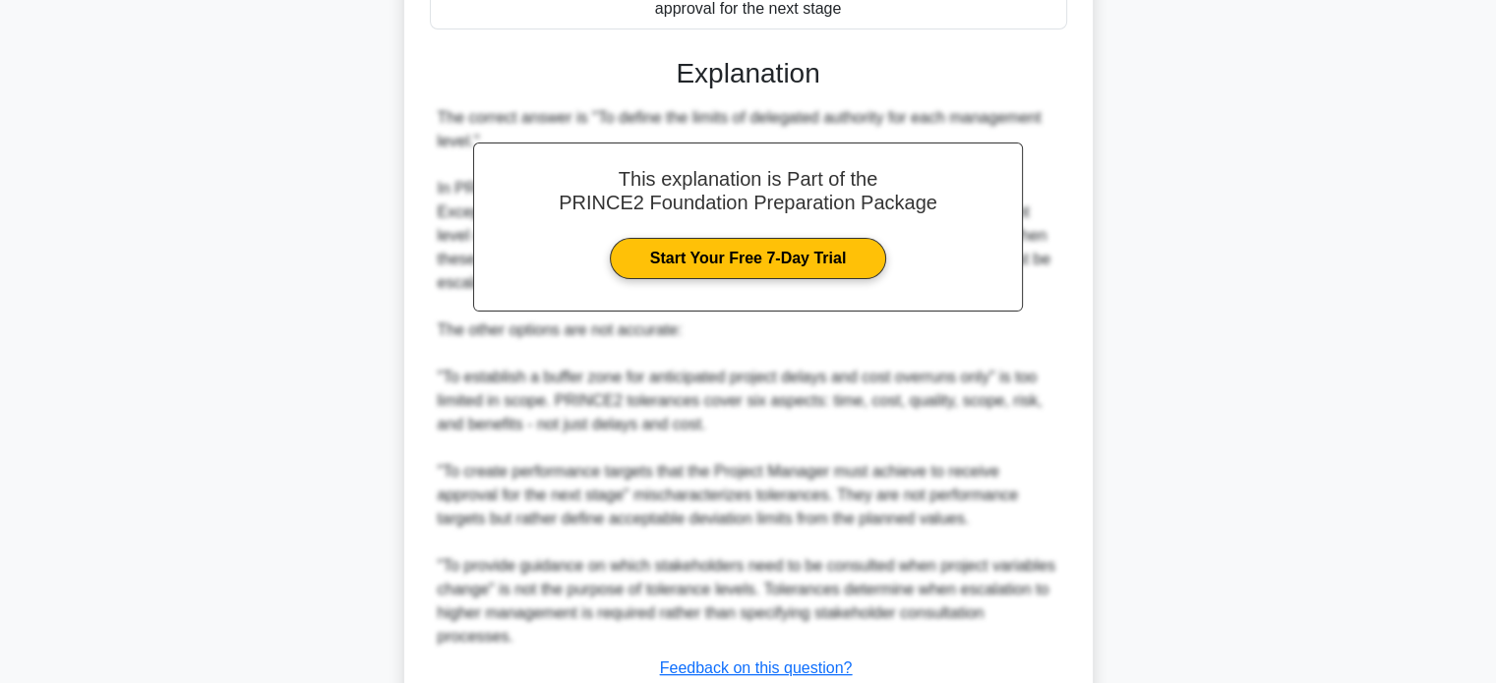
scroll to position [647, 0]
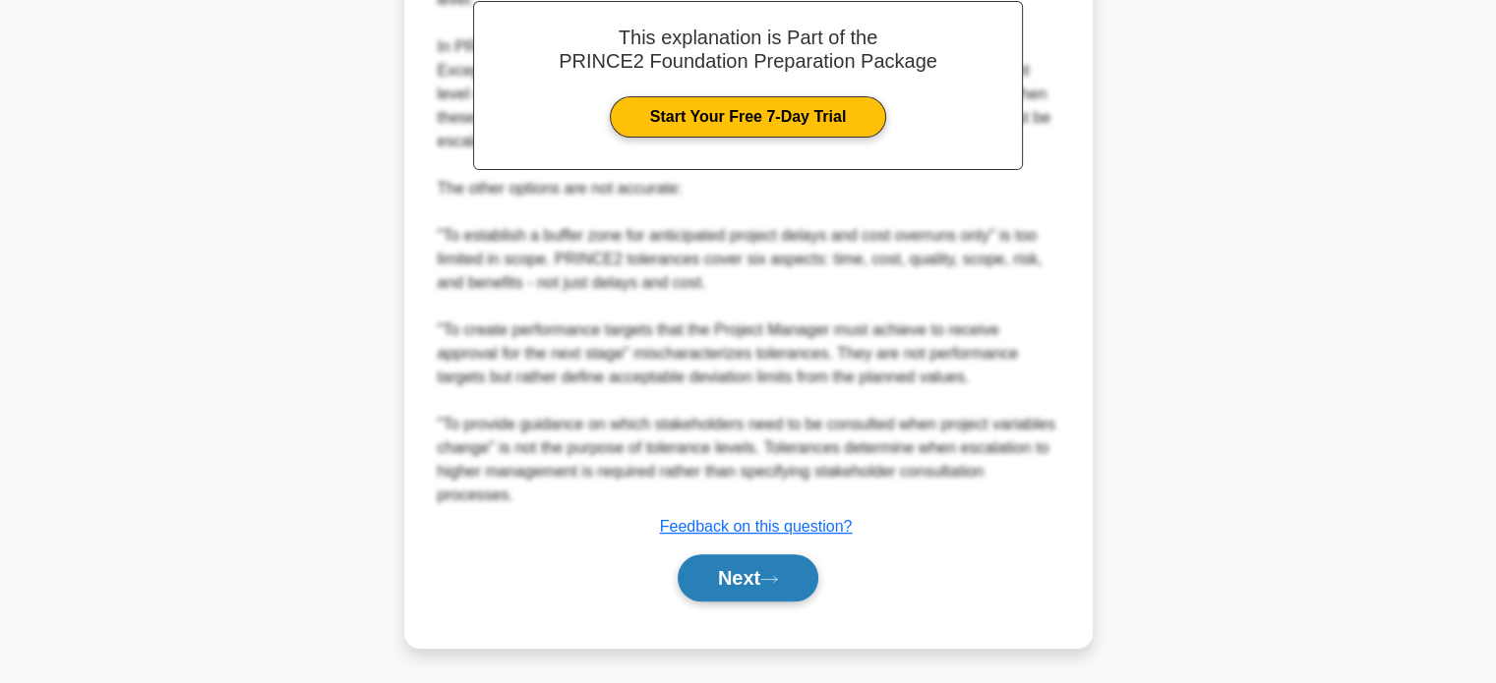
click at [781, 567] on button "Next" at bounding box center [748, 578] width 141 height 47
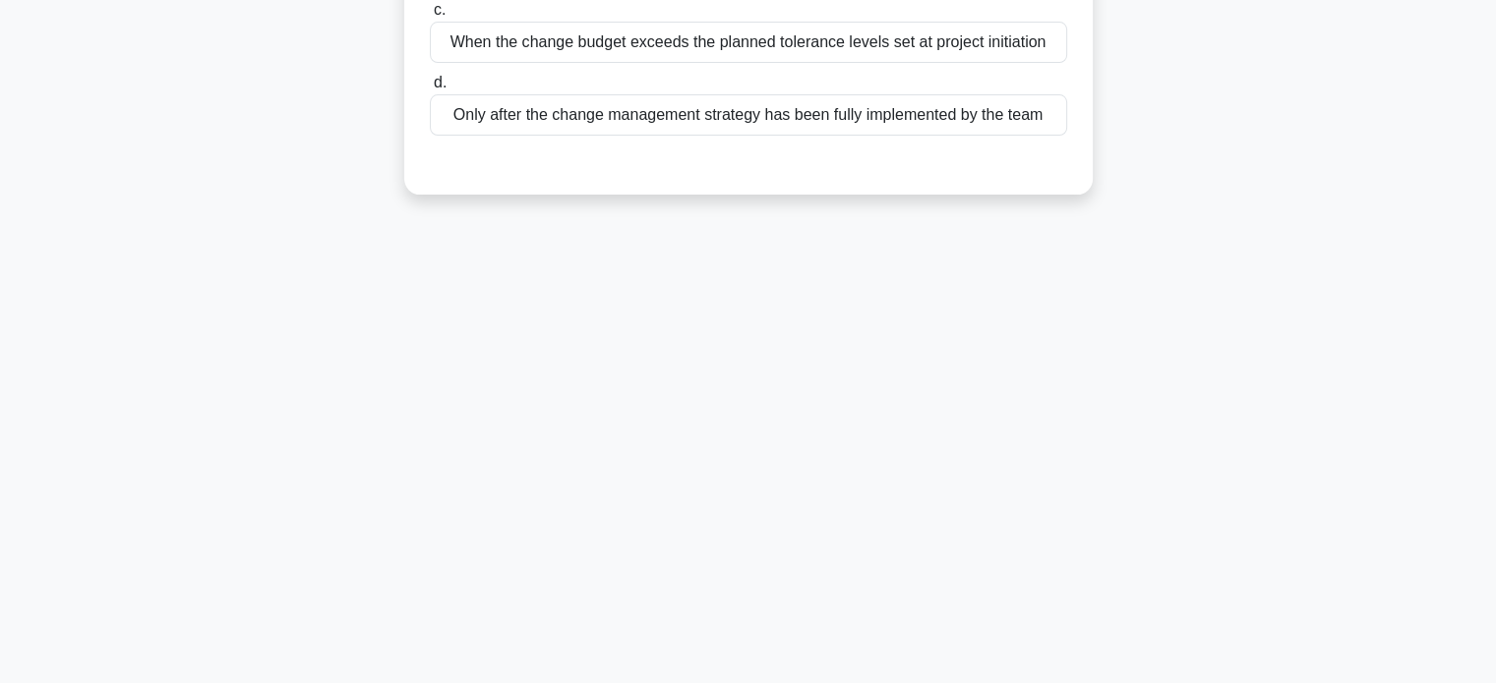
scroll to position [84, 0]
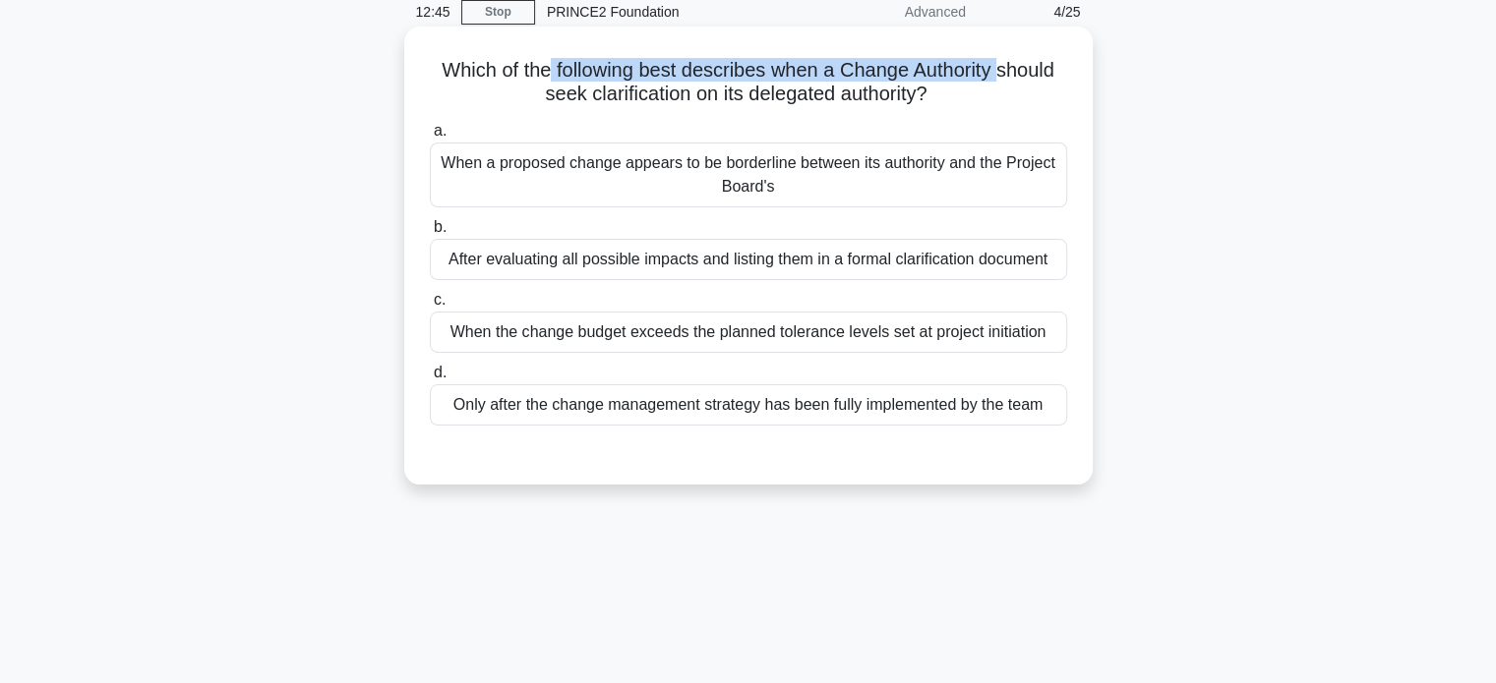
drag, startPoint x: 546, startPoint y: 66, endPoint x: 1002, endPoint y: 76, distance: 456.4
click at [1002, 76] on h5 "Which of the following best describes when a Change Authority should seek clari…" at bounding box center [748, 82] width 641 height 49
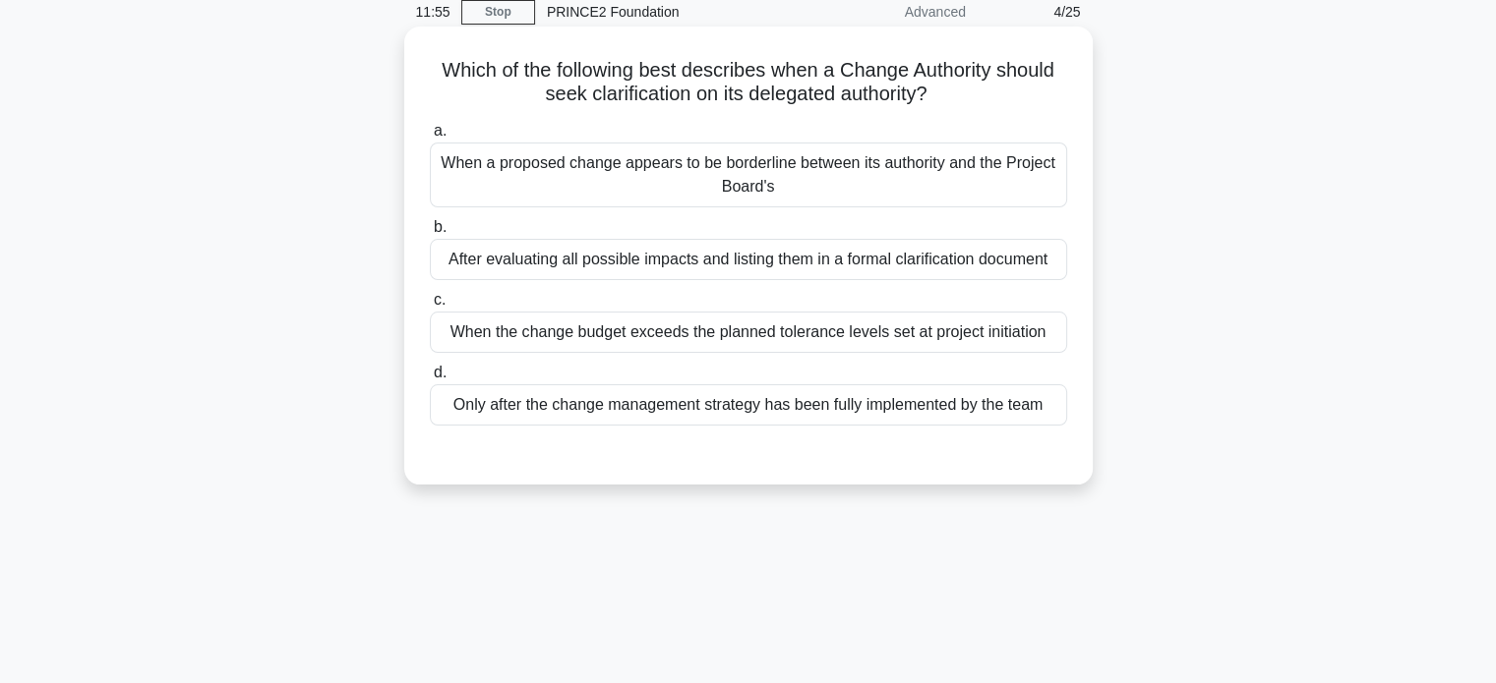
click at [801, 171] on div "When a proposed change appears to be borderline between its authority and the P…" at bounding box center [748, 175] width 637 height 65
click at [430, 138] on input "a. When a proposed change appears to be borderline between its authority and th…" at bounding box center [430, 131] width 0 height 13
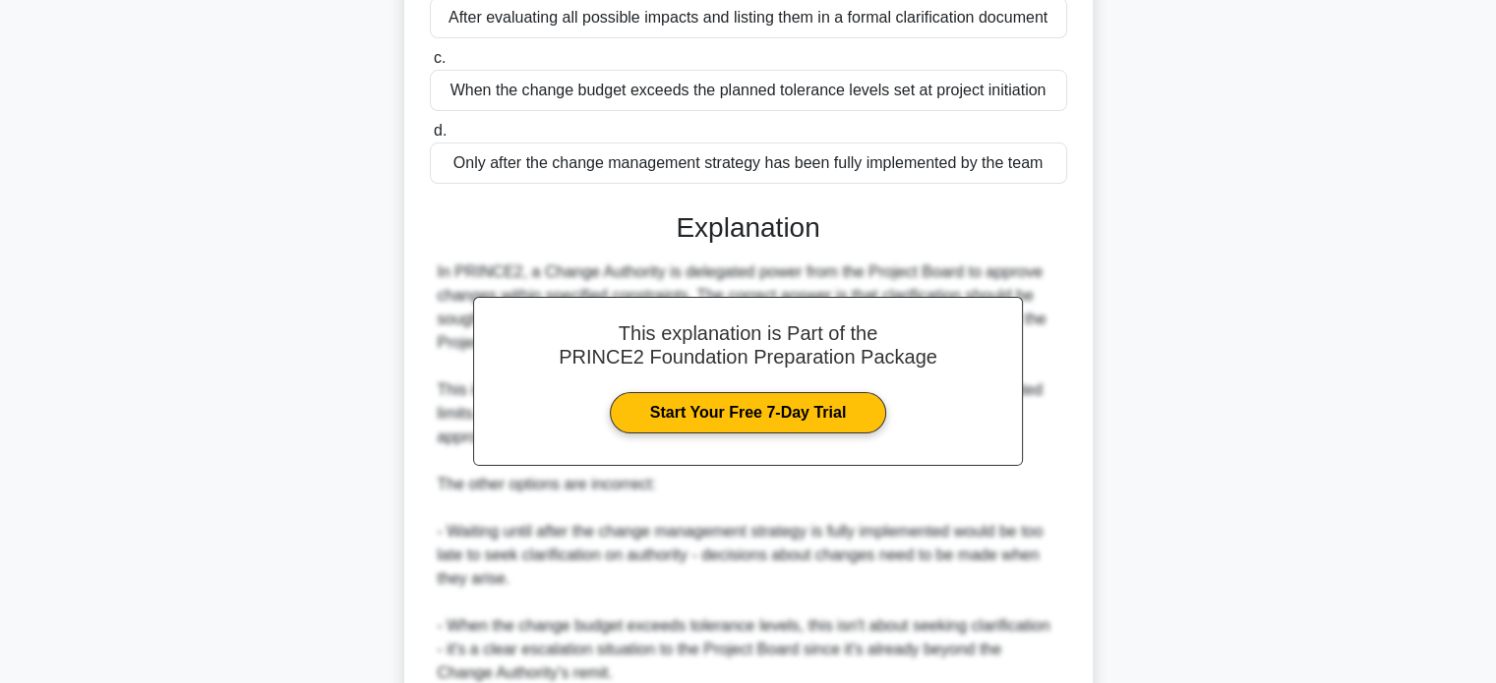
scroll to position [574, 0]
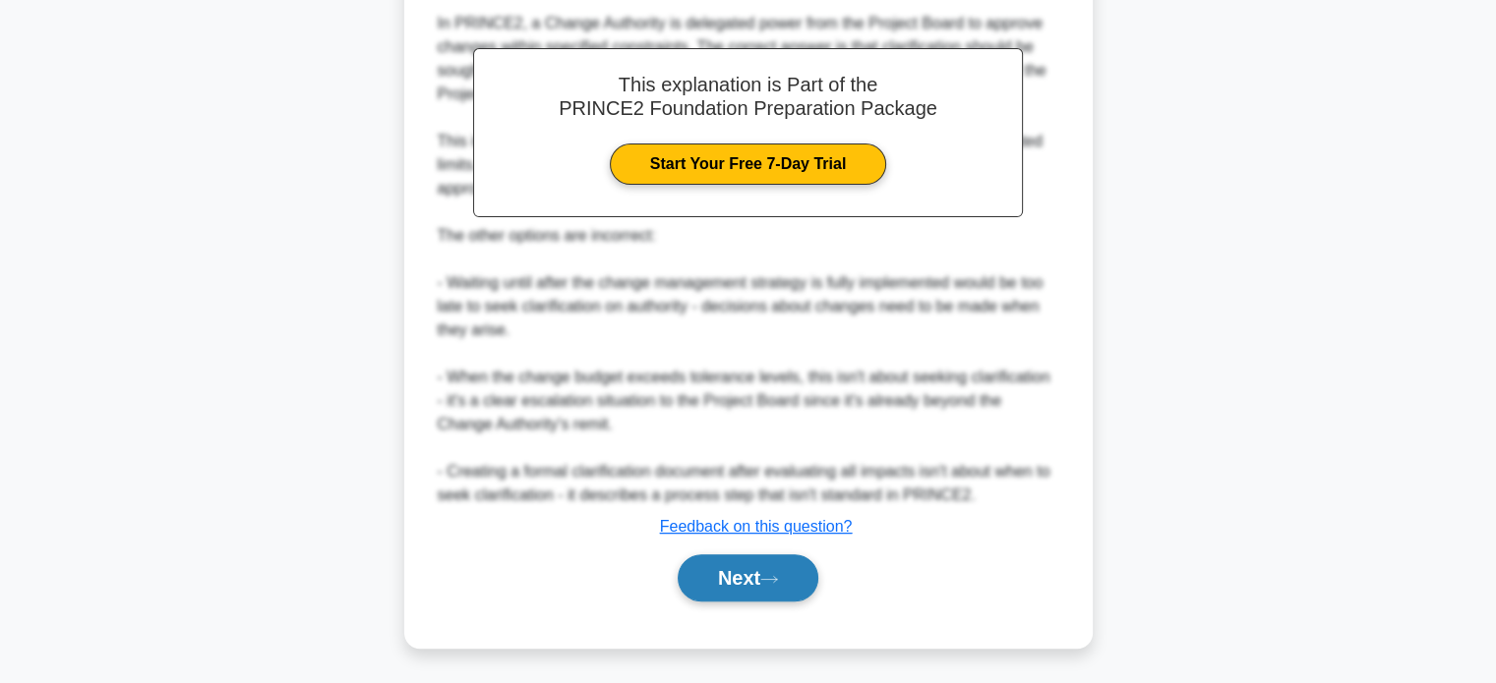
click at [797, 564] on button "Next" at bounding box center [748, 578] width 141 height 47
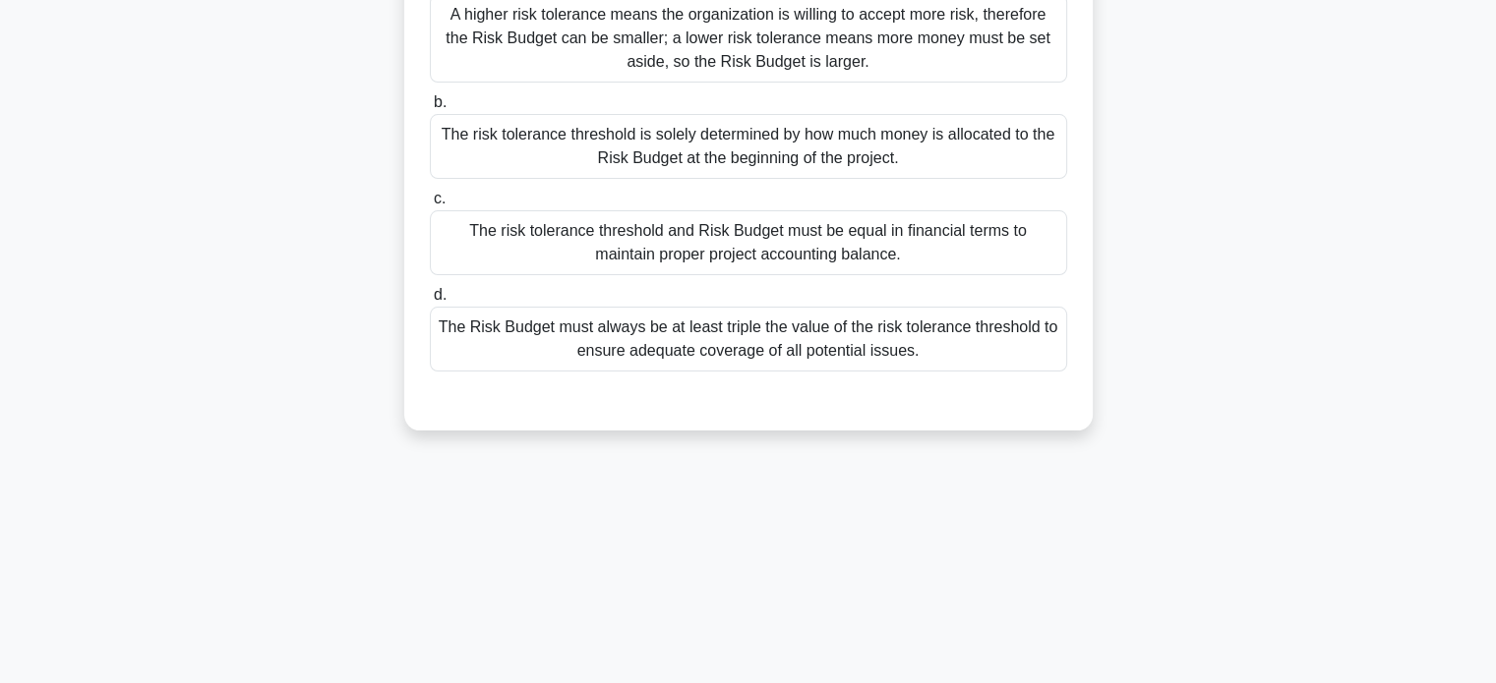
scroll to position [84, 0]
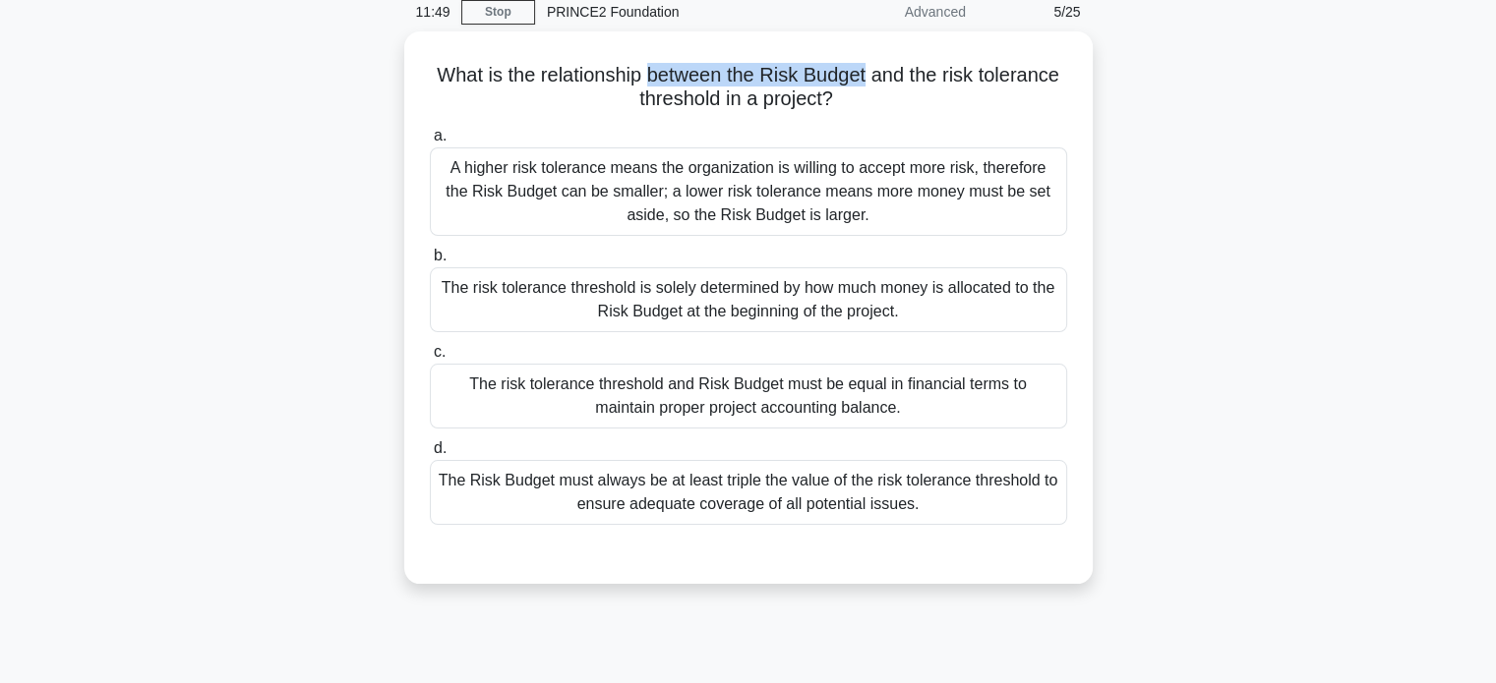
drag, startPoint x: 734, startPoint y: 74, endPoint x: 947, endPoint y: 2, distance: 225.1
click at [871, 69] on h5 "What is the relationship between the Risk Budget and the risk tolerance thresho…" at bounding box center [748, 87] width 641 height 49
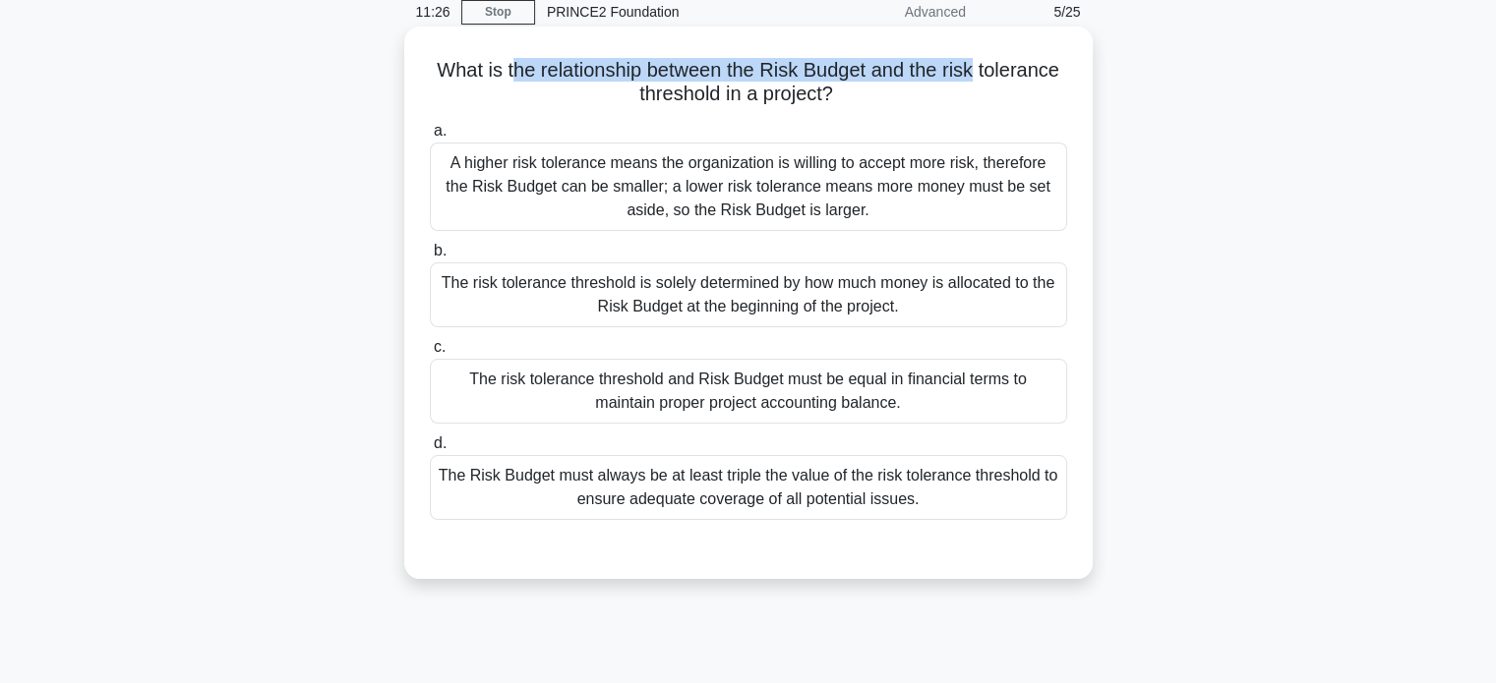
drag, startPoint x: 504, startPoint y: 65, endPoint x: 977, endPoint y: 74, distance: 473.1
click at [977, 74] on h5 "What is the relationship between the Risk Budget and the risk tolerance thresho…" at bounding box center [748, 82] width 641 height 49
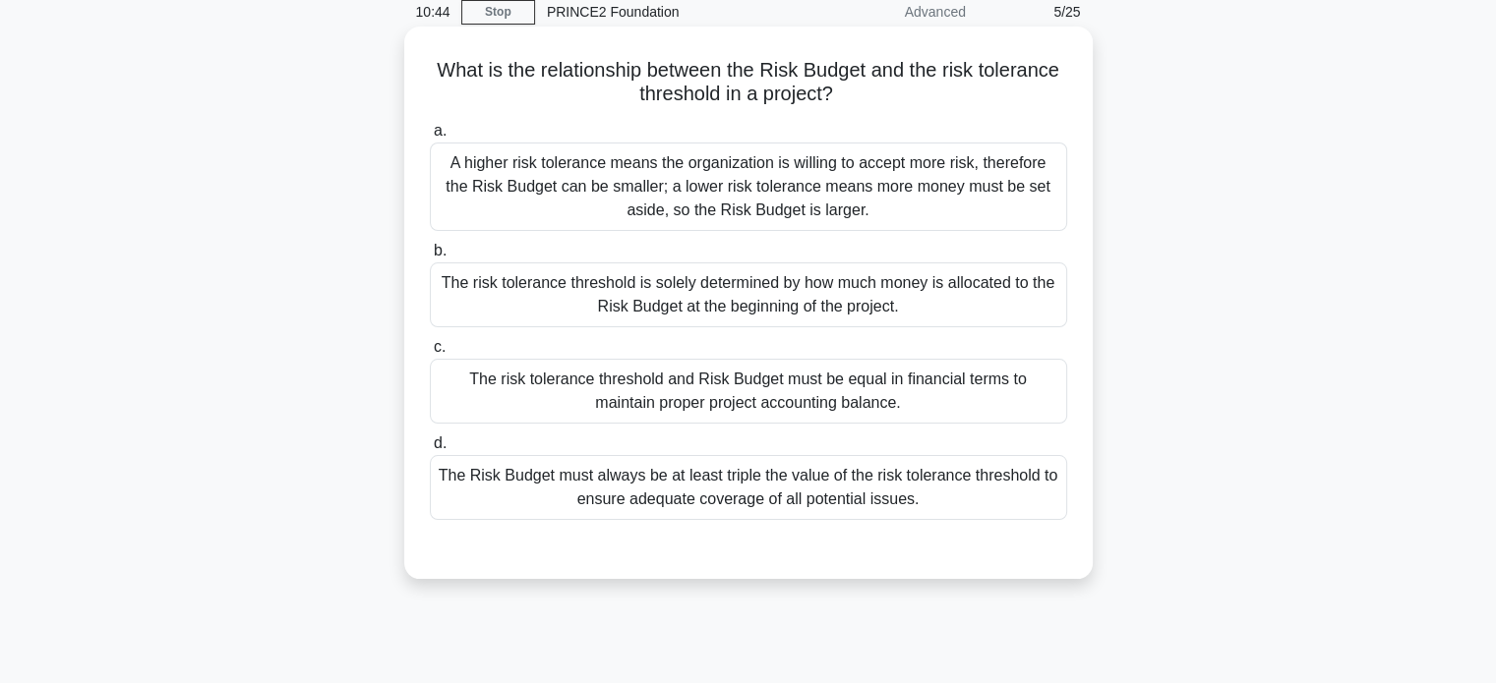
click at [701, 181] on div "A higher risk tolerance means the organization is willing to accept more risk, …" at bounding box center [748, 187] width 637 height 89
click at [430, 138] on input "a. A higher risk tolerance means the organization is willing to accept more ris…" at bounding box center [430, 131] width 0 height 13
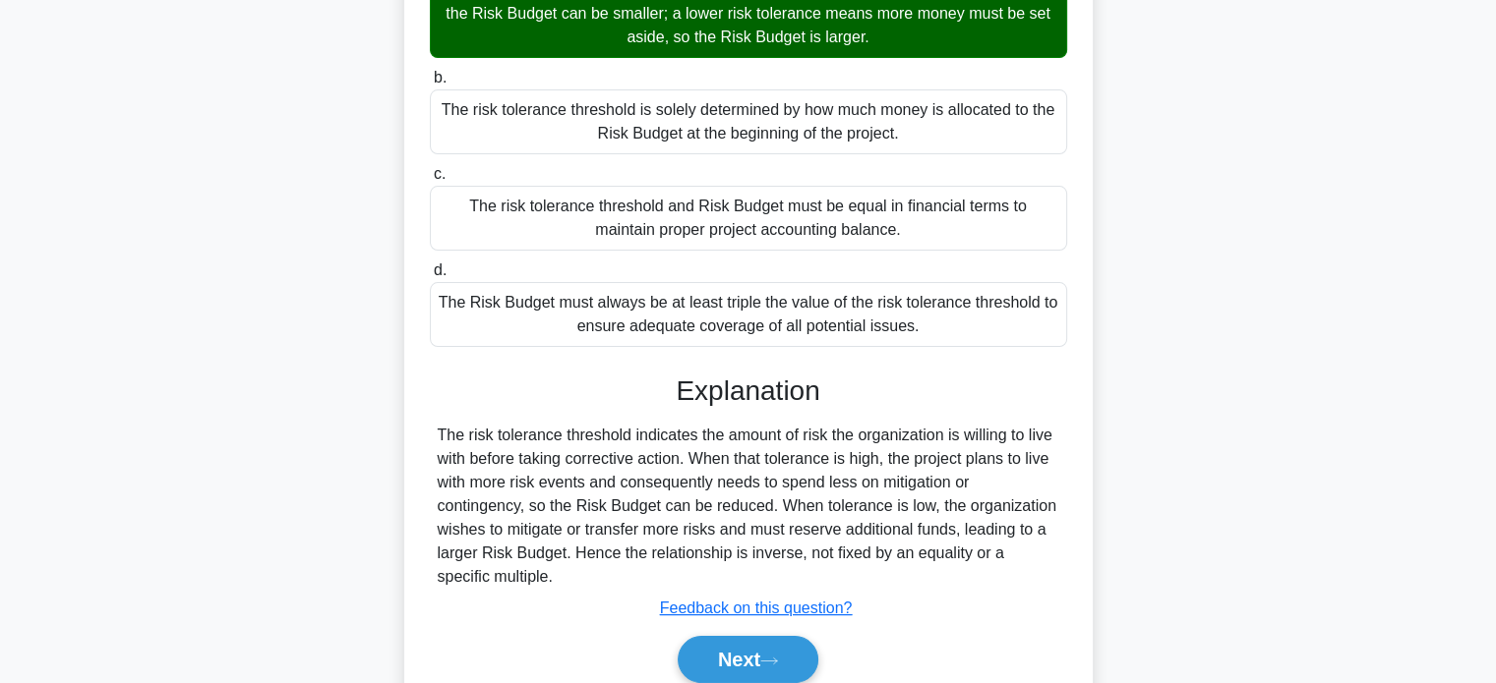
scroll to position [379, 0]
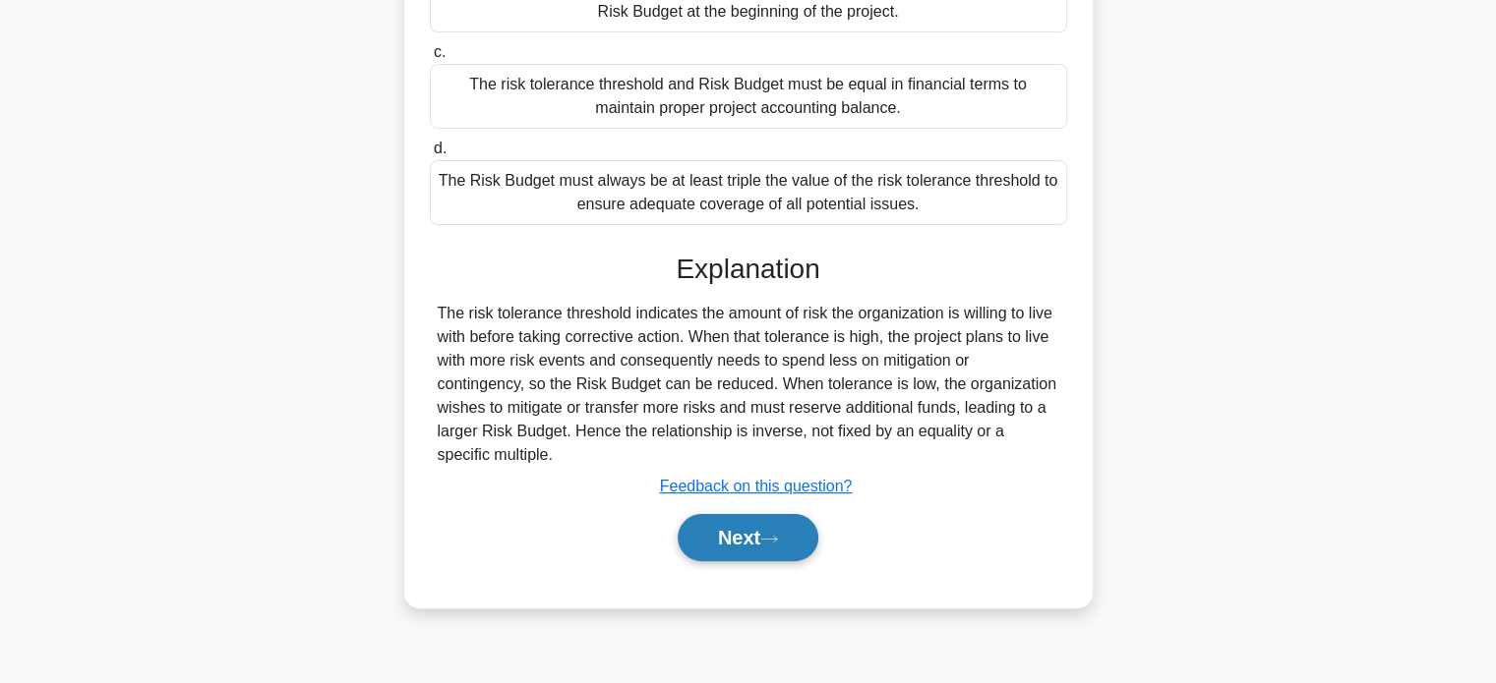
click at [761, 544] on button "Next" at bounding box center [748, 537] width 141 height 47
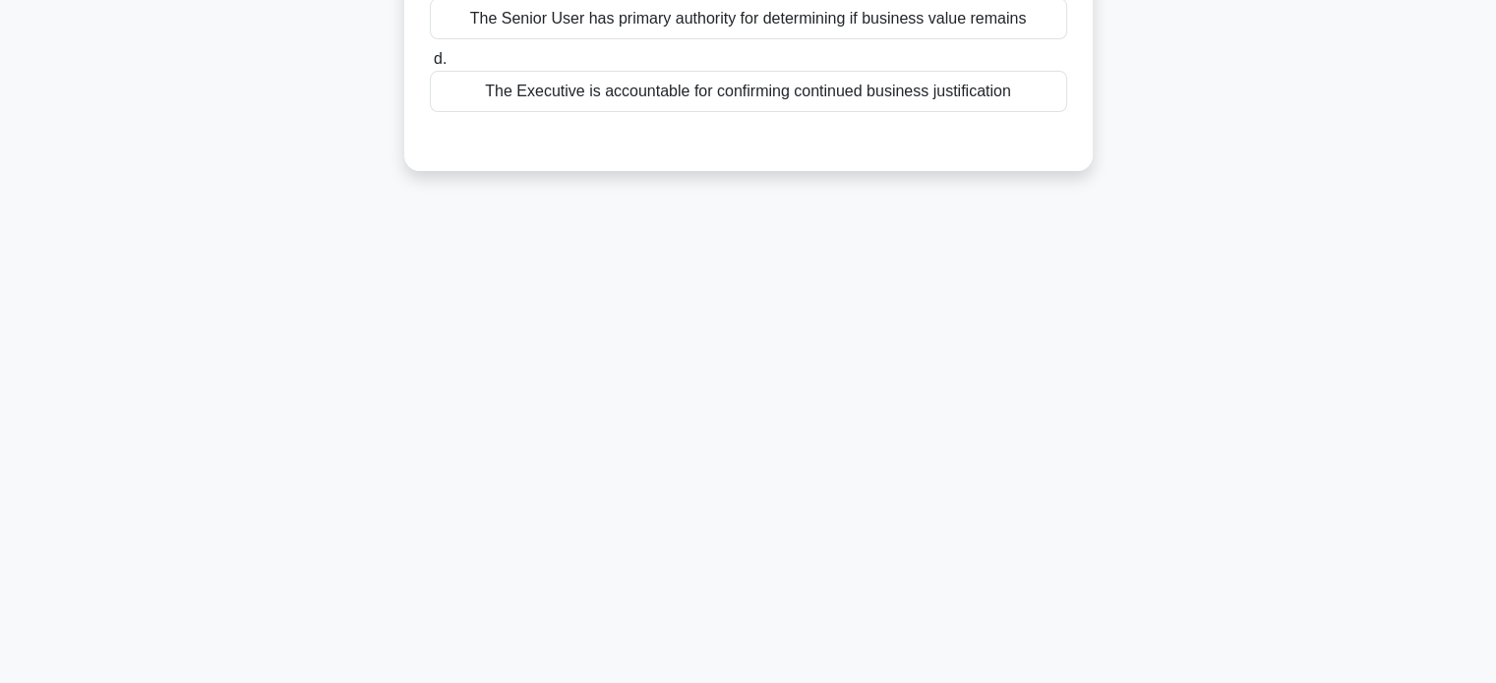
scroll to position [0, 0]
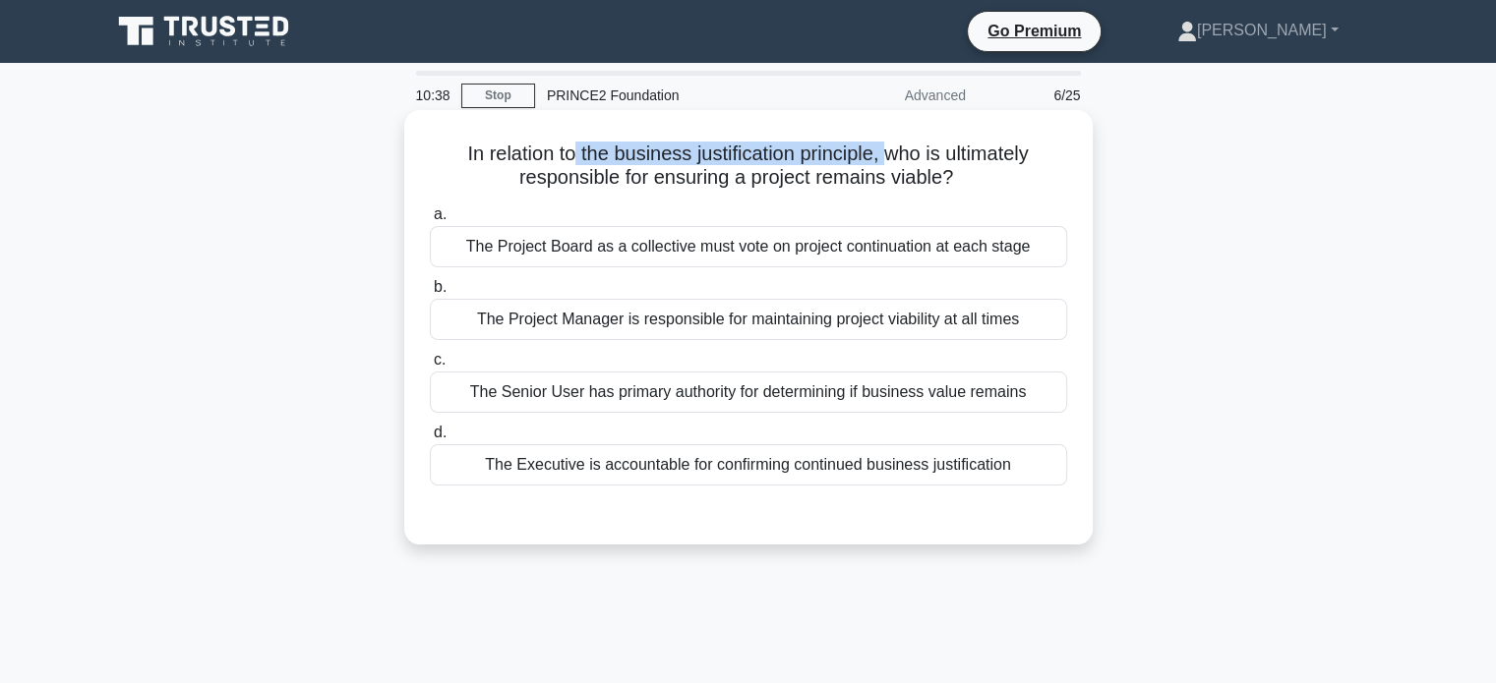
drag, startPoint x: 570, startPoint y: 160, endPoint x: 896, endPoint y: 164, distance: 325.5
click at [896, 164] on h5 "In relation to the business justification principle, who is ultimately responsi…" at bounding box center [748, 166] width 641 height 49
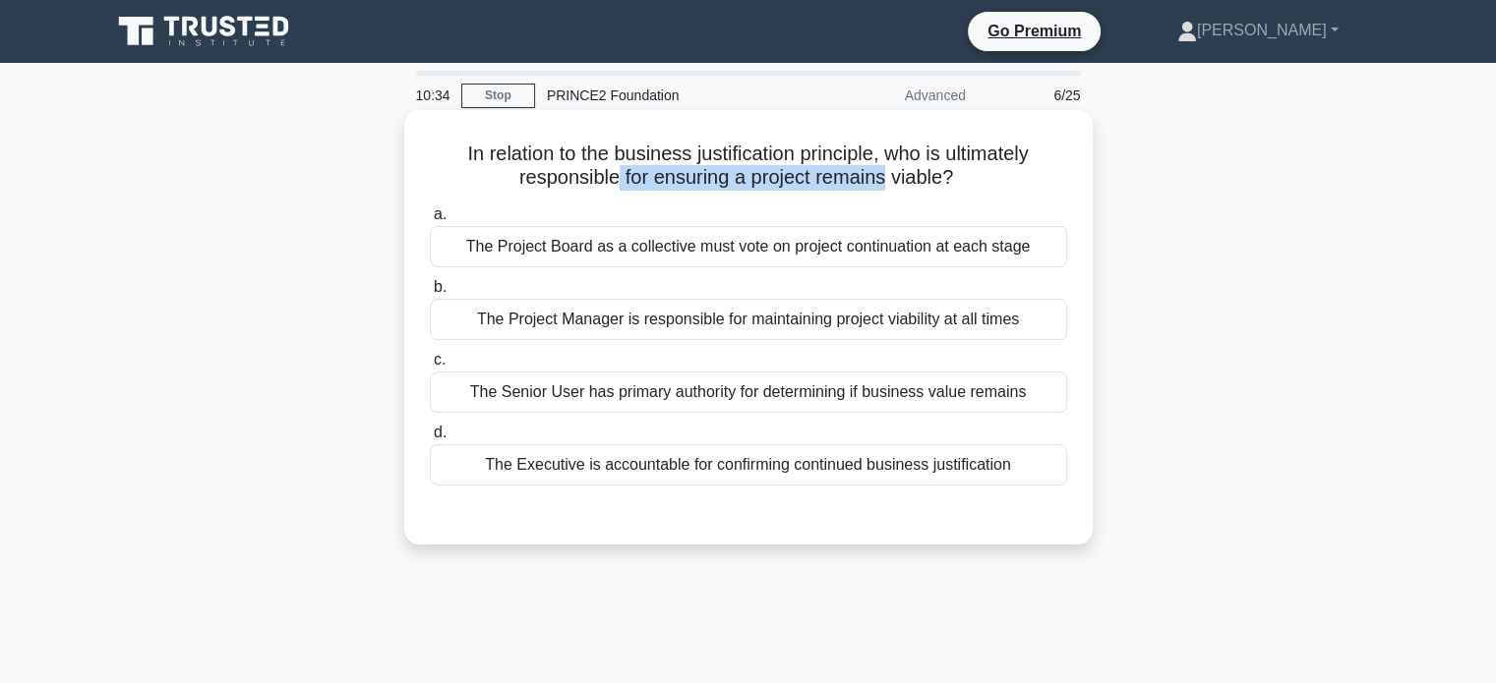
drag, startPoint x: 615, startPoint y: 184, endPoint x: 885, endPoint y: 182, distance: 270.4
click at [885, 182] on h5 "In relation to the business justification principle, who is ultimately responsi…" at bounding box center [748, 166] width 641 height 49
click at [618, 253] on div "The Project Board as a collective must vote on project continuation at each sta…" at bounding box center [748, 246] width 637 height 41
click at [430, 221] on input "a. The Project Board as a collective must vote on project continuation at each …" at bounding box center [430, 214] width 0 height 13
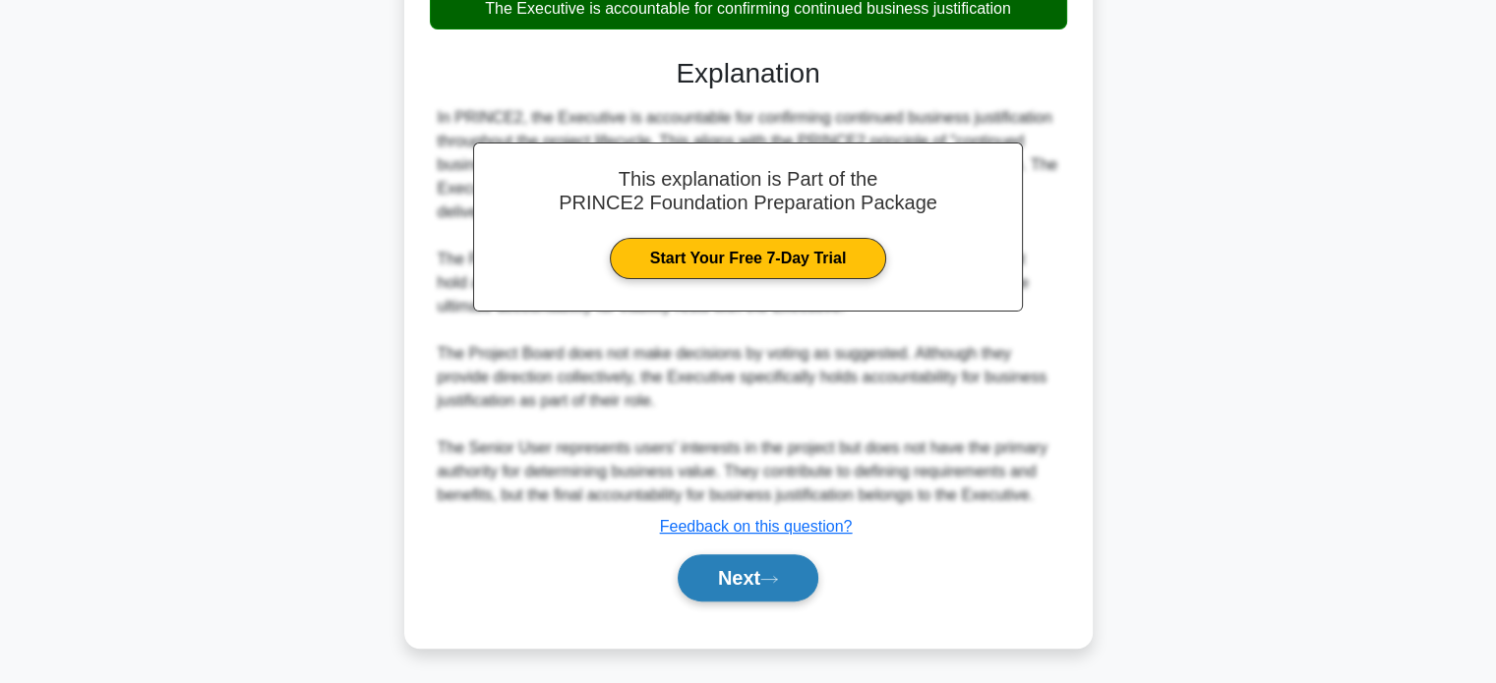
click at [732, 581] on button "Next" at bounding box center [748, 578] width 141 height 47
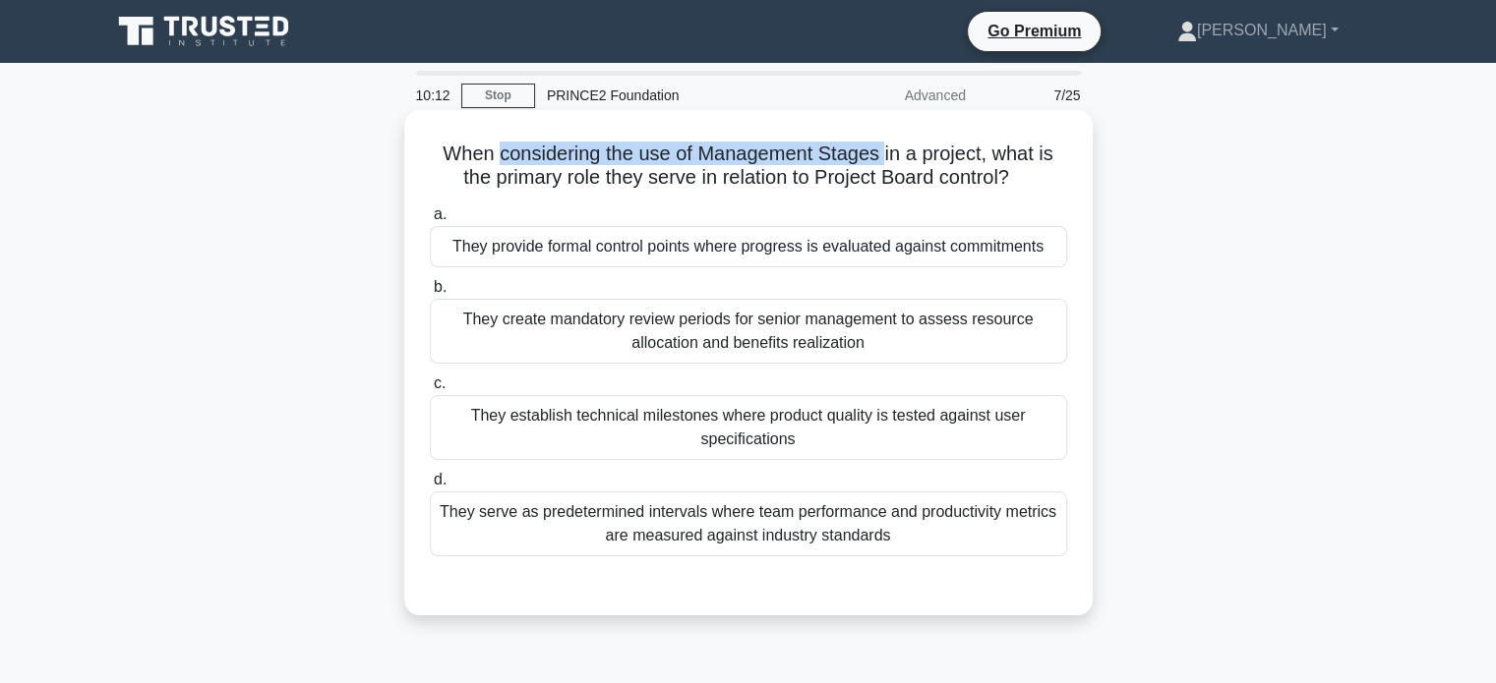
drag, startPoint x: 497, startPoint y: 148, endPoint x: 885, endPoint y: 158, distance: 388.5
click at [885, 158] on h5 "When considering the use of Management Stages in a project, what is the primary…" at bounding box center [748, 166] width 641 height 49
click at [738, 333] on div "They create mandatory review periods for senior management to assess resource a…" at bounding box center [748, 331] width 637 height 65
click at [430, 294] on input "b. They create mandatory review periods for senior management to assess resourc…" at bounding box center [430, 287] width 0 height 13
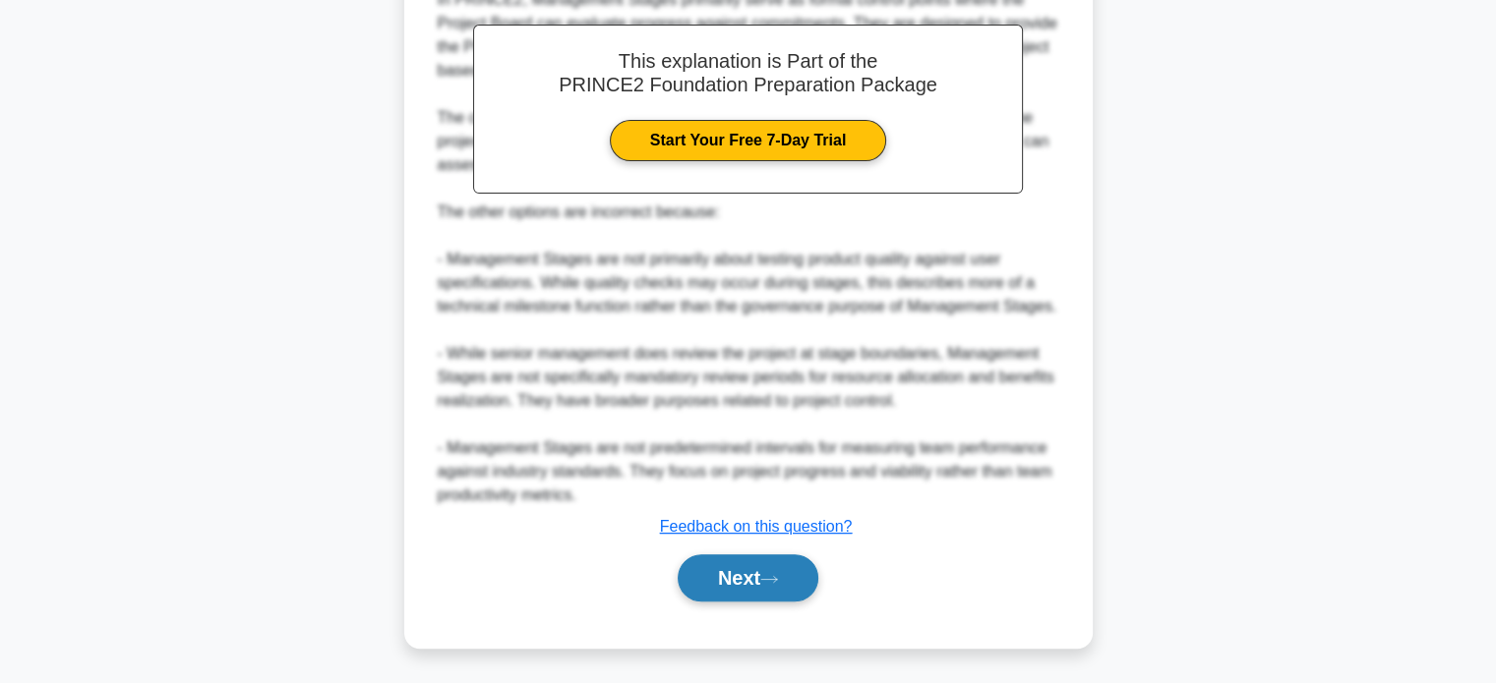
click at [753, 591] on button "Next" at bounding box center [748, 578] width 141 height 47
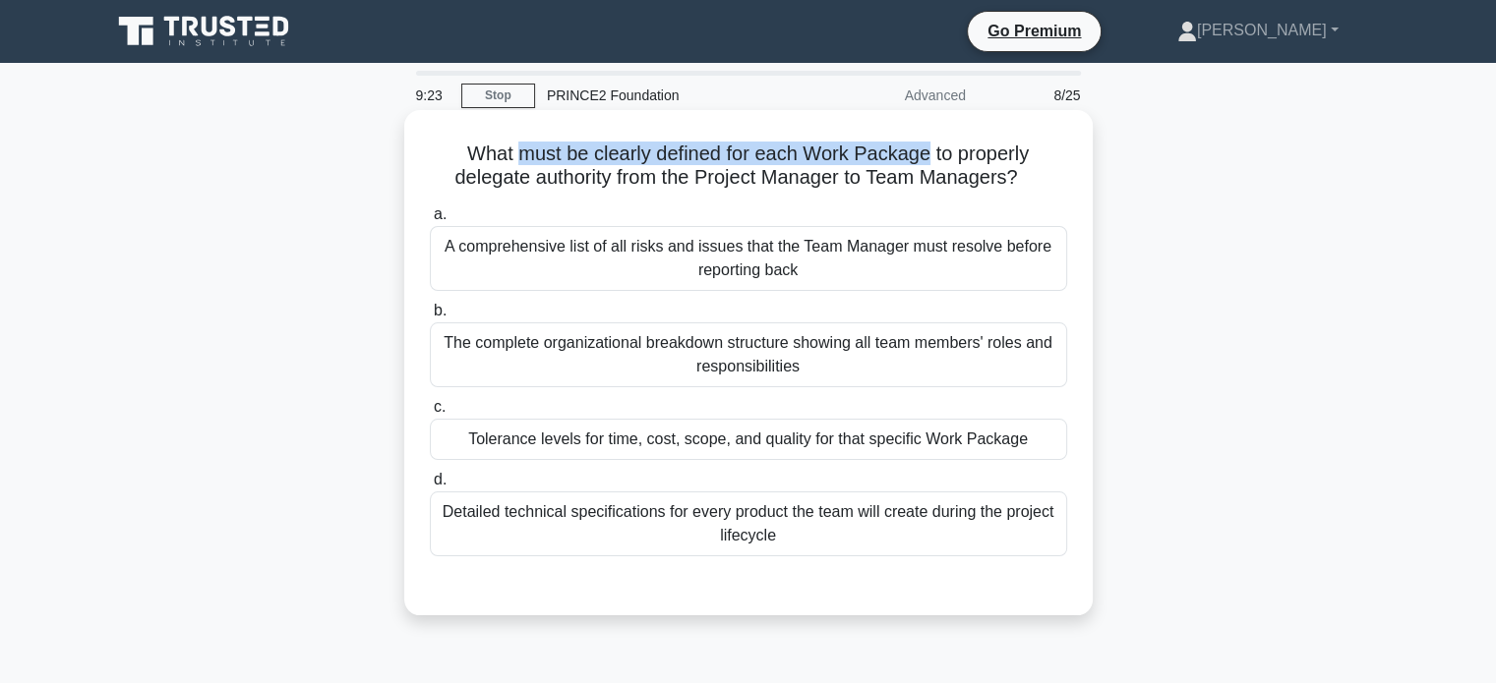
drag, startPoint x: 518, startPoint y: 149, endPoint x: 928, endPoint y: 156, distance: 410.1
click at [928, 156] on h5 "What must be clearly defined for each Work Package to properly delegate authori…" at bounding box center [748, 166] width 641 height 49
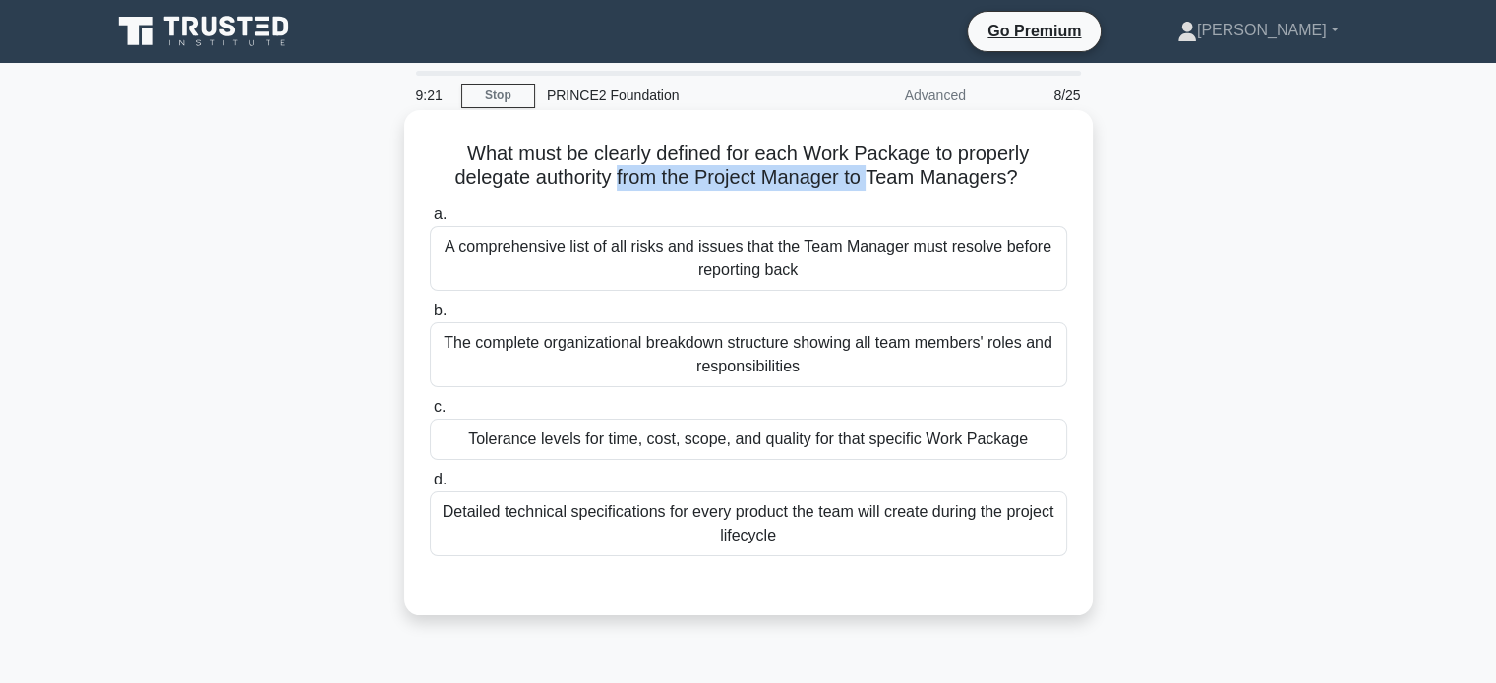
drag, startPoint x: 704, startPoint y: 184, endPoint x: 871, endPoint y: 180, distance: 167.2
click at [871, 180] on h5 "What must be clearly defined for each Work Package to properly delegate authori…" at bounding box center [748, 166] width 641 height 49
click at [766, 448] on div "Tolerance levels for time, cost, scope, and quality for that specific Work Pack…" at bounding box center [748, 439] width 637 height 41
click at [430, 414] on input "c. Tolerance levels for time, cost, scope, and quality for that specific Work P…" at bounding box center [430, 407] width 0 height 13
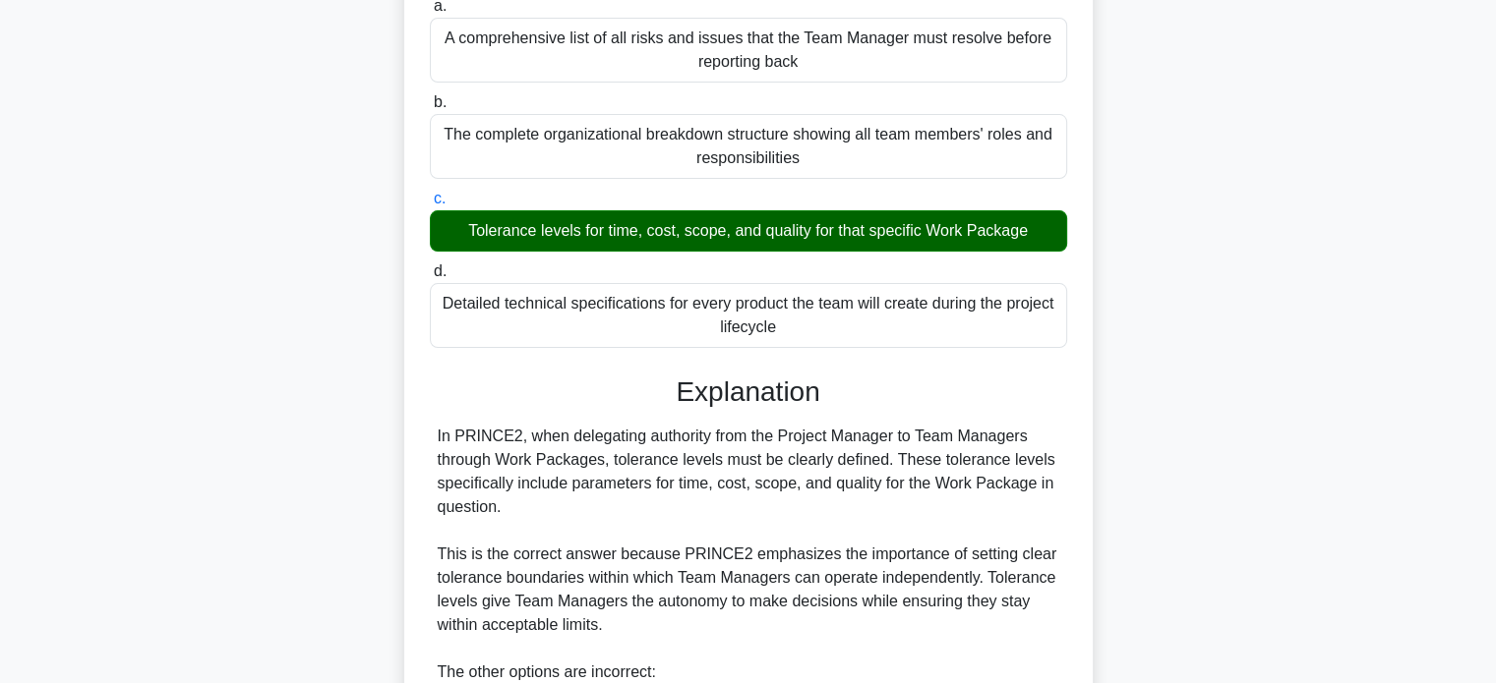
scroll to position [590, 0]
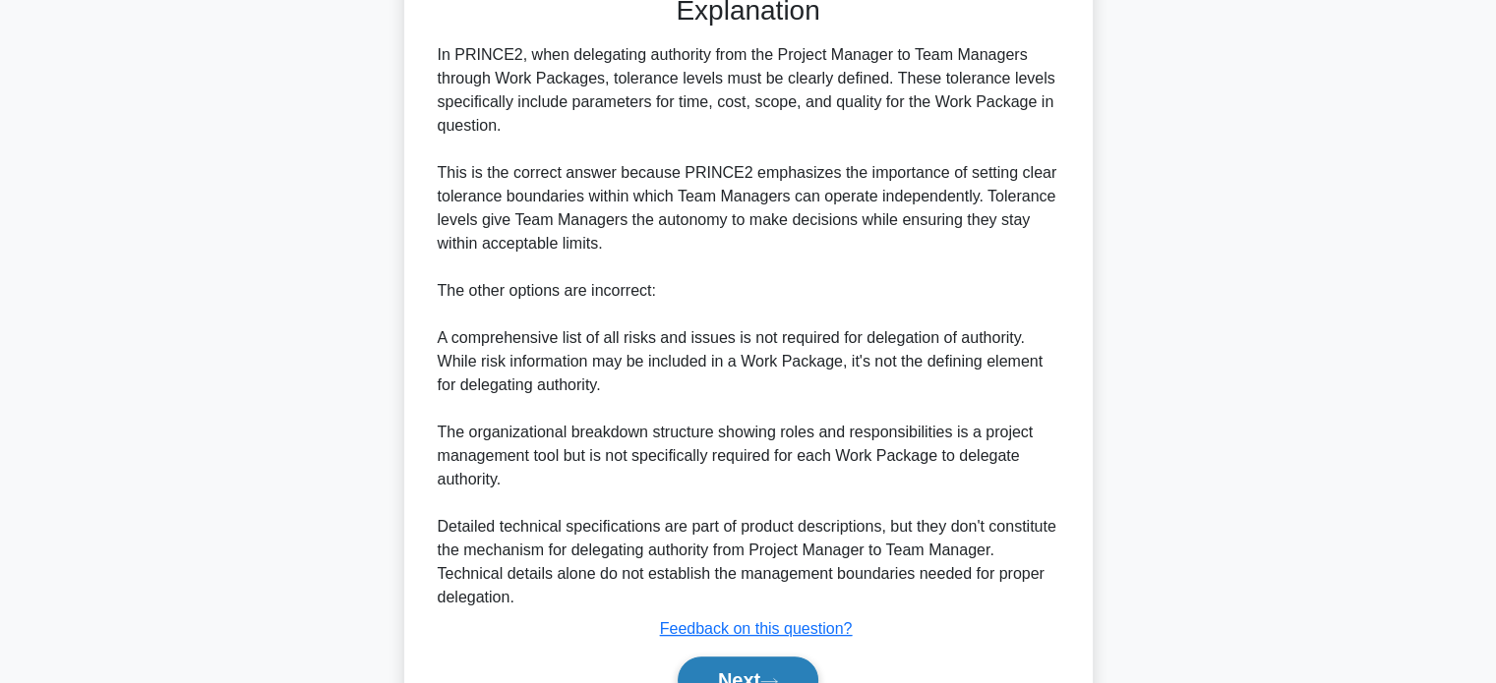
click at [786, 673] on button "Next" at bounding box center [748, 680] width 141 height 47
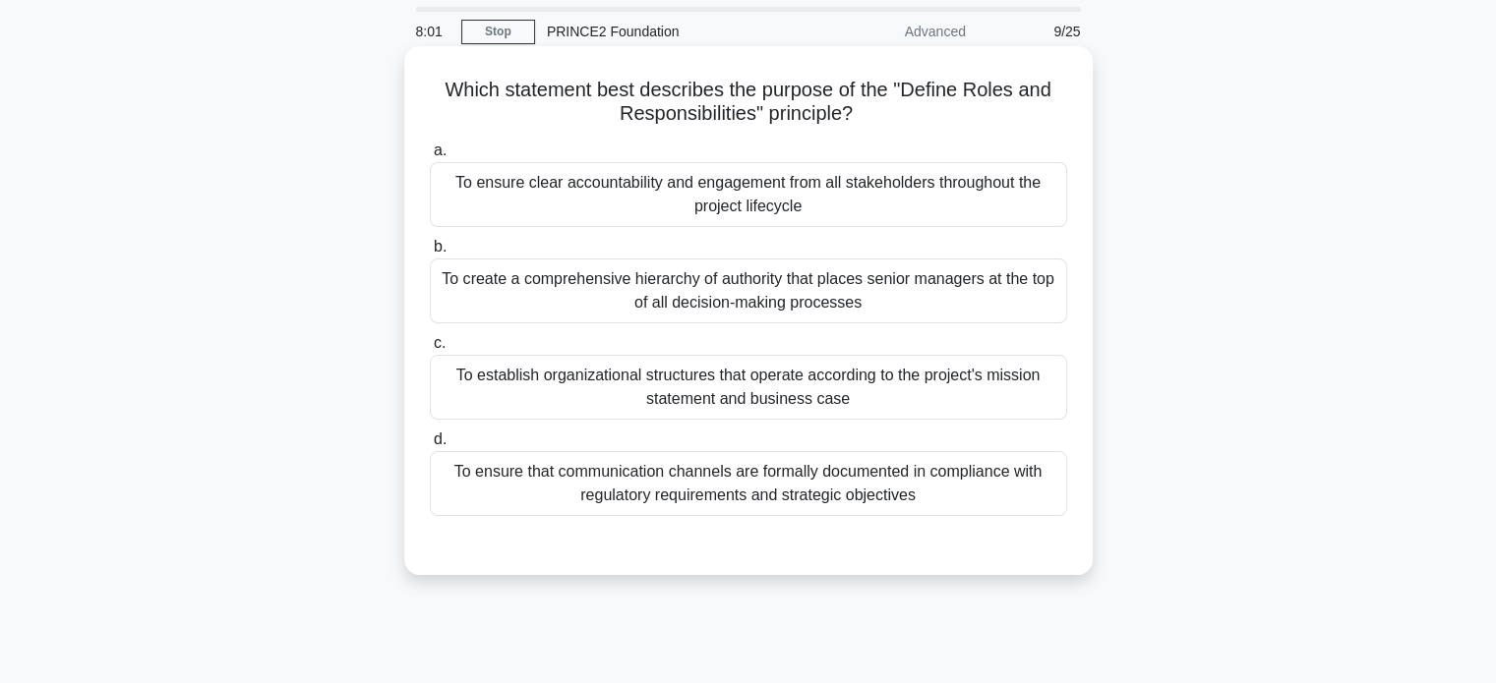
scroll to position [98, 0]
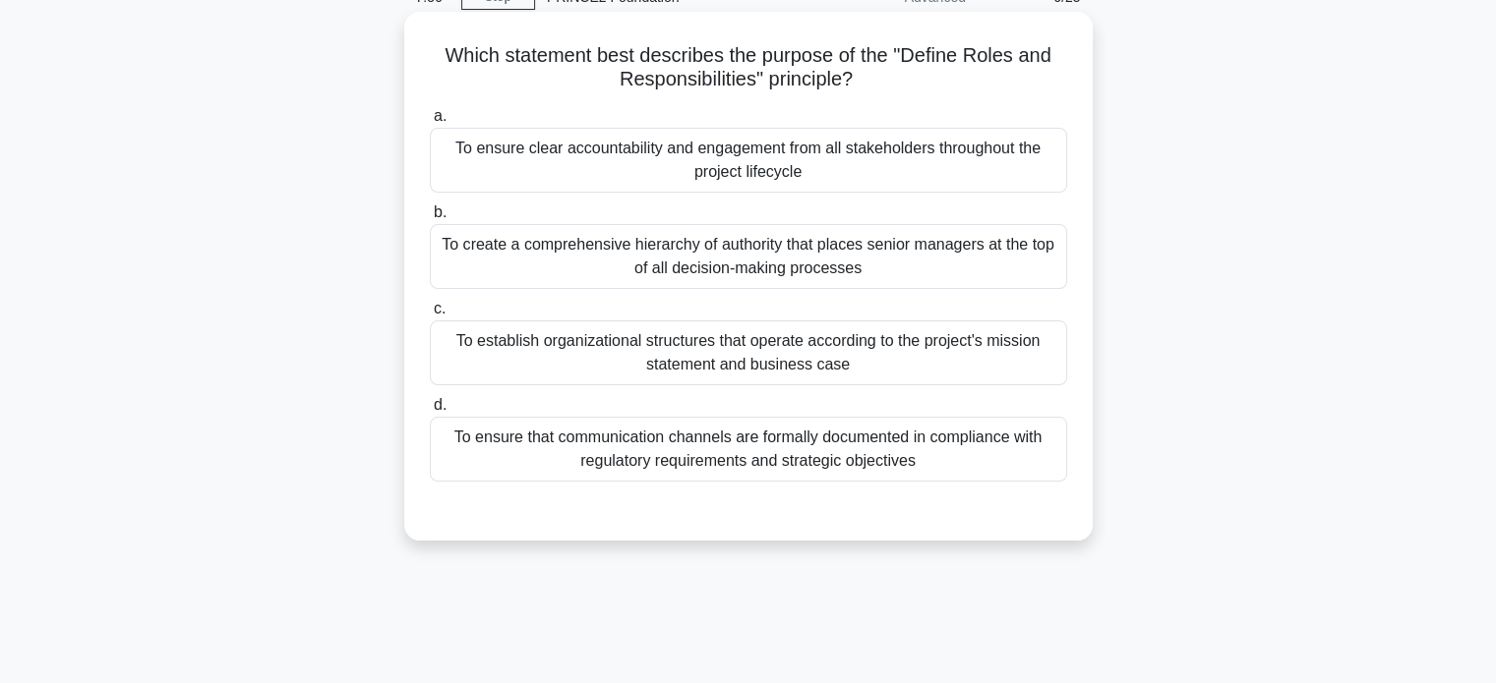
click at [743, 455] on div "To ensure that communication channels are formally documented in compliance wit…" at bounding box center [748, 449] width 637 height 65
click at [430, 412] on input "d. To ensure that communication channels are formally documented in compliance …" at bounding box center [430, 405] width 0 height 13
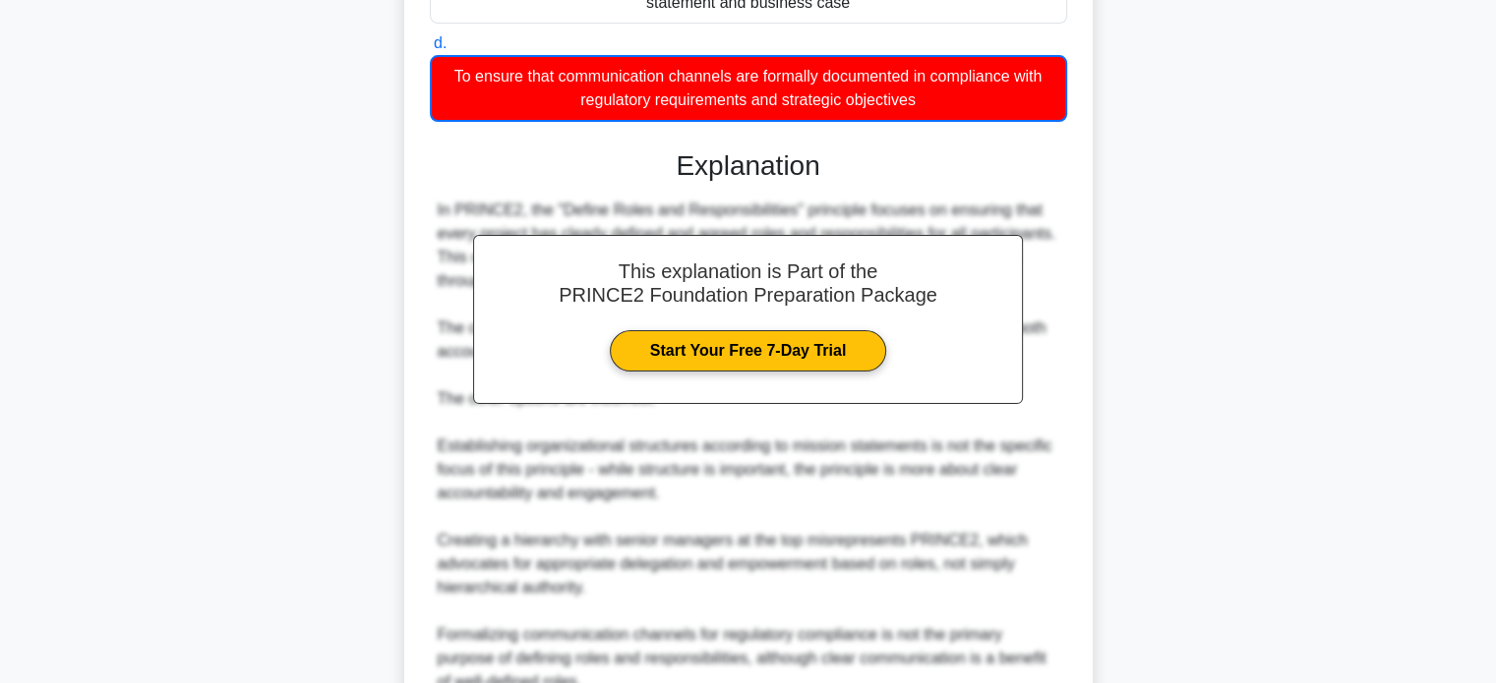
scroll to position [590, 0]
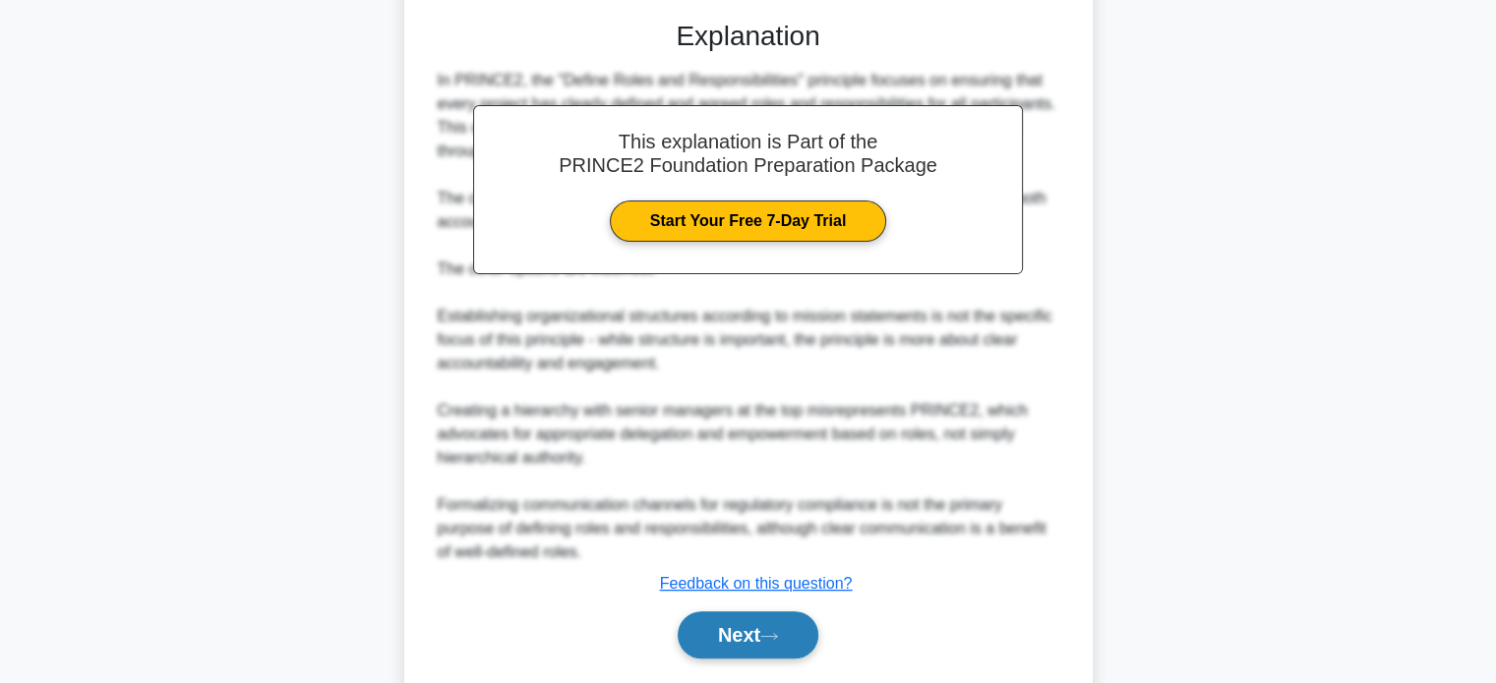
click at [751, 619] on button "Next" at bounding box center [748, 635] width 141 height 47
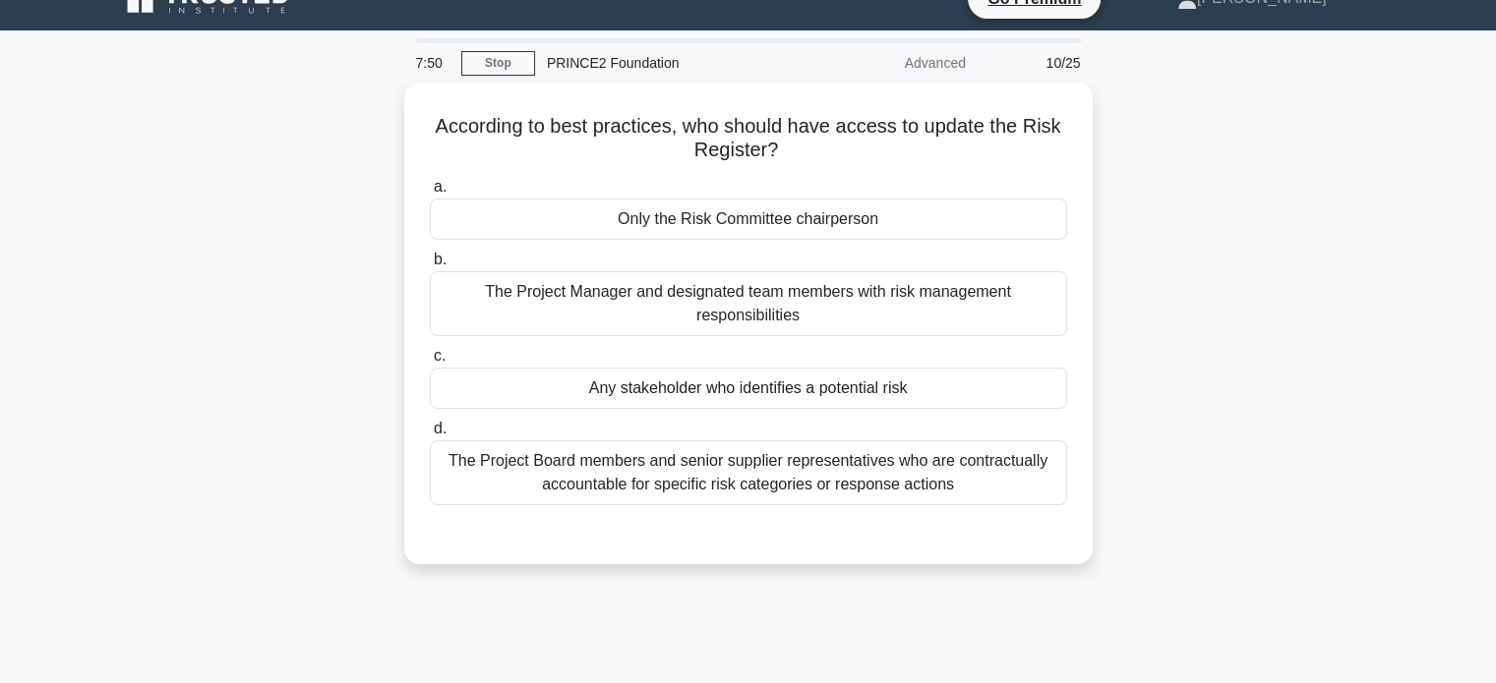
scroll to position [0, 0]
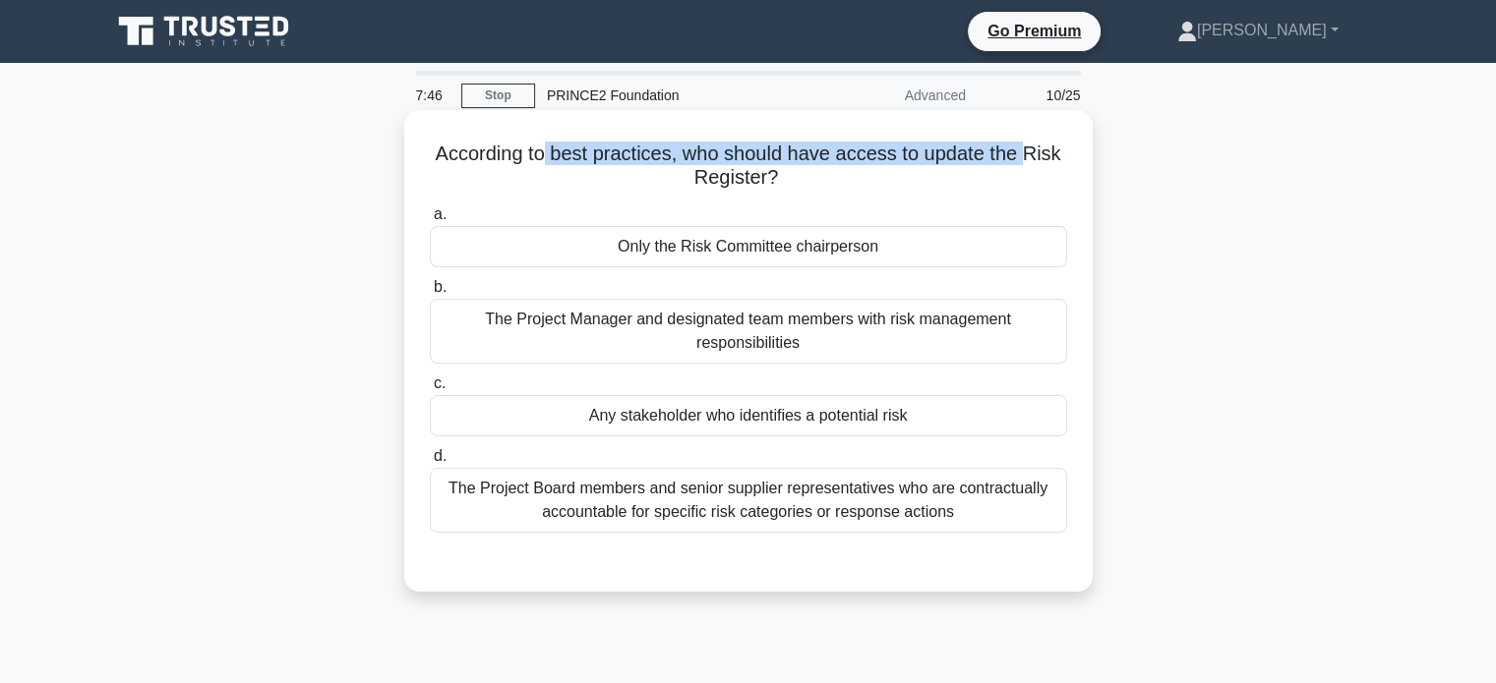
drag, startPoint x: 750, startPoint y: 160, endPoint x: 1027, endPoint y: 146, distance: 276.7
click at [1027, 146] on h5 "According to best practices, who should have access to update the Risk Register…" at bounding box center [748, 166] width 641 height 49
click at [814, 336] on div "The Project Manager and designated team members with risk management responsibi…" at bounding box center [748, 331] width 637 height 65
click at [430, 294] on input "b. The Project Manager and designated team members with risk management respons…" at bounding box center [430, 287] width 0 height 13
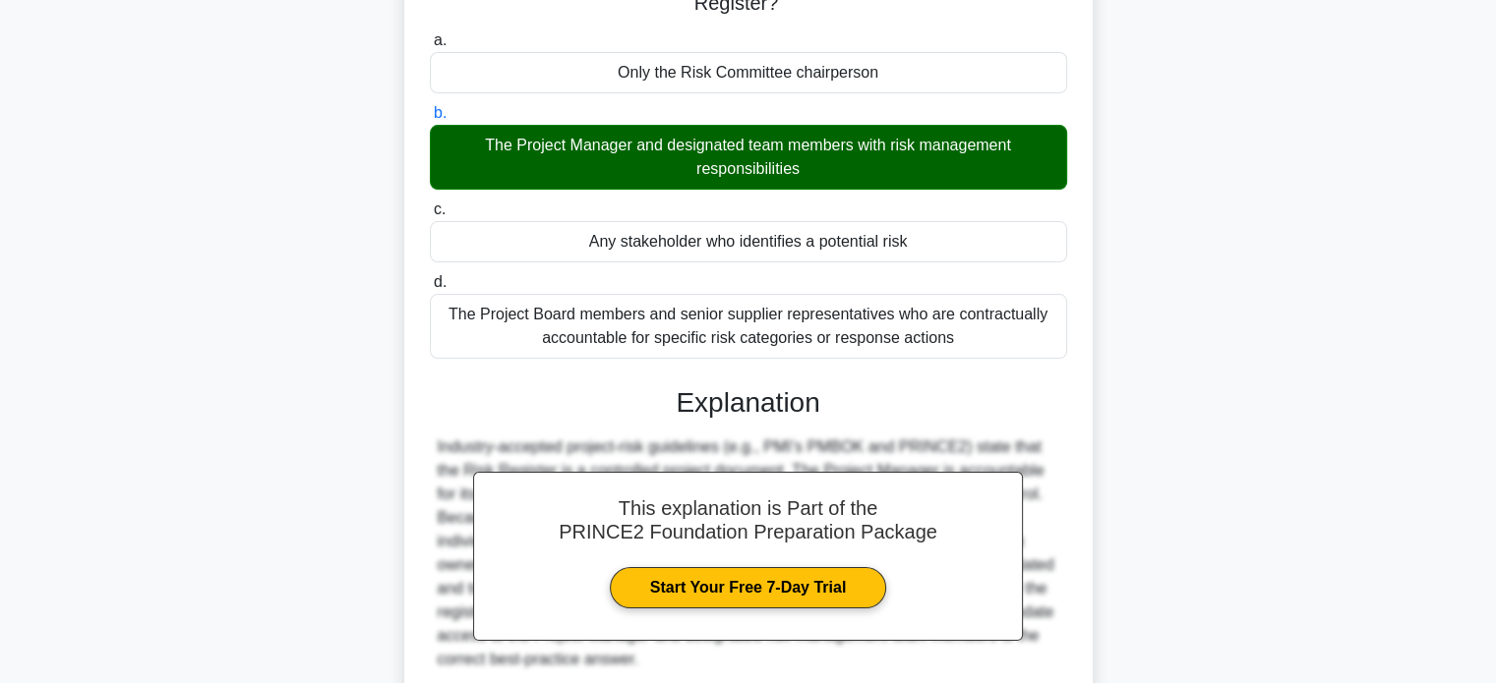
scroll to position [379, 0]
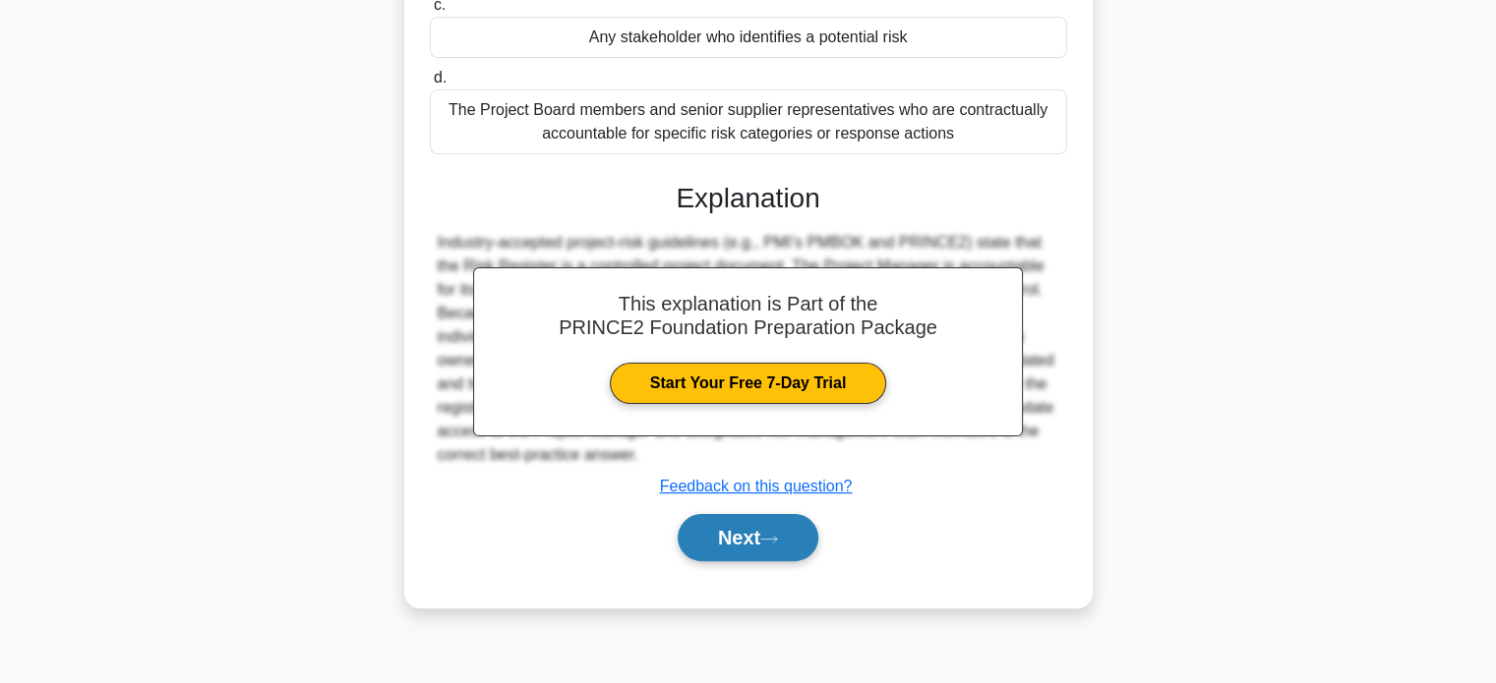
click at [747, 555] on button "Next" at bounding box center [748, 537] width 141 height 47
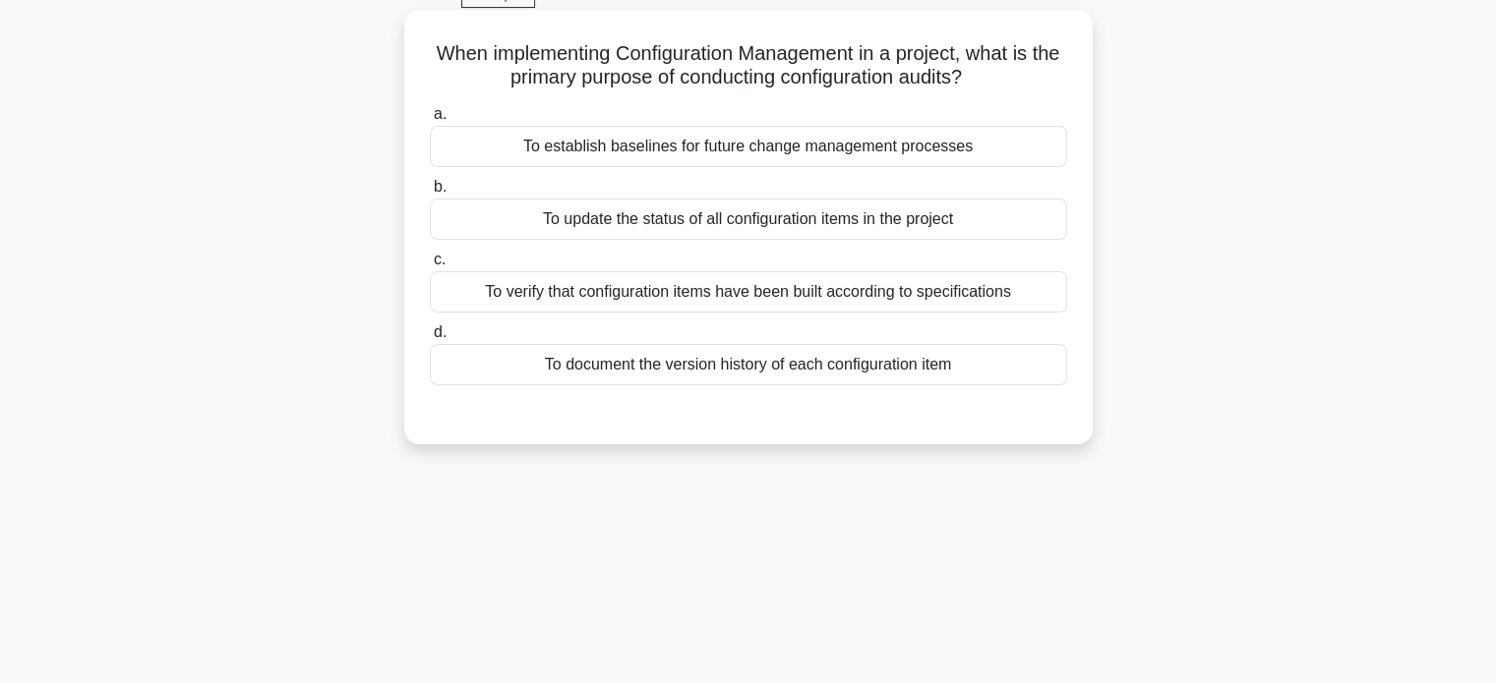
scroll to position [84, 0]
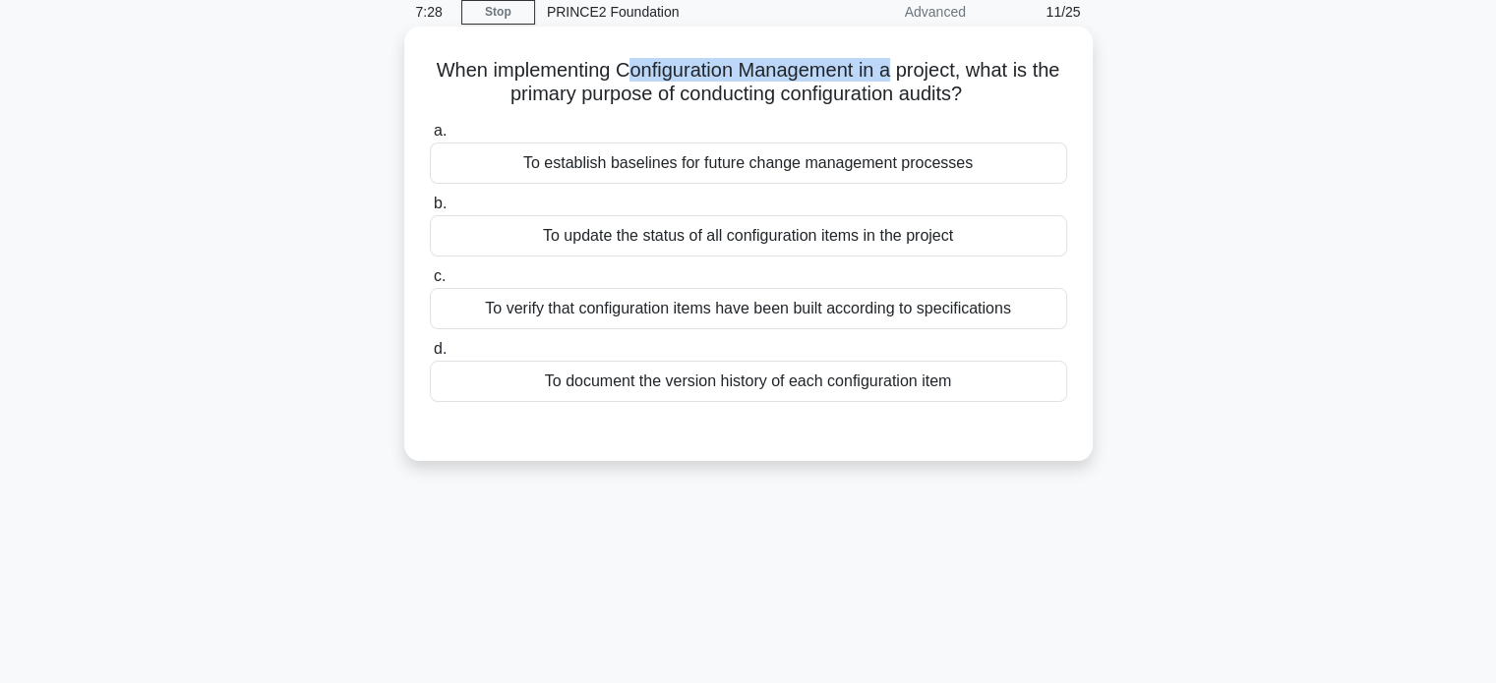
drag, startPoint x: 644, startPoint y: 71, endPoint x: 909, endPoint y: 68, distance: 264.5
click at [909, 68] on h5 "When implementing Configuration Management in a project, what is the primary pu…" at bounding box center [748, 82] width 641 height 49
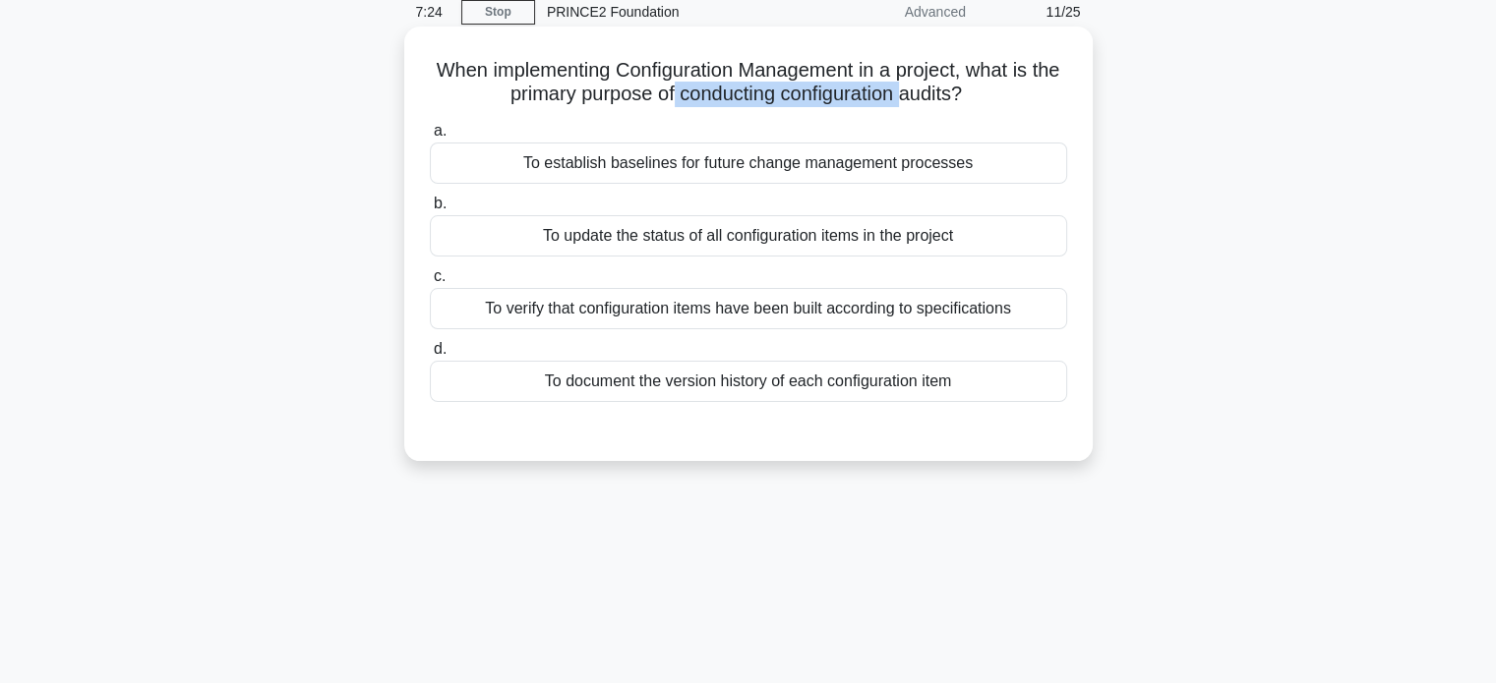
drag, startPoint x: 687, startPoint y: 93, endPoint x: 920, endPoint y: 102, distance: 233.2
click at [920, 102] on h5 "When implementing Configuration Management in a project, what is the primary pu…" at bounding box center [748, 82] width 641 height 49
click at [795, 376] on div "To document the version history of each configuration item" at bounding box center [748, 381] width 637 height 41
click at [430, 356] on input "d. To document the version history of each configuration item" at bounding box center [430, 349] width 0 height 13
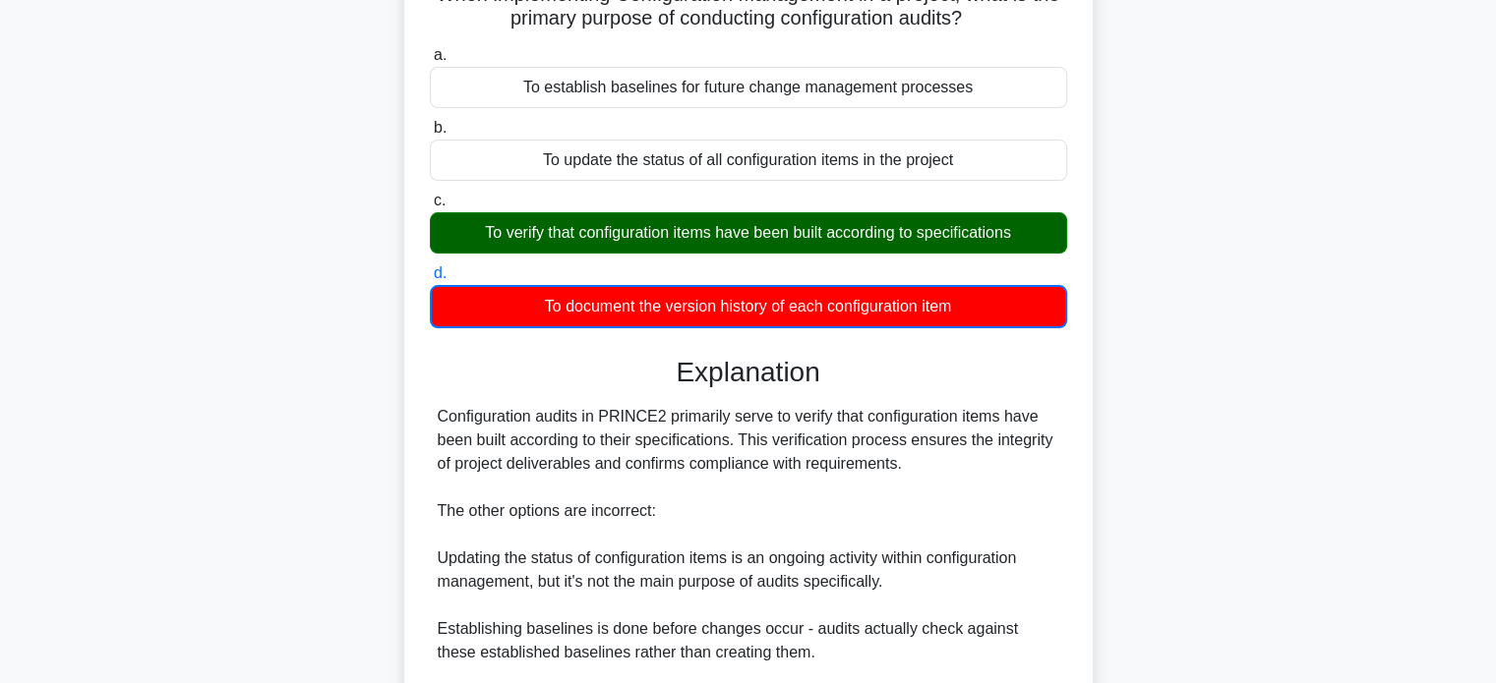
scroll to position [411, 0]
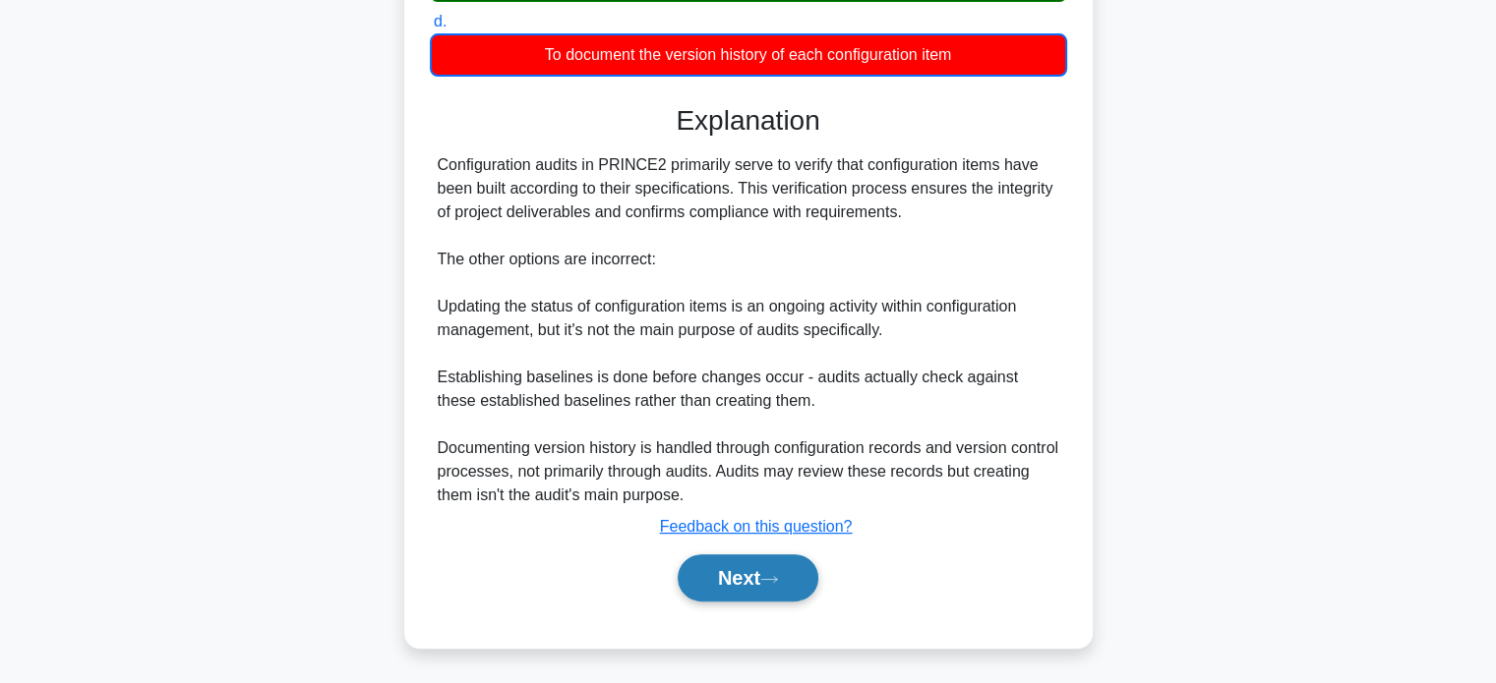
click at [708, 561] on button "Next" at bounding box center [748, 578] width 141 height 47
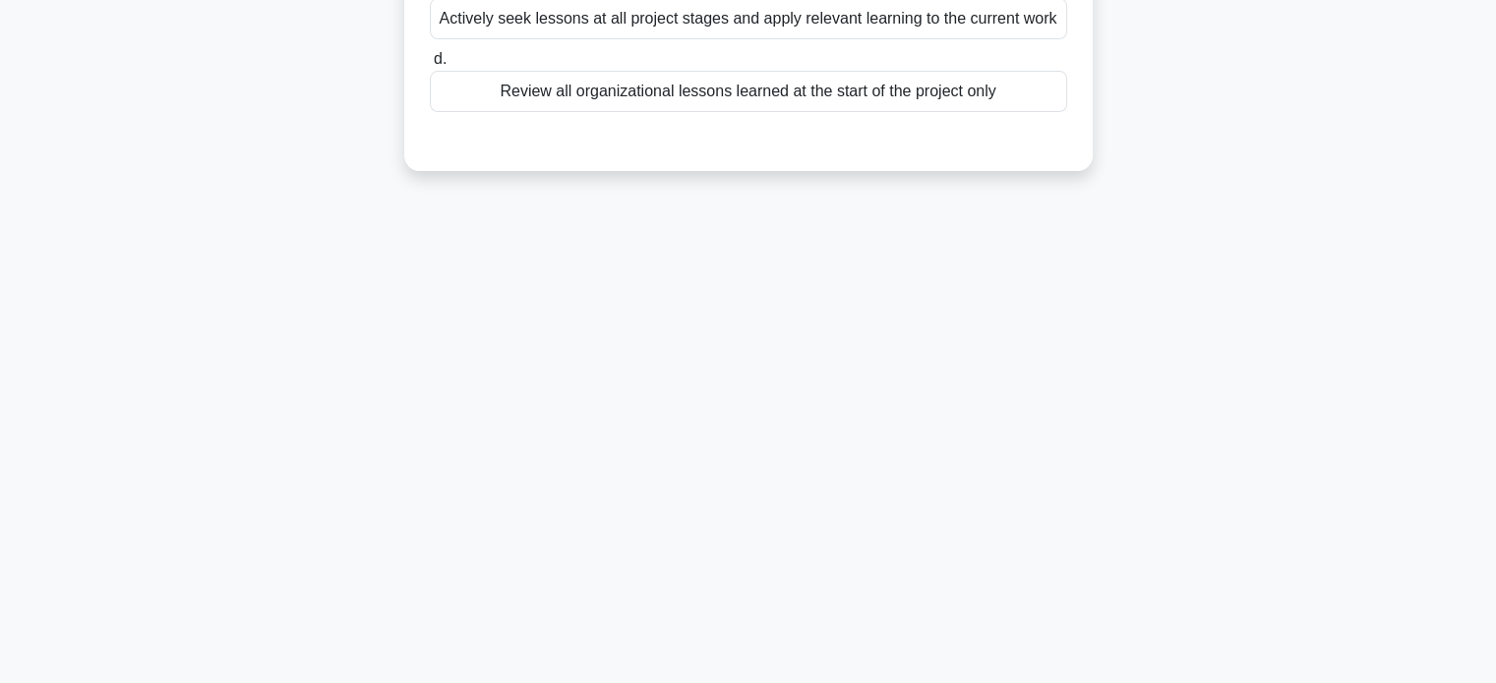
scroll to position [0, 0]
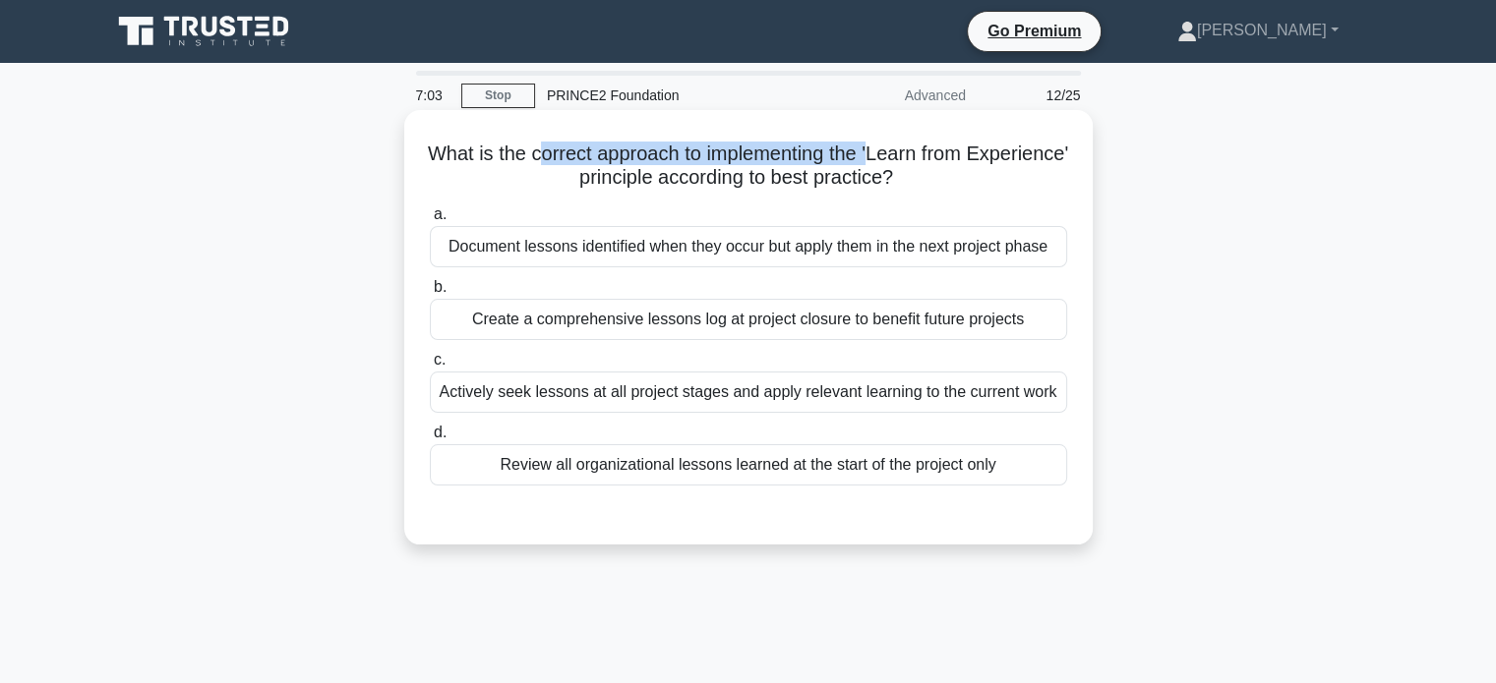
drag, startPoint x: 583, startPoint y: 152, endPoint x: 931, endPoint y: 155, distance: 348.1
click at [931, 155] on h5 "What is the correct approach to implementing the 'Learn from Experience' princi…" at bounding box center [748, 166] width 641 height 49
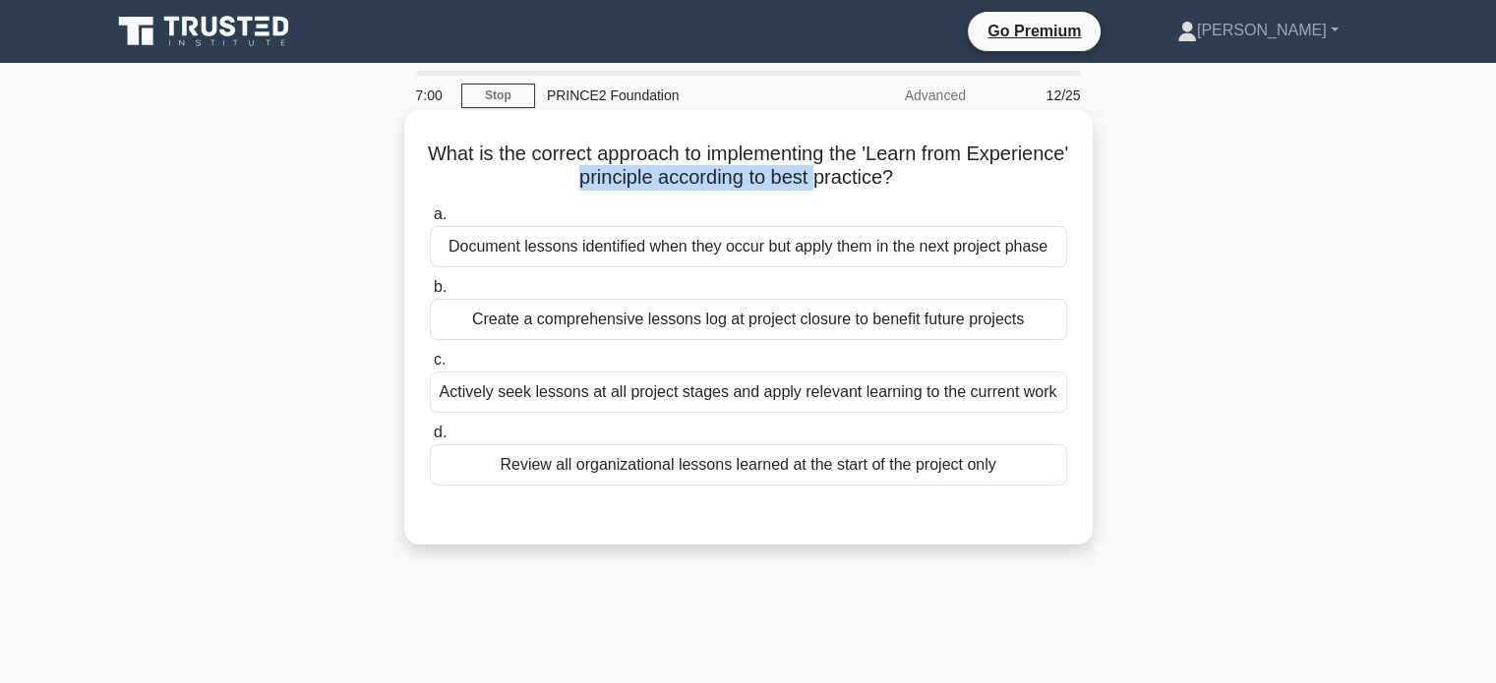
drag, startPoint x: 665, startPoint y: 176, endPoint x: 871, endPoint y: 183, distance: 206.6
click at [871, 183] on h5 "What is the correct approach to implementing the 'Learn from Experience' princi…" at bounding box center [748, 166] width 641 height 49
click at [599, 322] on div "Create a comprehensive lessons log at project closure to benefit future projects" at bounding box center [748, 319] width 637 height 41
click at [430, 294] on input "b. Create a comprehensive lessons log at project closure to benefit future proj…" at bounding box center [430, 287] width 0 height 13
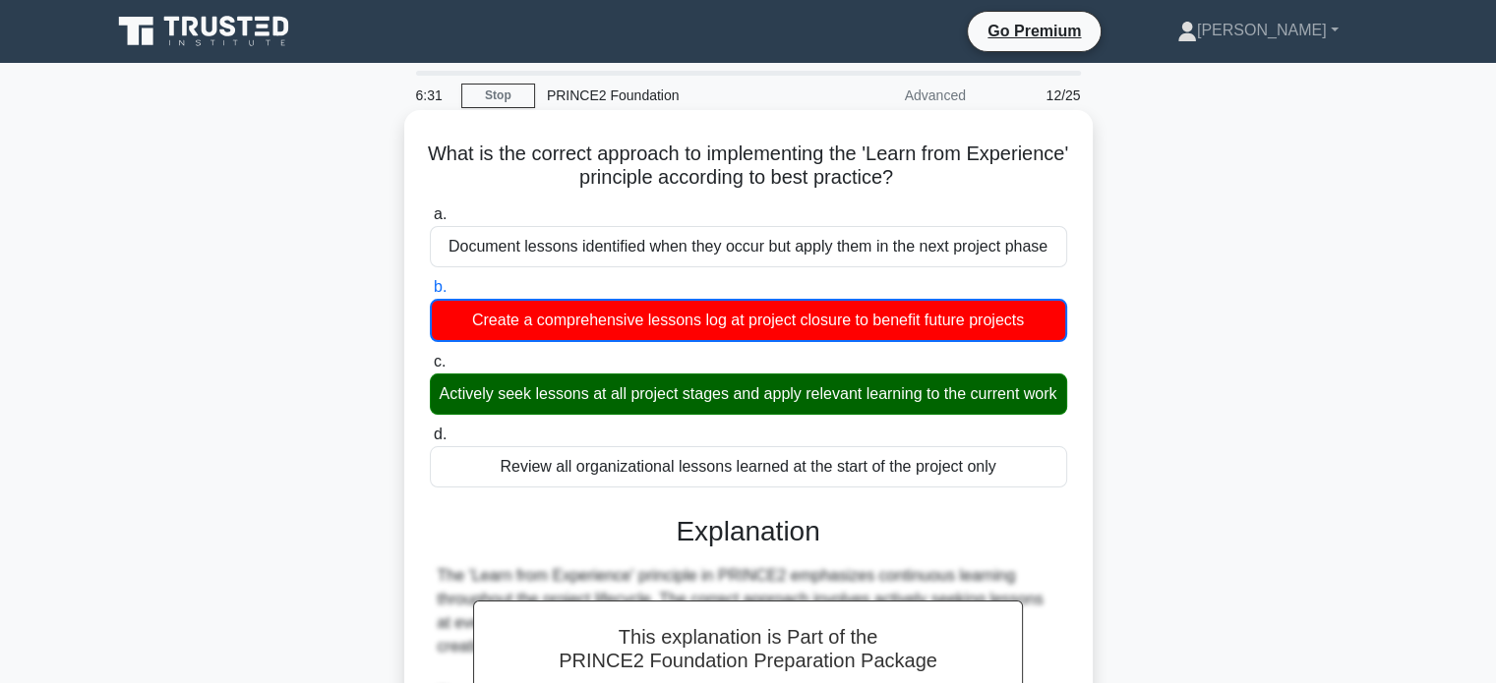
click at [517, 398] on div "Actively seek lessons at all project stages and apply relevant learning to the …" at bounding box center [748, 394] width 637 height 41
click at [430, 369] on input "c. Actively seek lessons at all project stages and apply relevant learning to t…" at bounding box center [430, 362] width 0 height 13
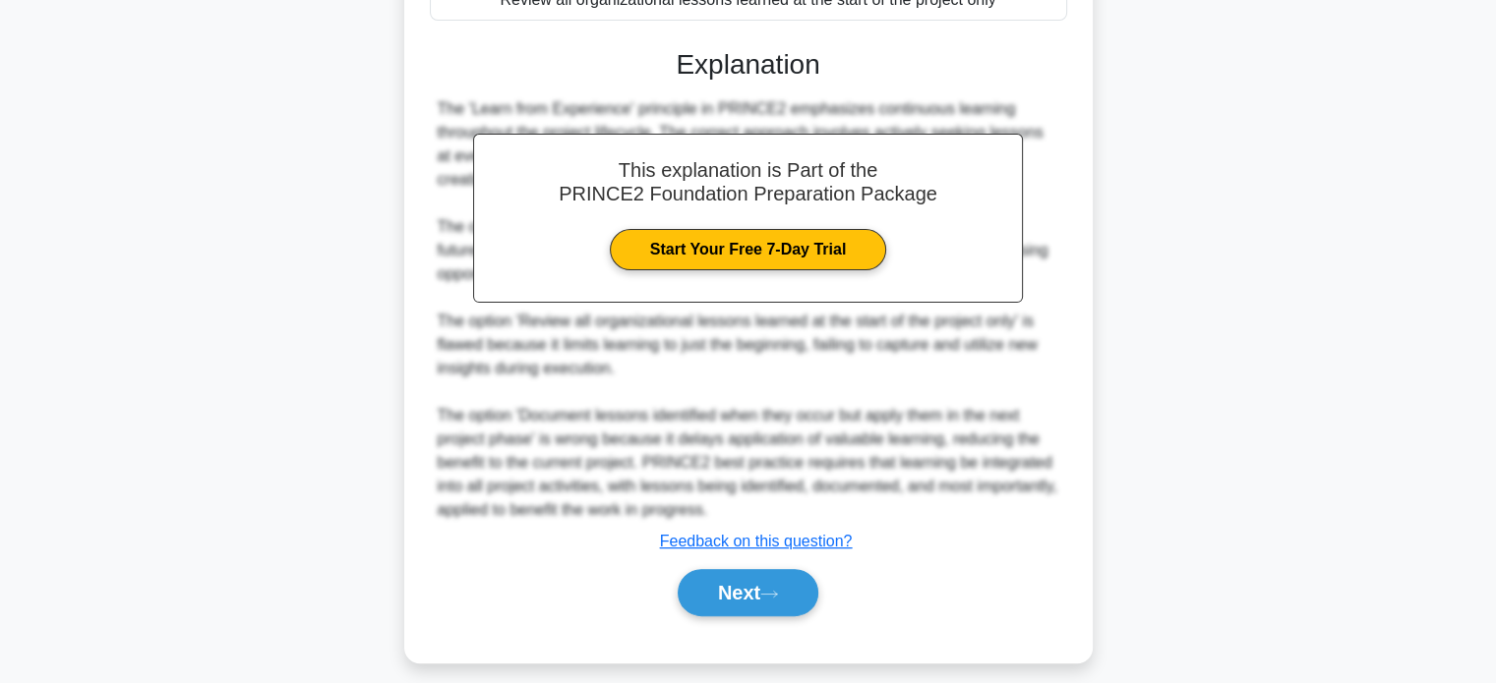
scroll to position [503, 0]
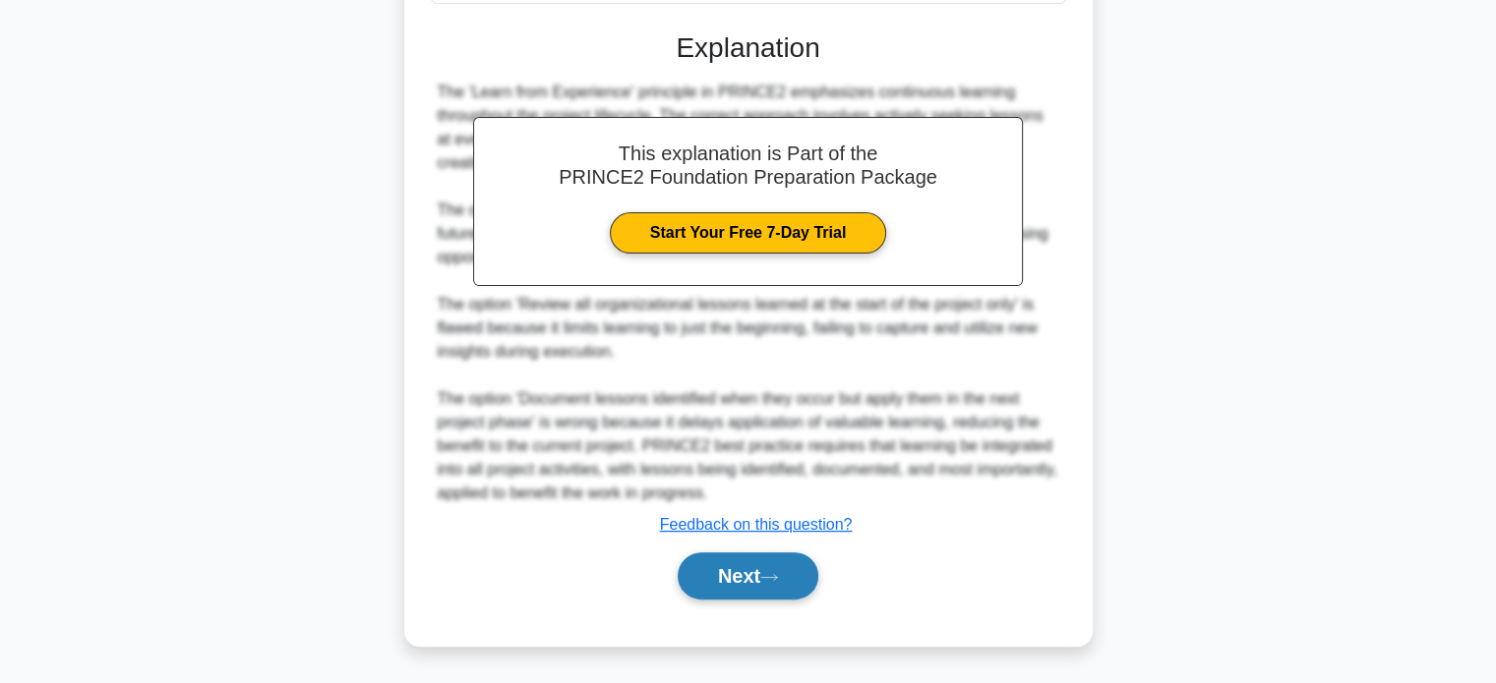
click at [754, 574] on button "Next" at bounding box center [748, 576] width 141 height 47
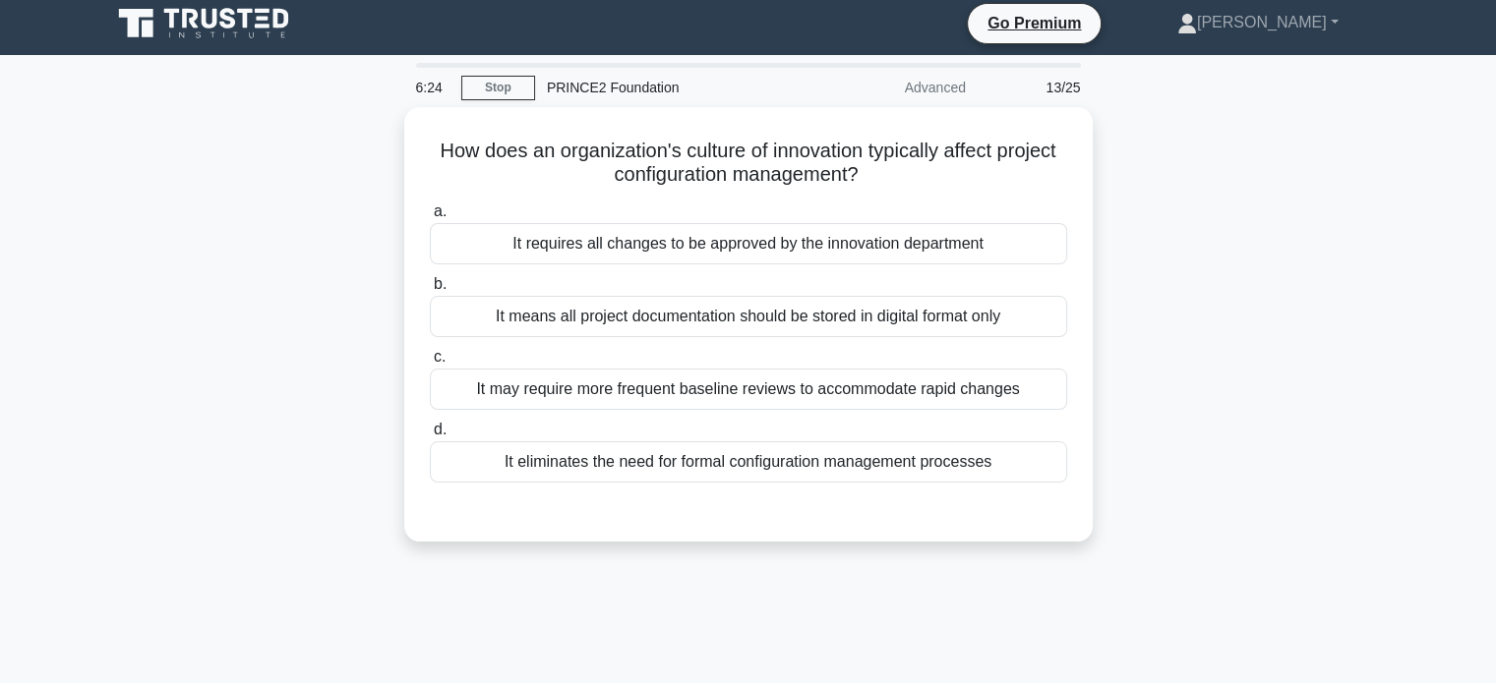
scroll to position [0, 0]
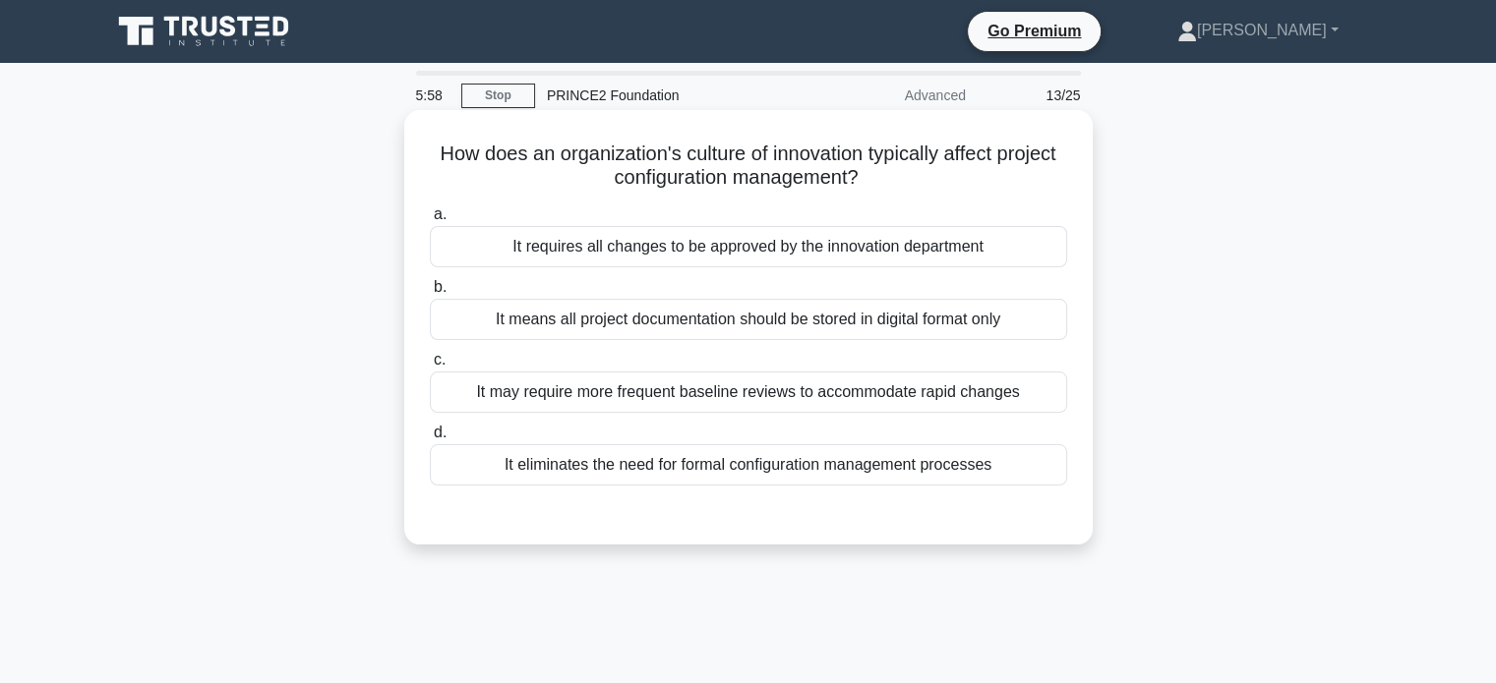
click at [771, 387] on div "It may require more frequent baseline reviews to accommodate rapid changes" at bounding box center [748, 392] width 637 height 41
click at [430, 367] on input "c. It may require more frequent baseline reviews to accommodate rapid changes" at bounding box center [430, 360] width 0 height 13
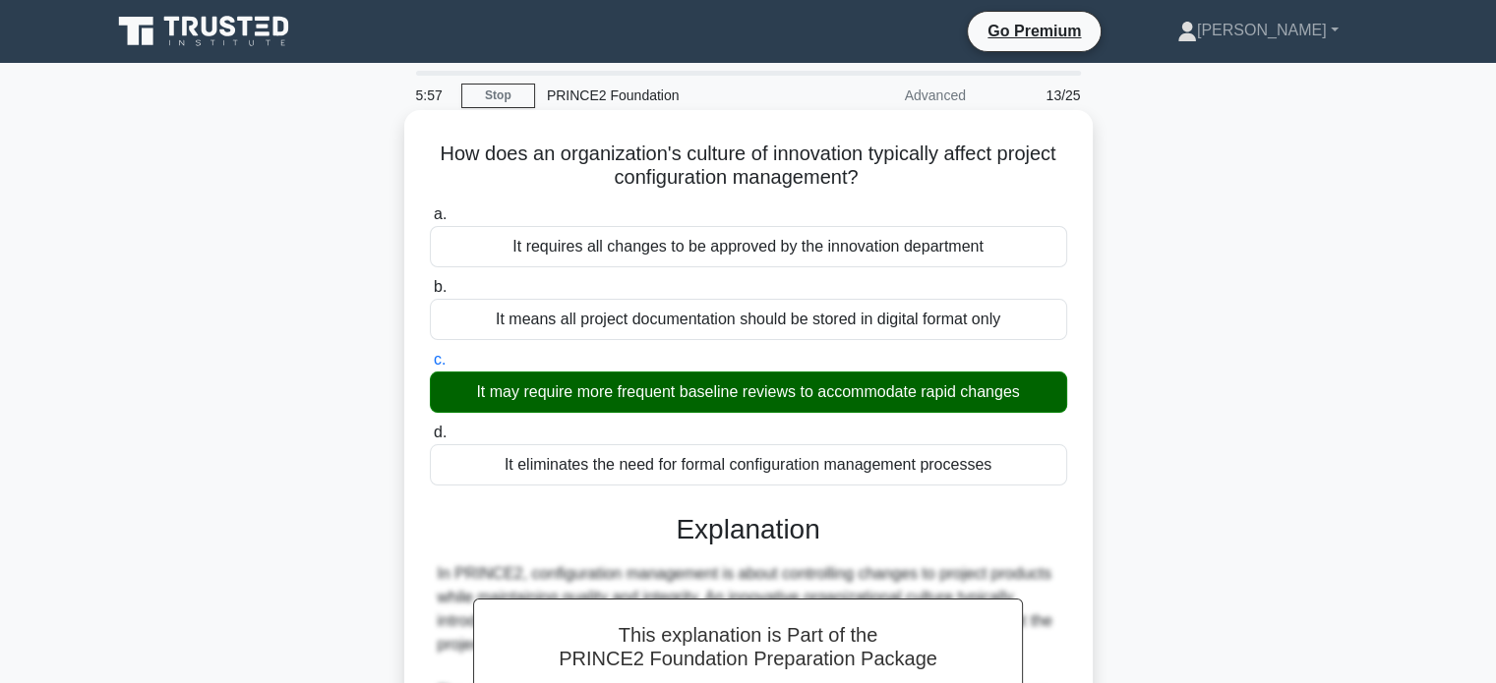
scroll to position [503, 0]
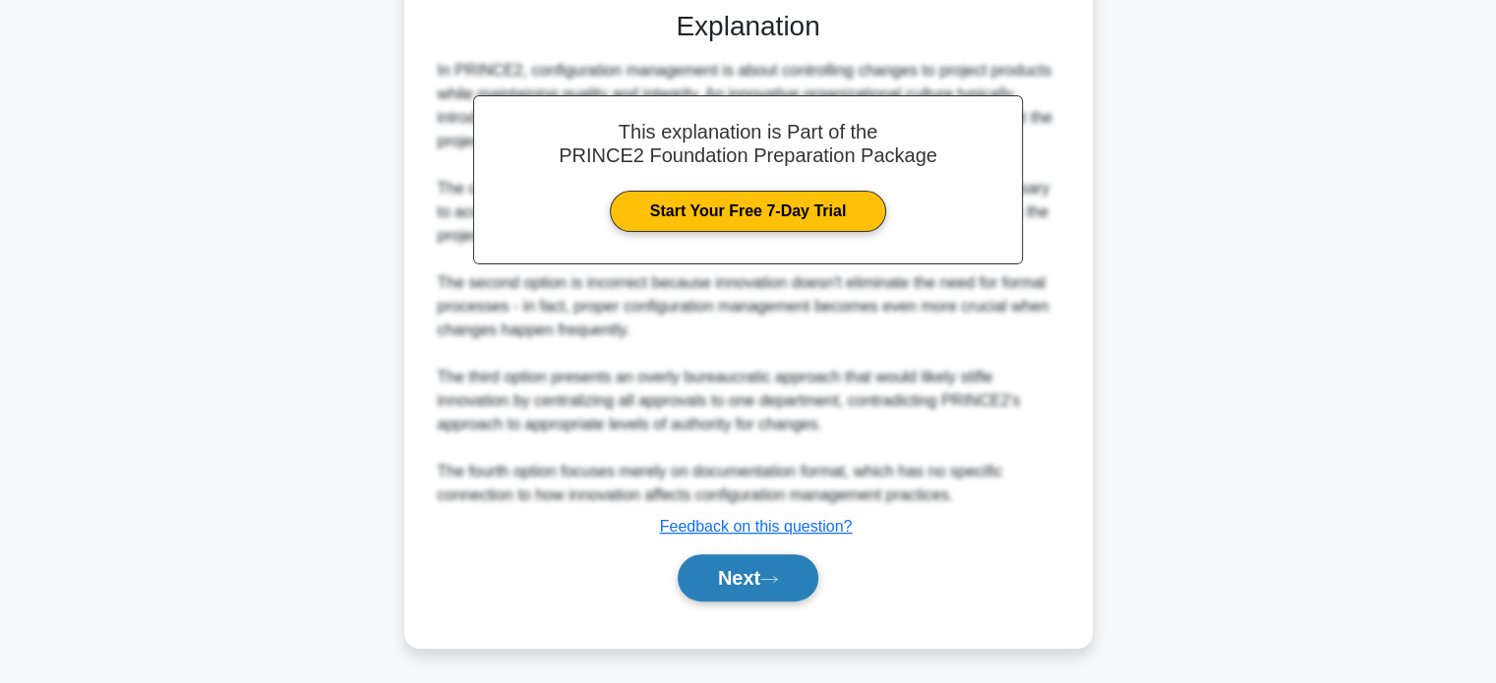
click at [728, 577] on button "Next" at bounding box center [748, 578] width 141 height 47
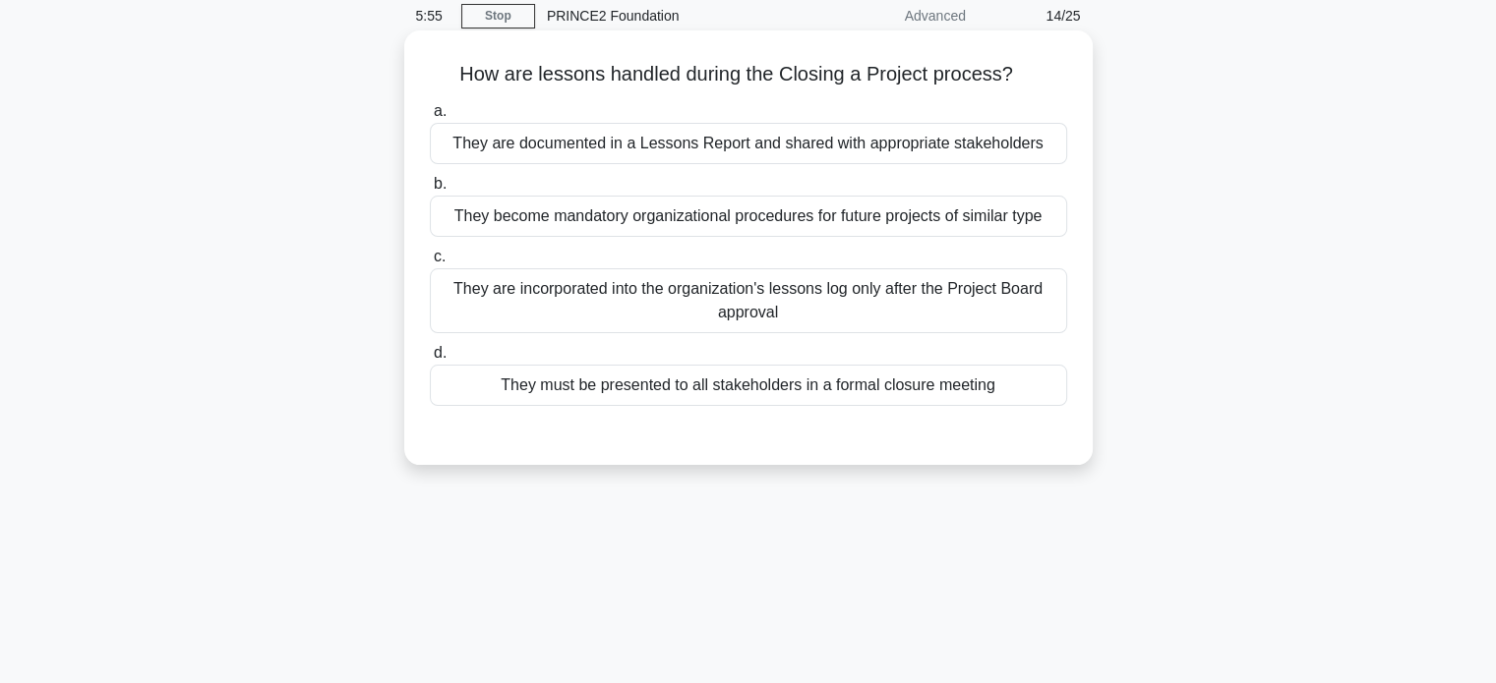
scroll to position [0, 0]
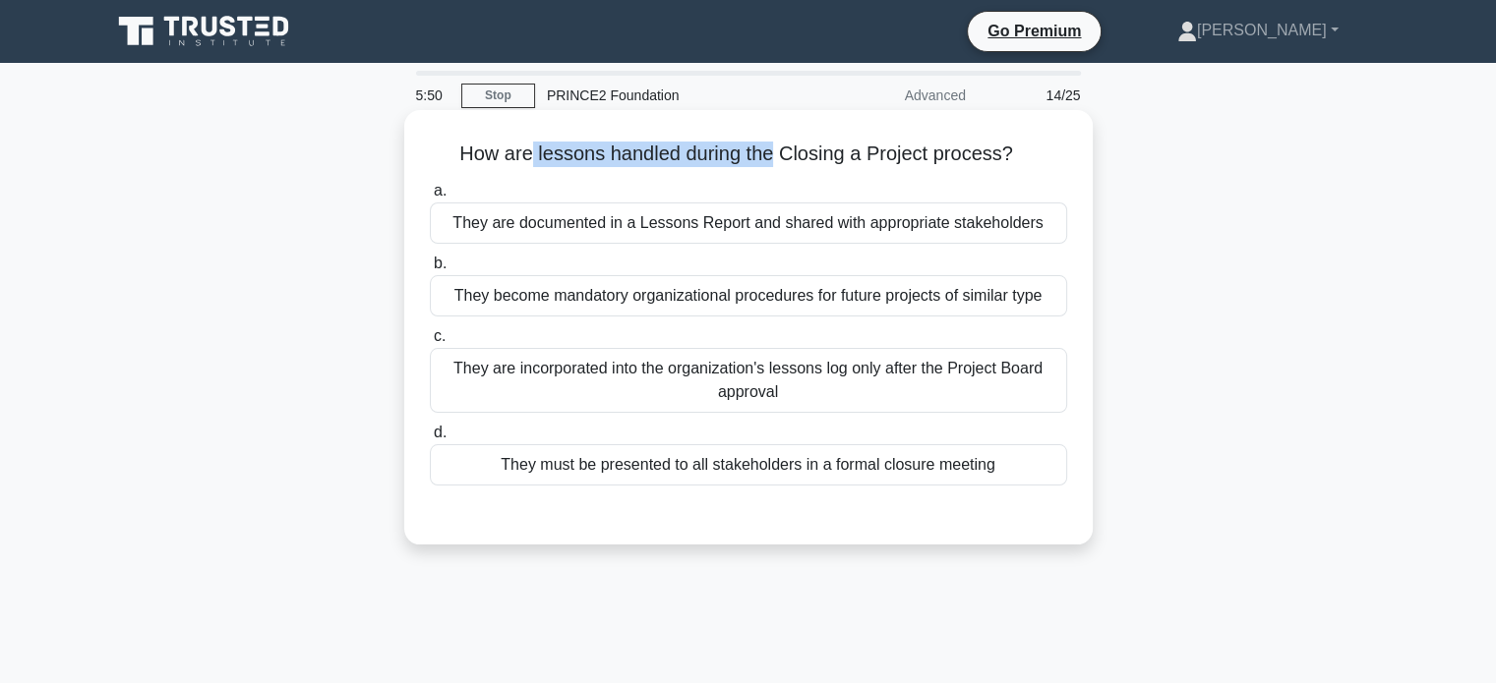
drag, startPoint x: 526, startPoint y: 158, endPoint x: 775, endPoint y: 159, distance: 248.8
click at [775, 159] on h5 "How are lessons handled during the Closing a Project process? .spinner_0XTQ{tra…" at bounding box center [748, 155] width 641 height 26
click at [754, 294] on div "They become mandatory organizational procedures for future projects of similar …" at bounding box center [748, 295] width 637 height 41
click at [430, 270] on input "b. They become mandatory organizational procedures for future projects of simil…" at bounding box center [430, 264] width 0 height 13
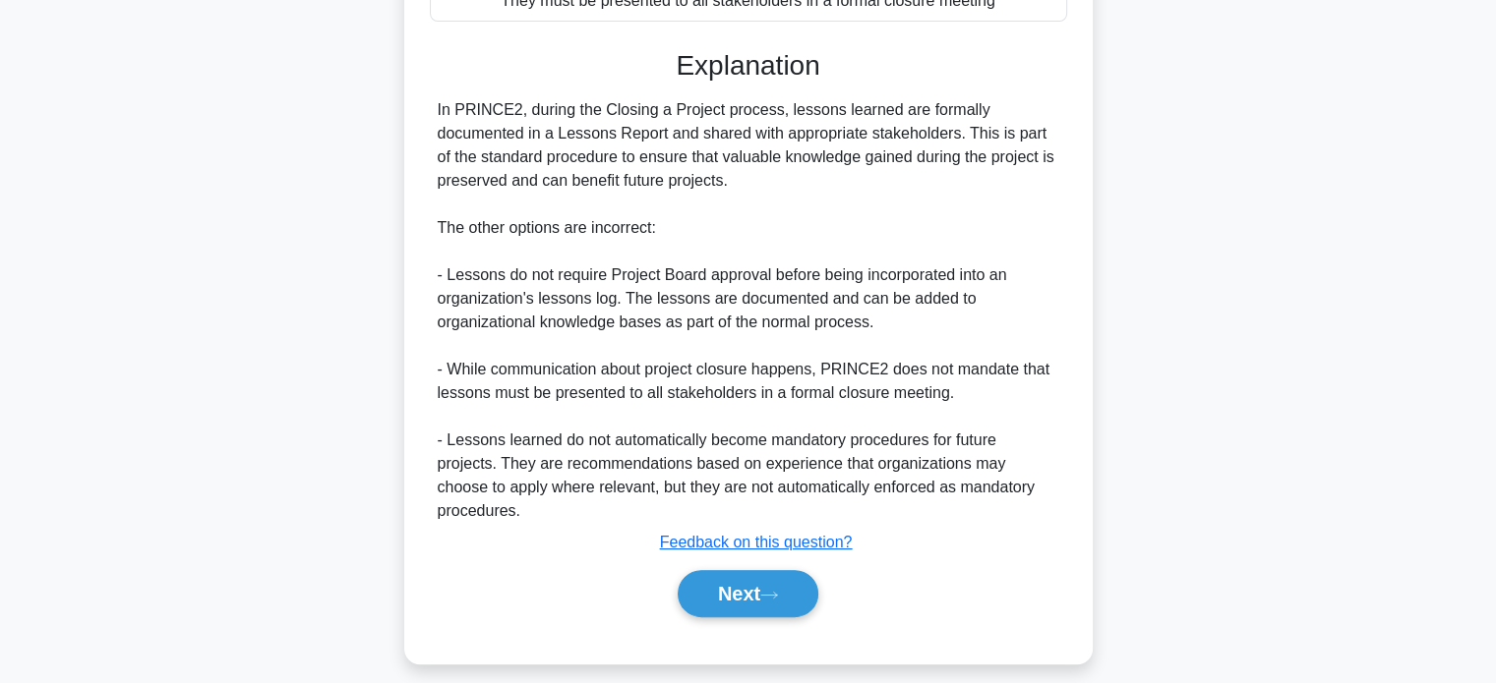
scroll to position [482, 0]
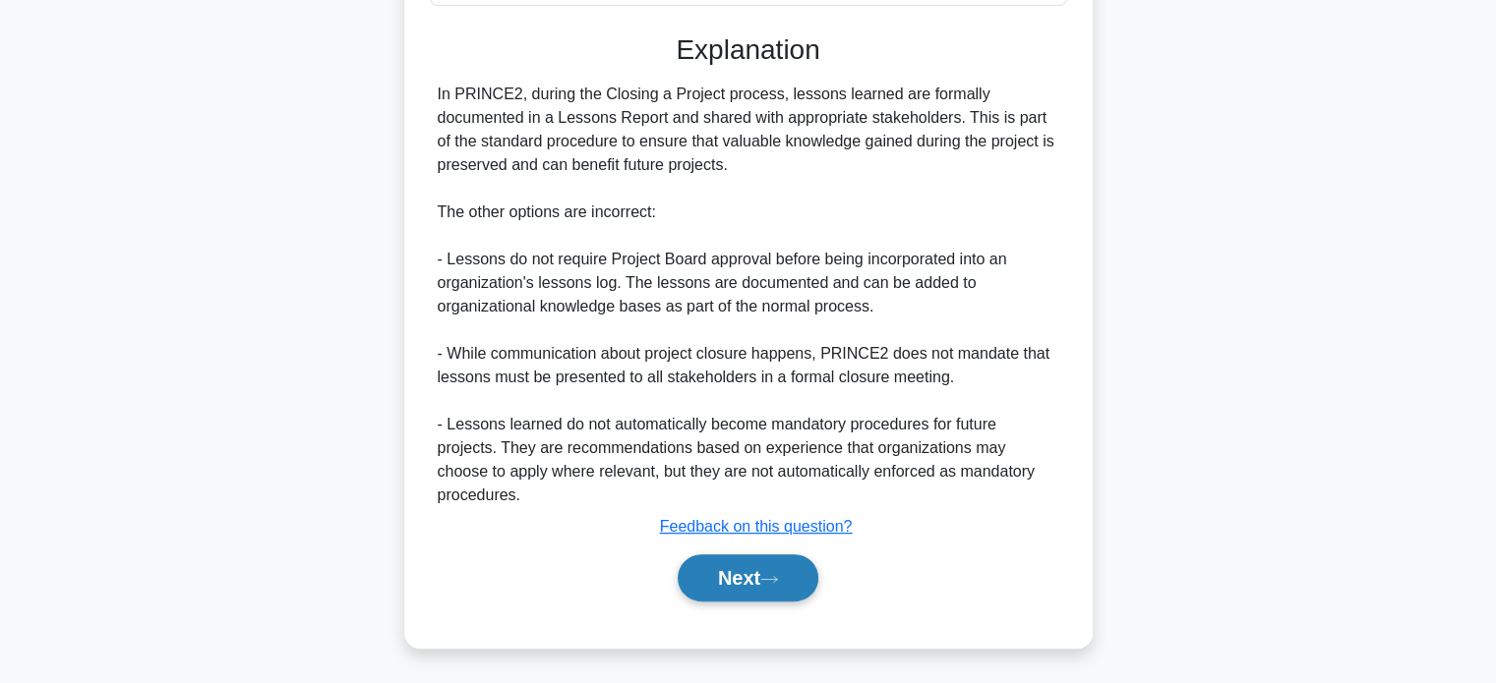
click at [738, 588] on button "Next" at bounding box center [748, 578] width 141 height 47
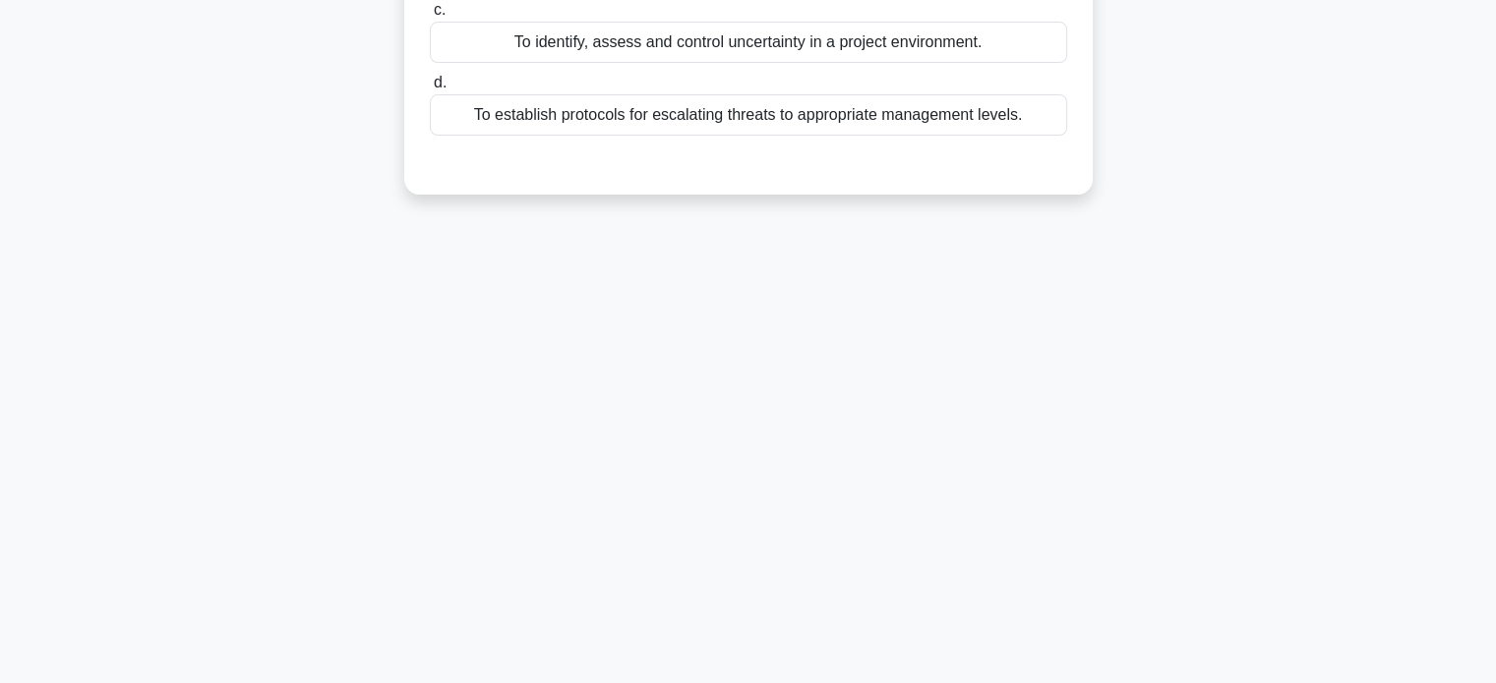
scroll to position [0, 0]
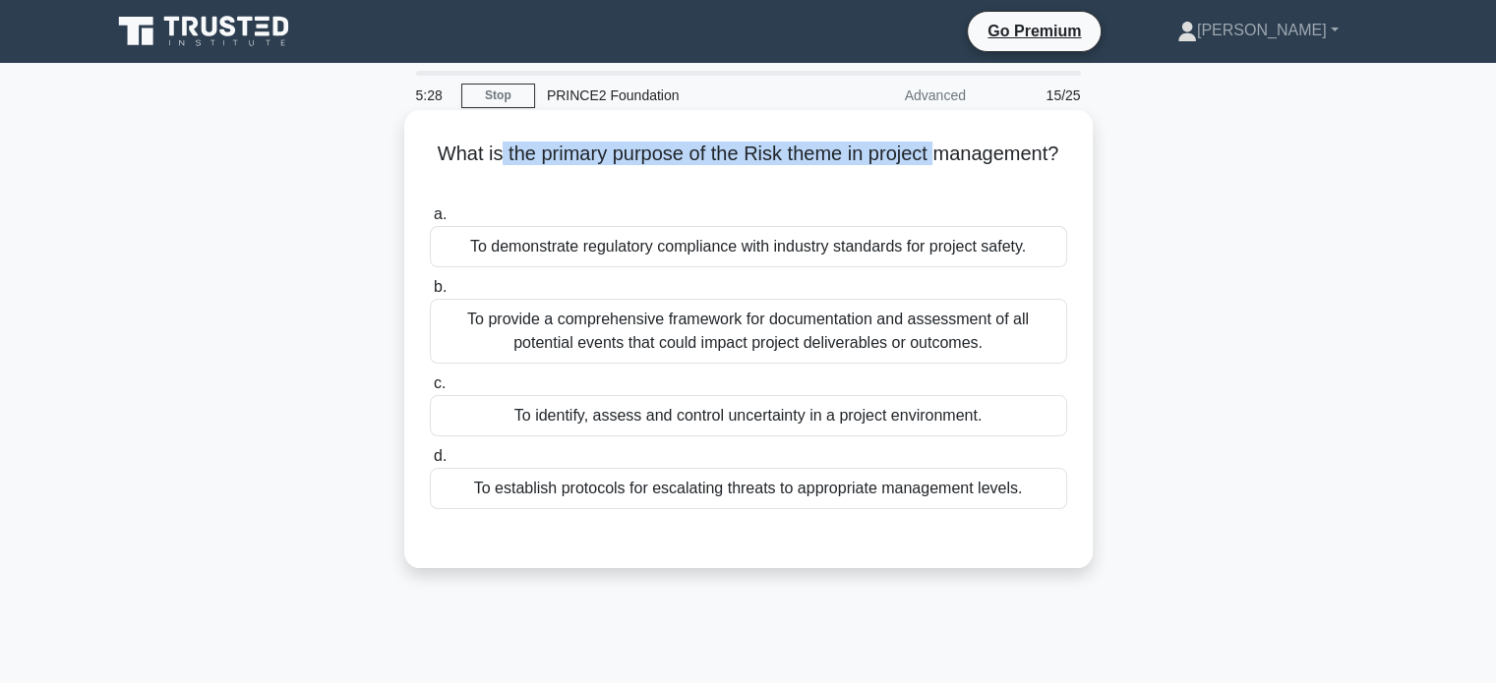
drag, startPoint x: 492, startPoint y: 157, endPoint x: 938, endPoint y: 159, distance: 446.4
click at [938, 159] on h5 "What is the primary purpose of the Risk theme in project management? .spinner_0…" at bounding box center [748, 166] width 641 height 49
click at [706, 333] on div "To provide a comprehensive framework for documentation and assessment of all po…" at bounding box center [748, 331] width 637 height 65
click at [430, 294] on input "b. To provide a comprehensive framework for documentation and assessment of all…" at bounding box center [430, 287] width 0 height 13
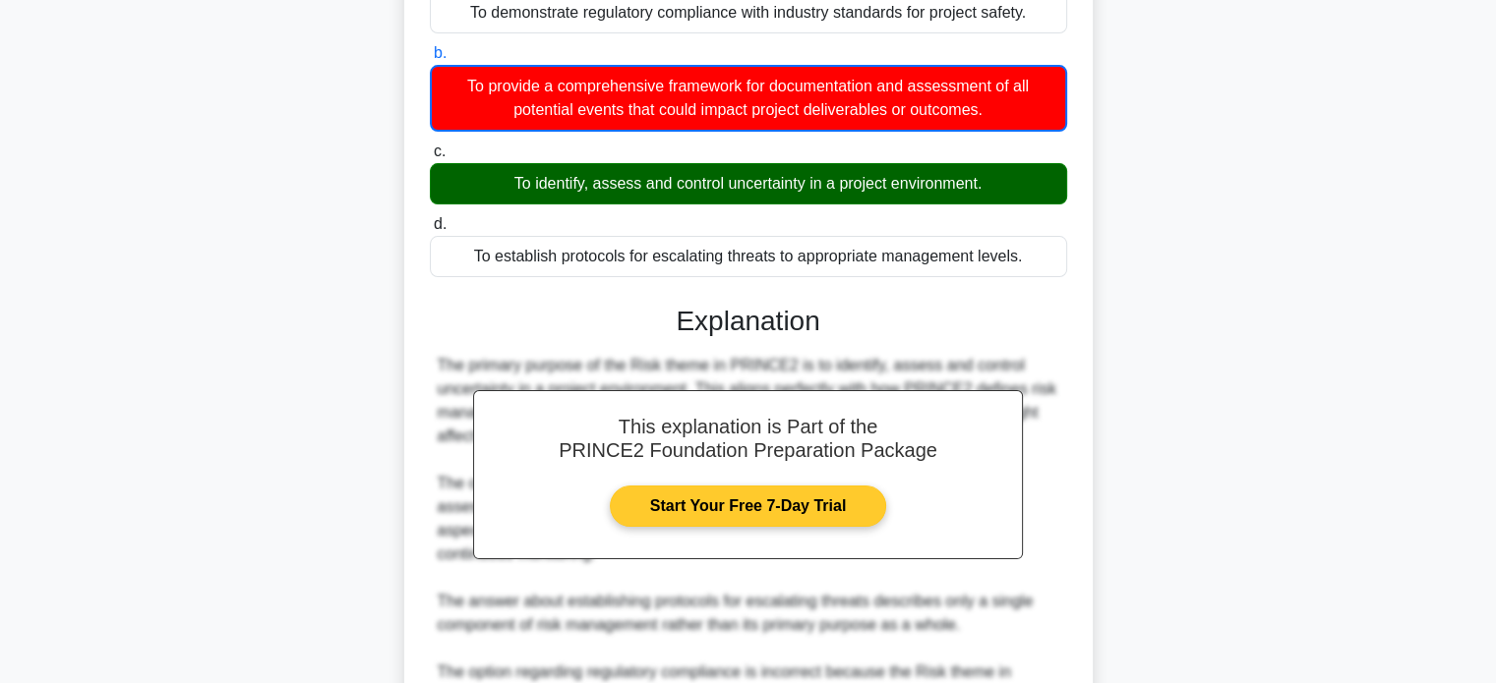
scroll to position [458, 0]
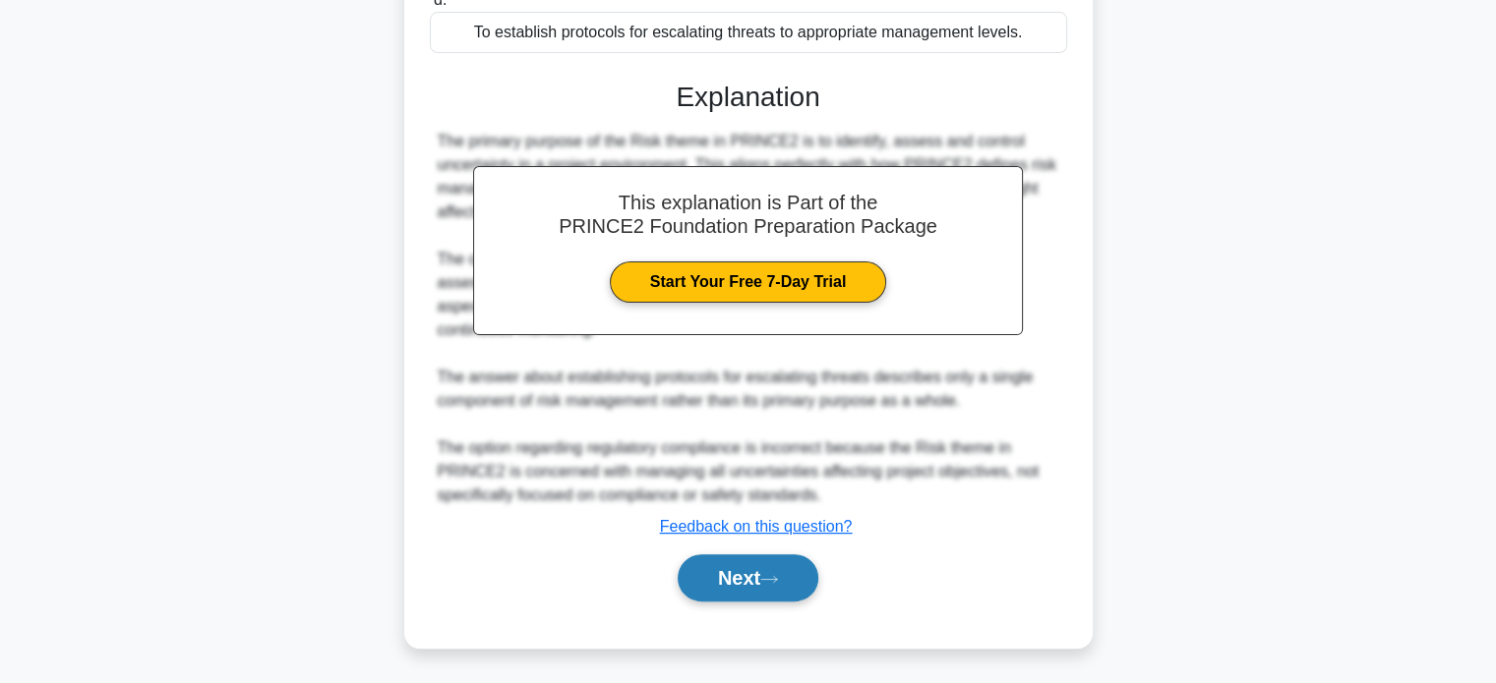
click at [755, 573] on button "Next" at bounding box center [748, 578] width 141 height 47
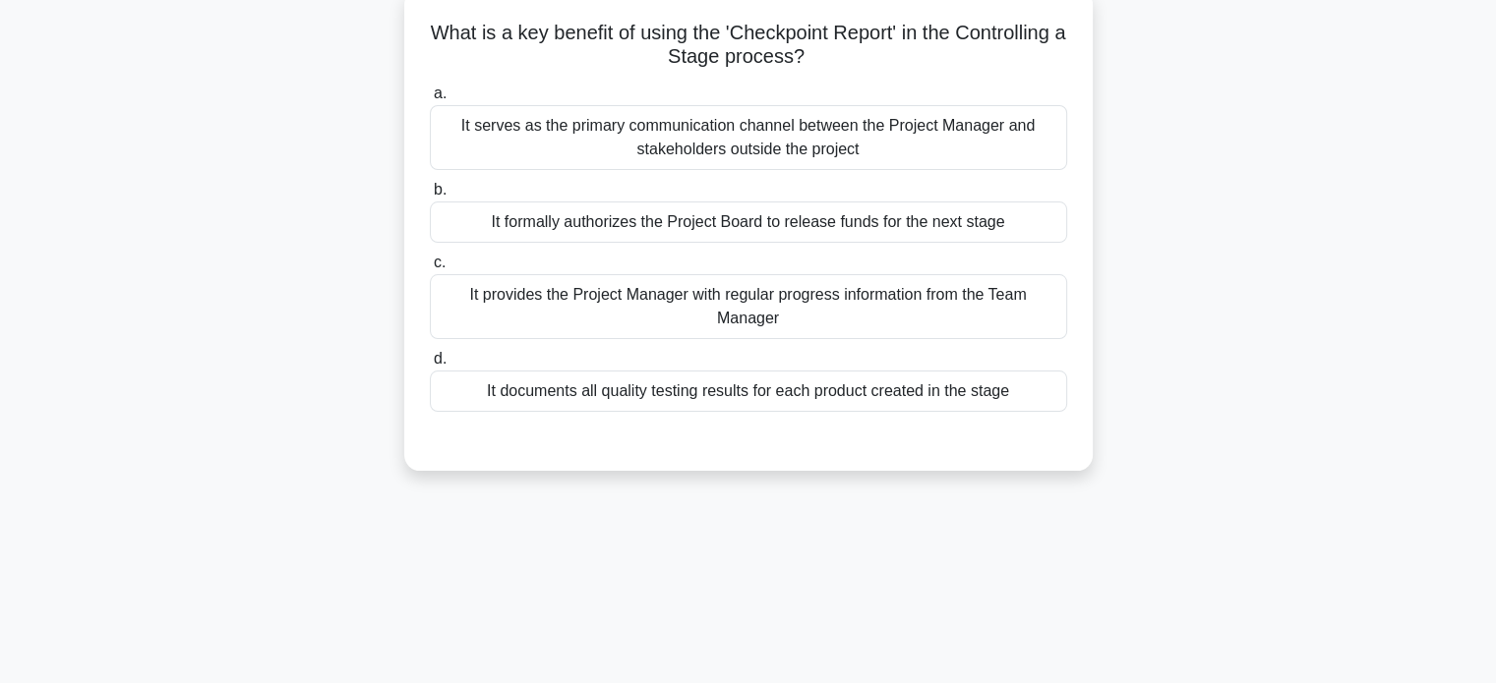
scroll to position [0, 0]
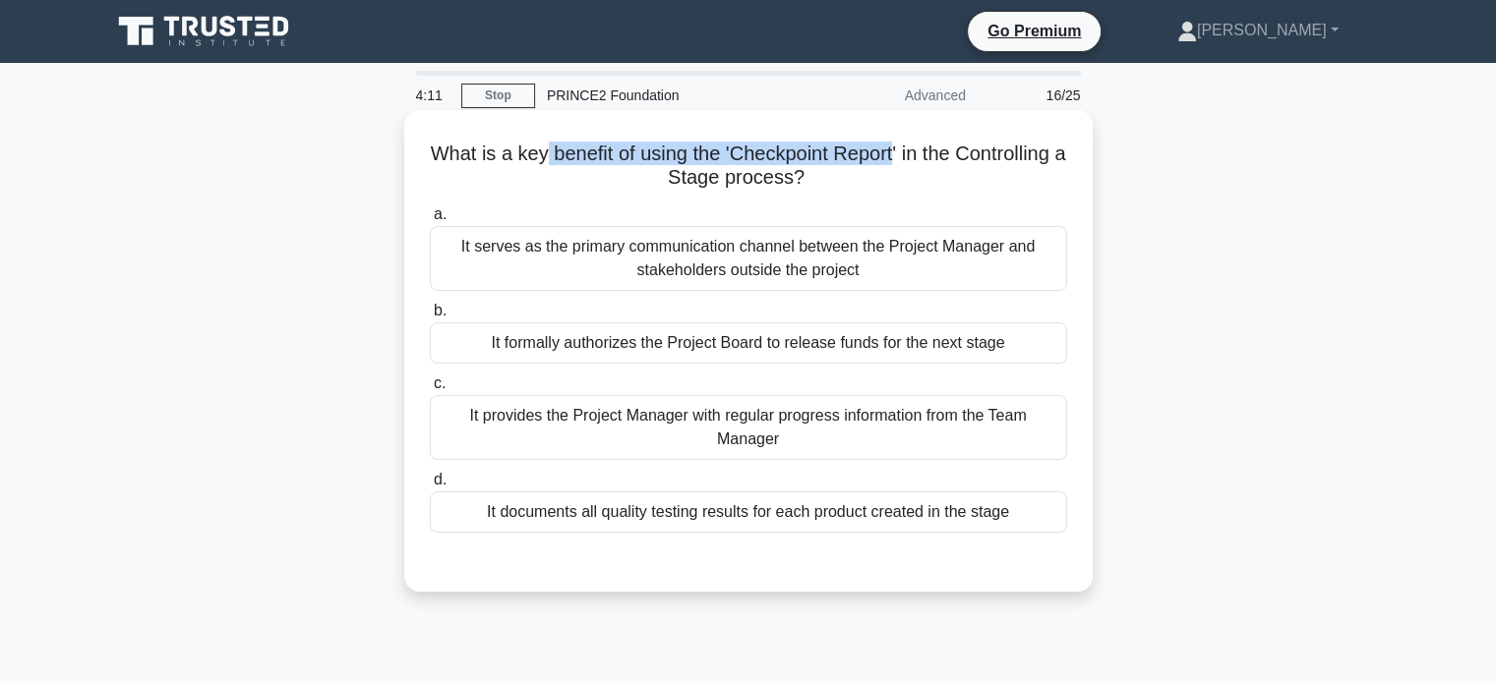
drag, startPoint x: 592, startPoint y: 148, endPoint x: 956, endPoint y: 148, distance: 363.8
click at [956, 148] on h5 "What is a key benefit of using the 'Checkpoint Report' in the Controlling a Sta…" at bounding box center [748, 166] width 641 height 49
click at [690, 517] on div "It documents all quality testing results for each product created in the stage" at bounding box center [748, 512] width 637 height 41
click at [430, 487] on input "d. It documents all quality testing results for each product created in the sta…" at bounding box center [430, 480] width 0 height 13
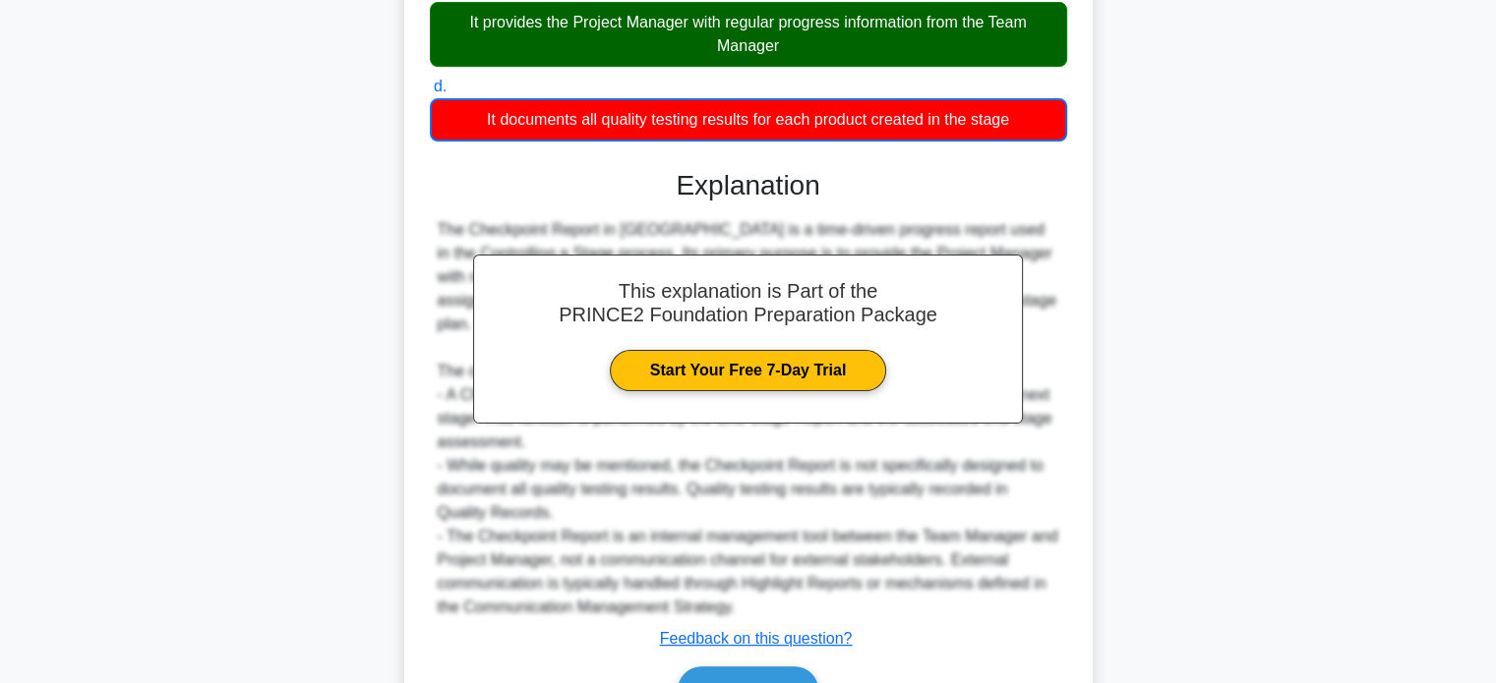
scroll to position [482, 0]
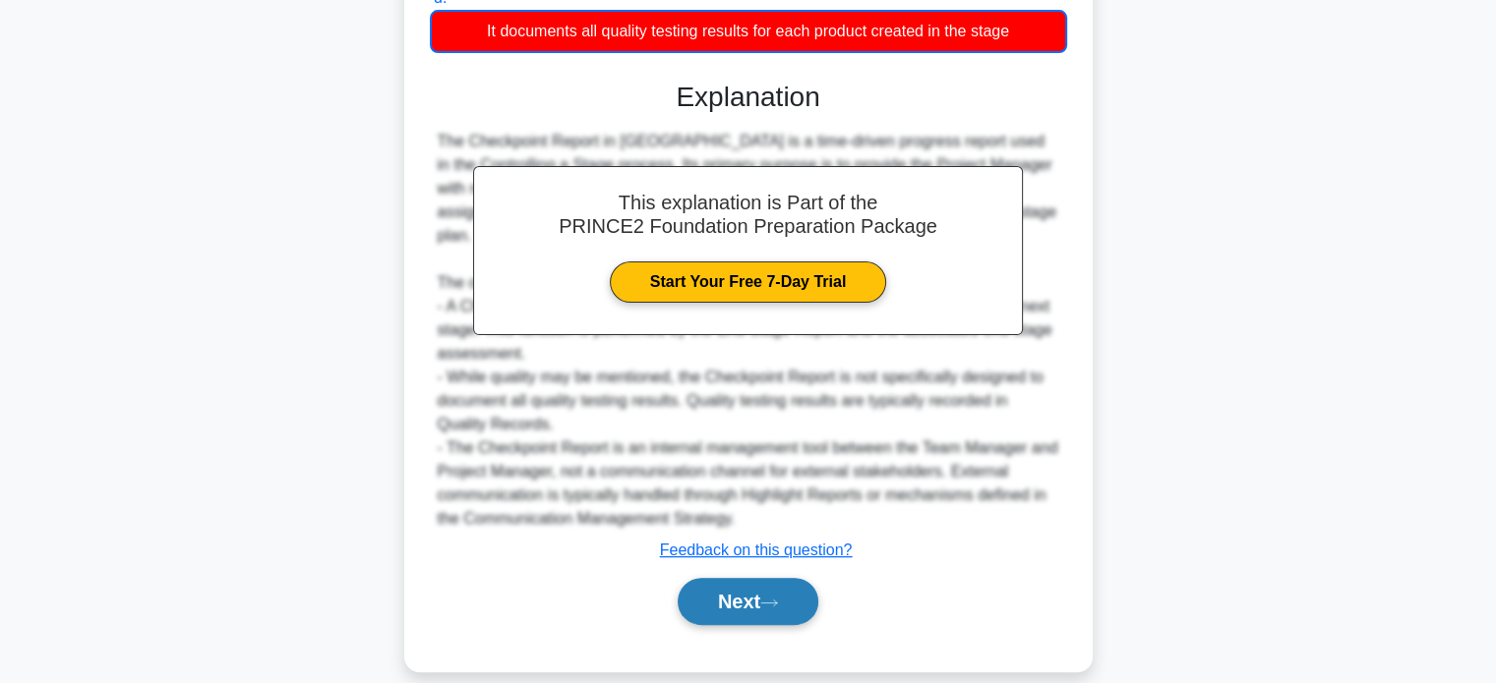
click at [753, 578] on button "Next" at bounding box center [748, 601] width 141 height 47
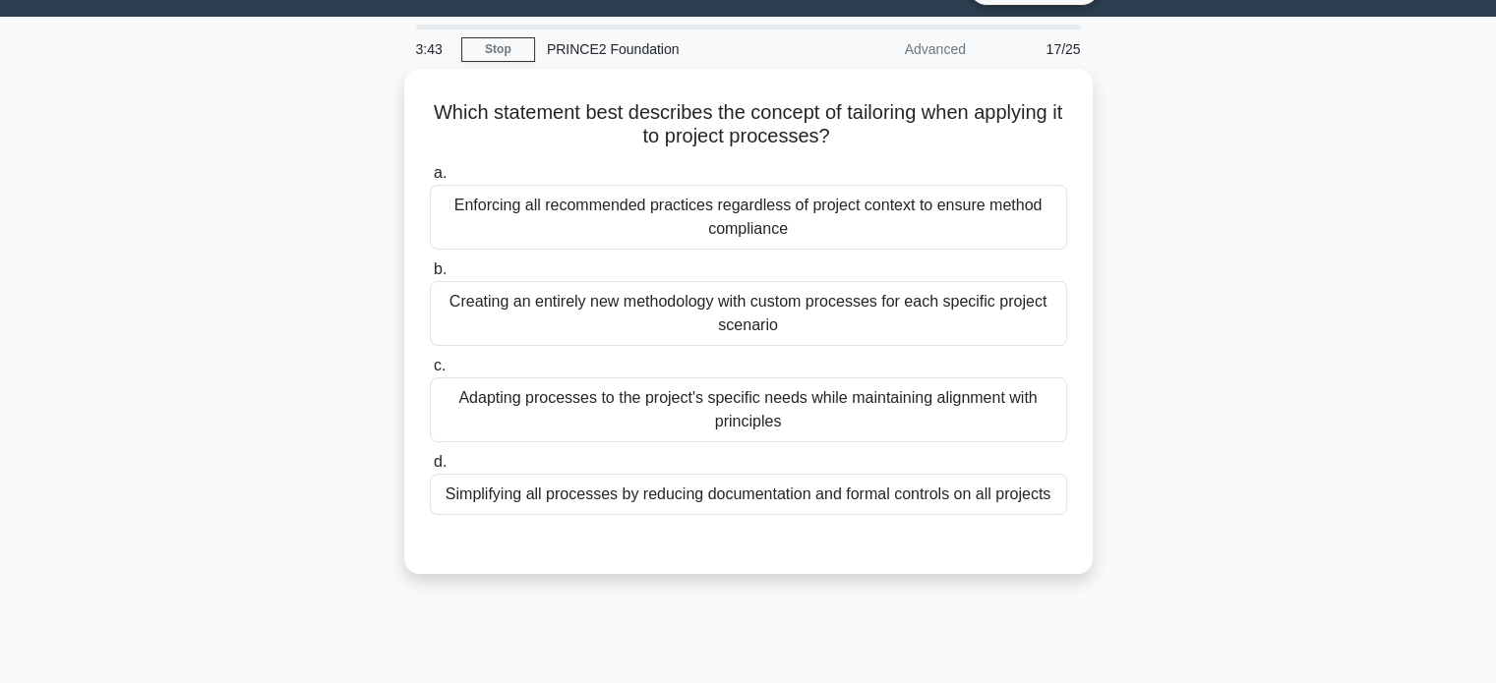
scroll to position [0, 0]
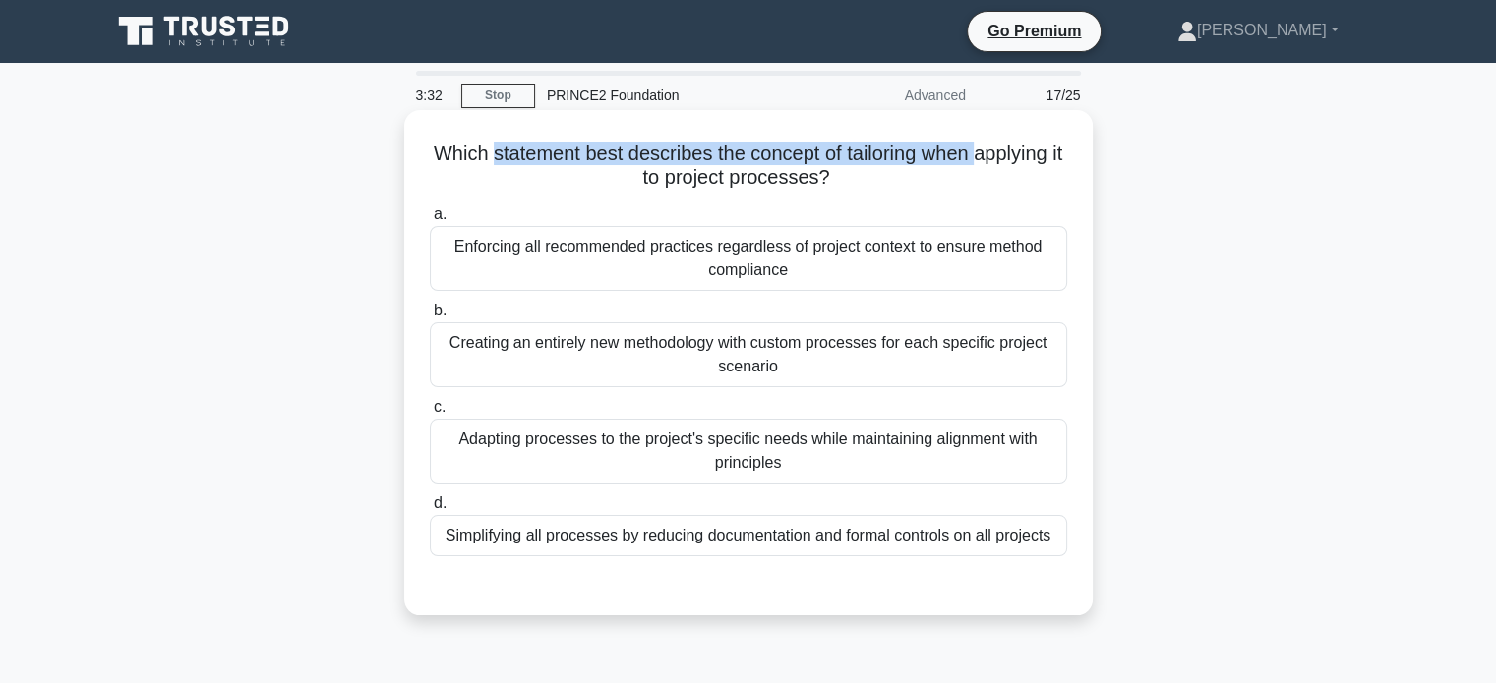
drag, startPoint x: 559, startPoint y: 160, endPoint x: 985, endPoint y: 146, distance: 427.0
click at [985, 146] on h5 "Which statement best describes the concept of tailoring when applying it to pro…" at bounding box center [748, 166] width 641 height 49
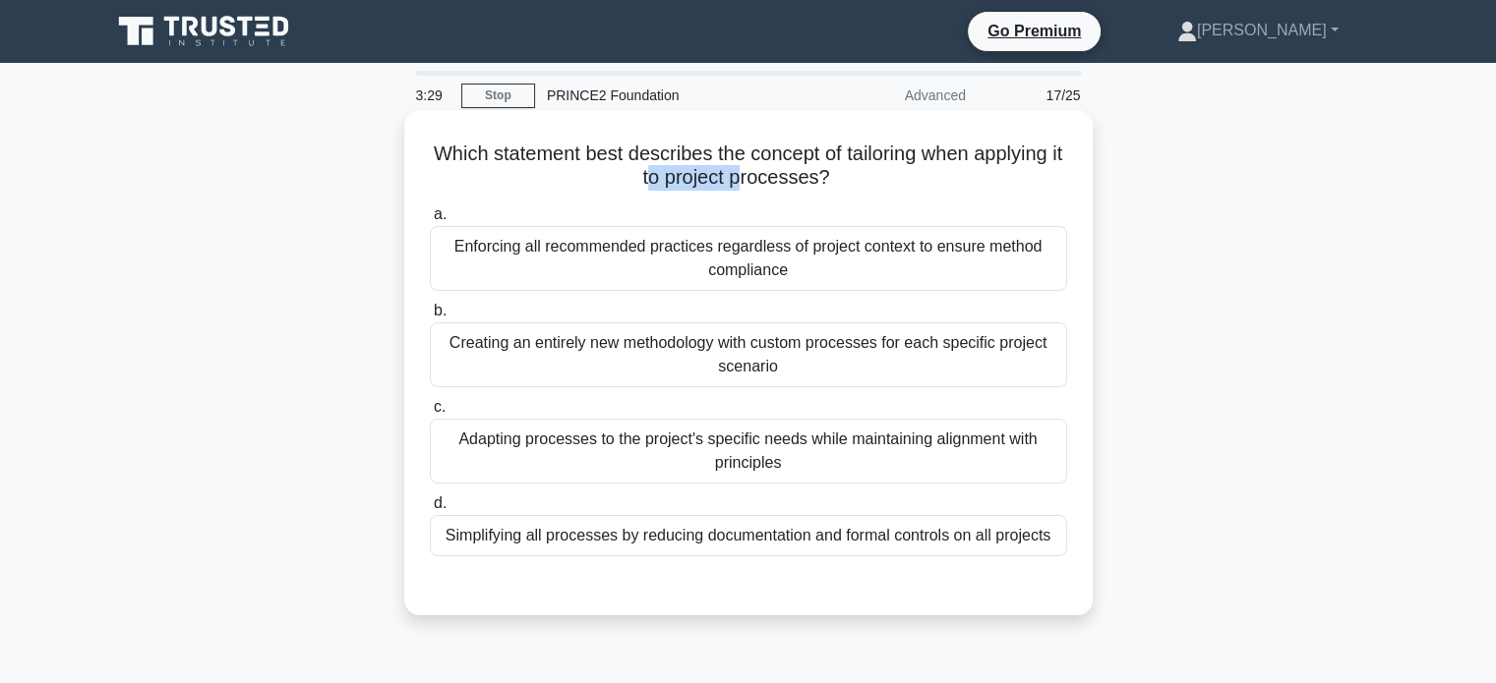
drag, startPoint x: 665, startPoint y: 182, endPoint x: 753, endPoint y: 180, distance: 88.5
click at [753, 180] on h5 "Which statement best describes the concept of tailoring when applying it to pro…" at bounding box center [748, 166] width 641 height 49
